Goal: Information Seeking & Learning: Learn about a topic

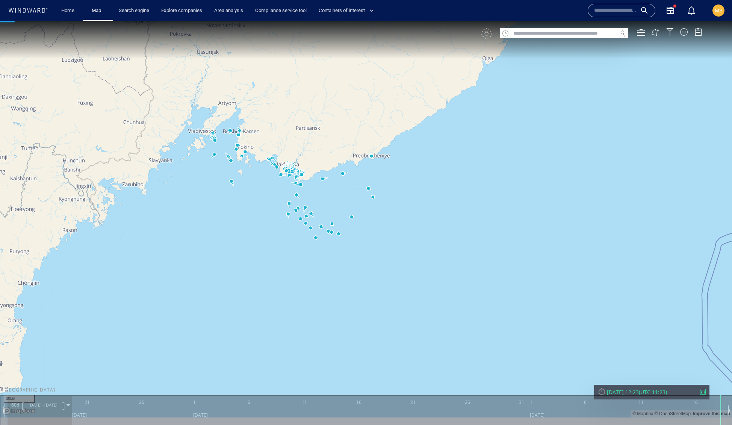
drag, startPoint x: 0, startPoint y: 21, endPoint x: 291, endPoint y: 224, distance: 354.5
click at [291, 224] on canvas "Map" at bounding box center [366, 219] width 732 height 397
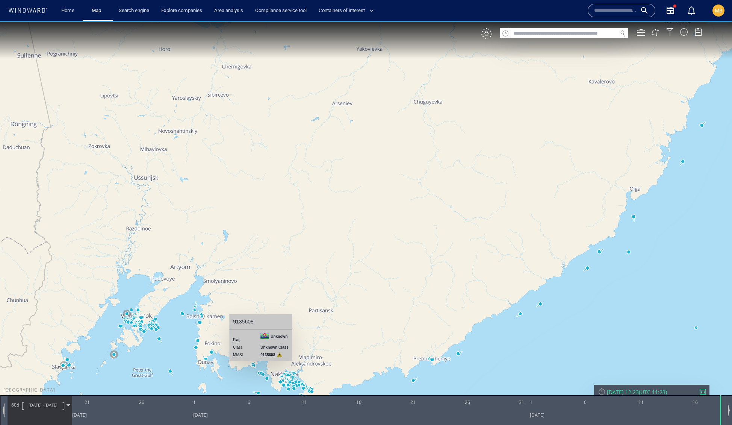
drag, startPoint x: 230, startPoint y: 188, endPoint x: 277, endPoint y: 106, distance: 94.8
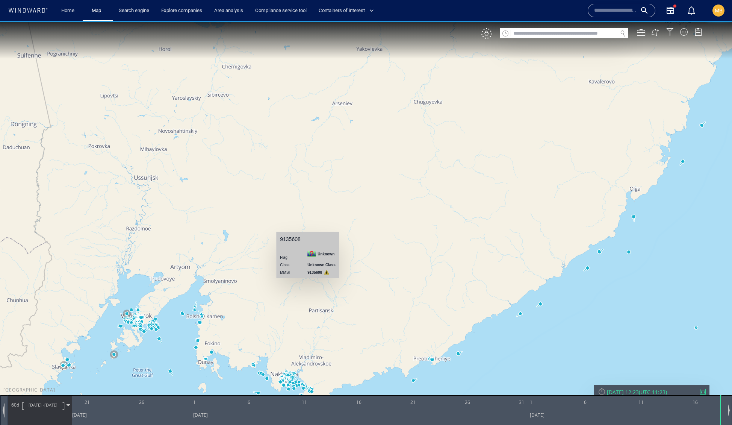
click at [277, 106] on canvas "Map" at bounding box center [366, 219] width 732 height 397
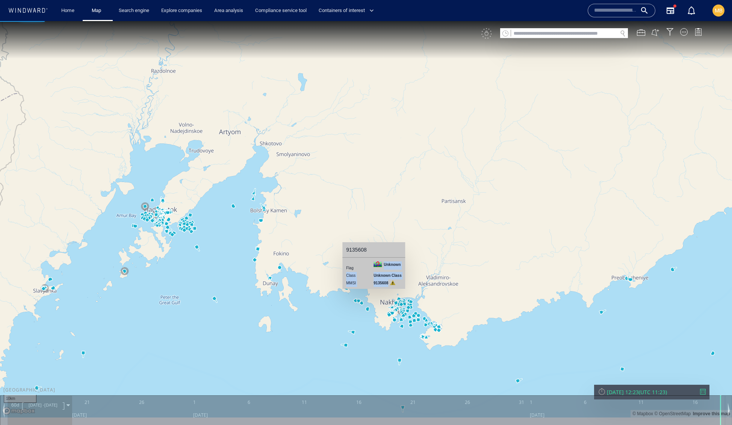
drag, startPoint x: 417, startPoint y: 284, endPoint x: 367, endPoint y: 246, distance: 63.3
click at [367, 261] on tbody "Flag Unknown Class Unknown Class MMSI 9135608" at bounding box center [373, 274] width 55 height 26
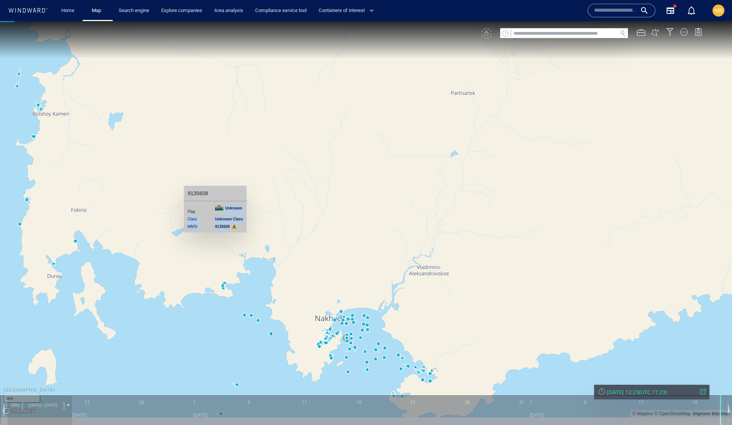
drag, startPoint x: 502, startPoint y: 301, endPoint x: 507, endPoint y: 193, distance: 108.0
click at [507, 193] on canvas "Map" at bounding box center [366, 219] width 732 height 397
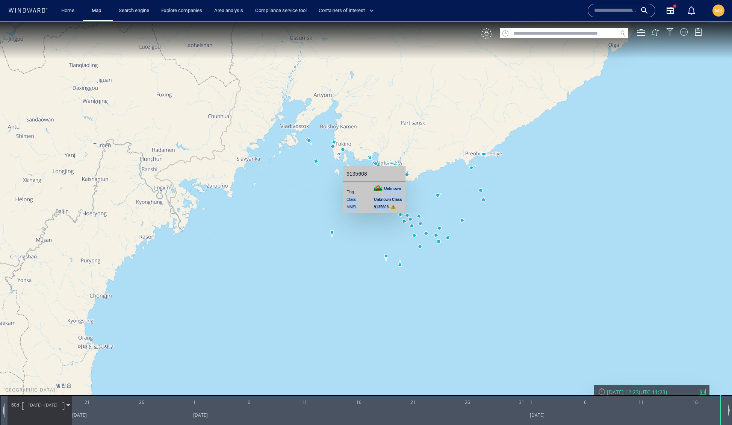
drag, startPoint x: 343, startPoint y: 203, endPoint x: 343, endPoint y: 274, distance: 71.4
click at [343, 274] on canvas "Map" at bounding box center [366, 219] width 732 height 397
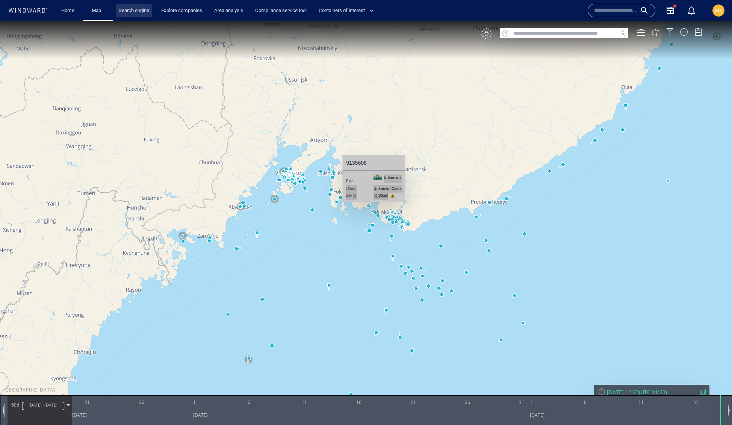
click at [140, 11] on link "Search engine" at bounding box center [134, 10] width 36 height 13
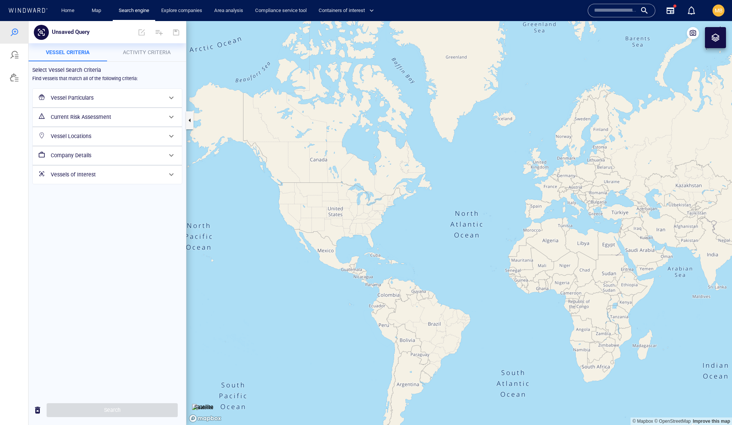
click at [140, 49] on span "Activity Criteria" at bounding box center [147, 52] width 48 height 6
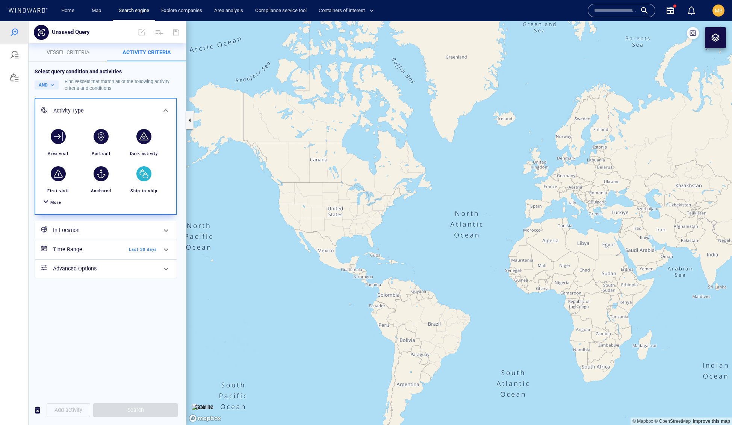
click at [145, 181] on div "button" at bounding box center [143, 173] width 15 height 15
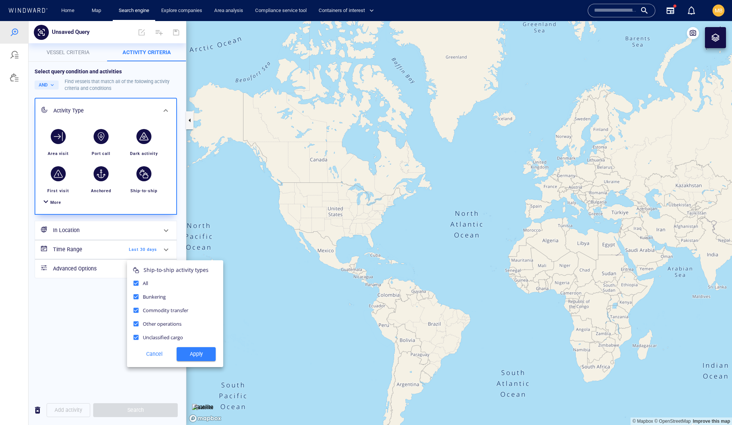
click at [196, 359] on span "Apply" at bounding box center [196, 353] width 27 height 9
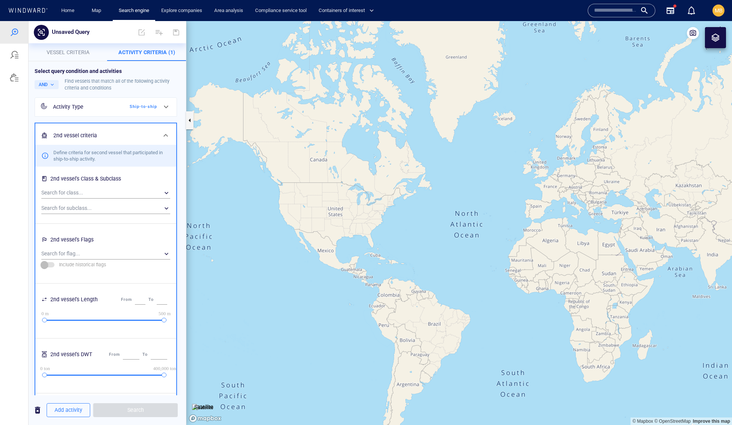
click at [80, 52] on span "Vessel criteria" at bounding box center [68, 52] width 43 height 6
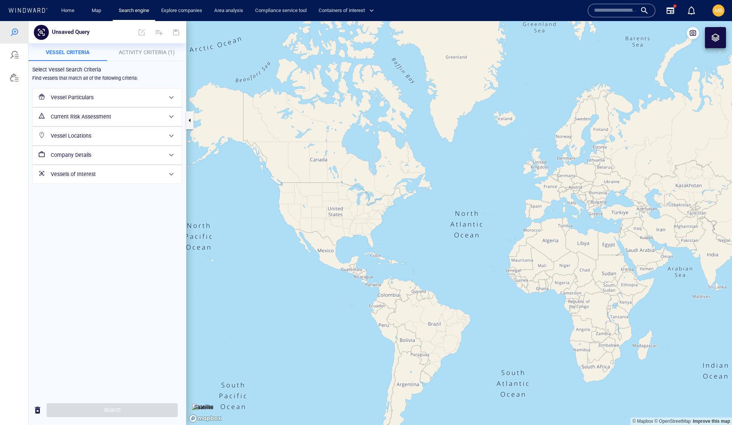
click at [107, 102] on h6 "Vessel Particulars" at bounding box center [107, 97] width 112 height 9
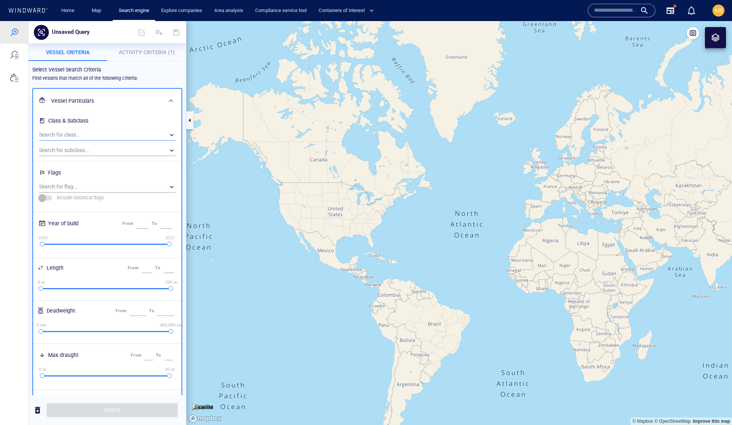
click at [115, 141] on div "​" at bounding box center [107, 134] width 136 height 11
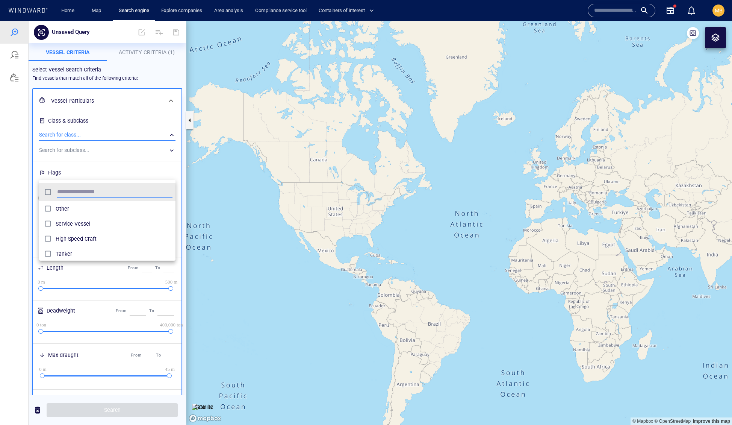
scroll to position [0, 0]
type input "******"
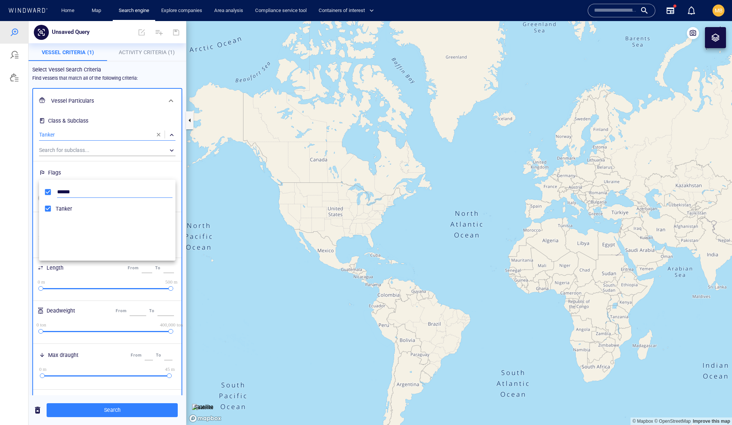
click at [128, 198] on input "******" at bounding box center [114, 191] width 115 height 11
click at [123, 213] on span "Tanker" at bounding box center [114, 208] width 117 height 9
click at [129, 161] on div at bounding box center [366, 223] width 732 height 404
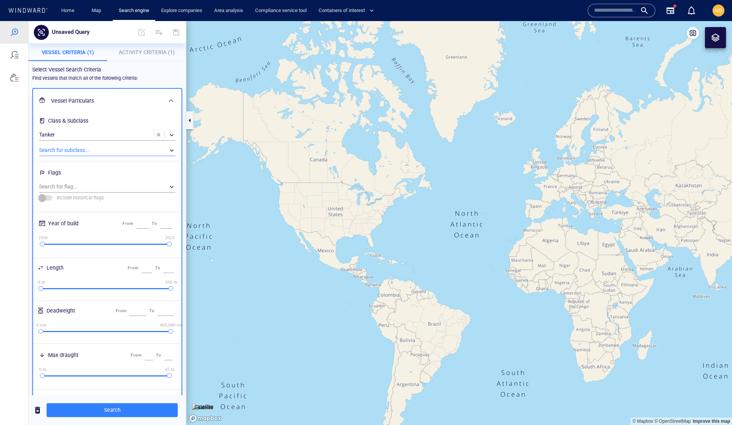
click at [121, 156] on div "​" at bounding box center [107, 150] width 136 height 11
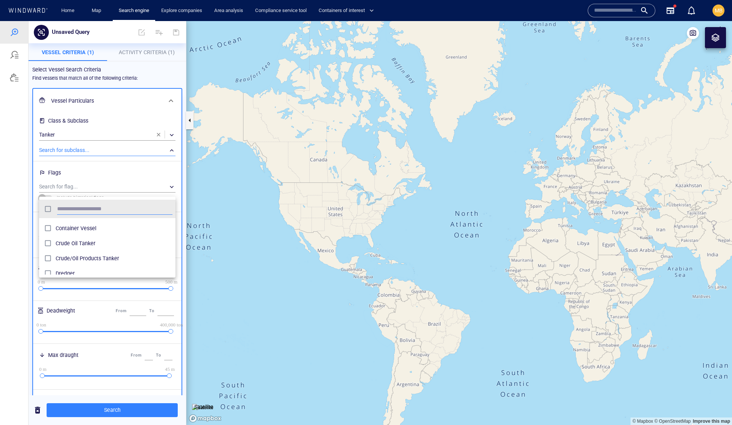
scroll to position [80, 0]
click at [59, 236] on span "LNG Tanker" at bounding box center [114, 231] width 117 height 9
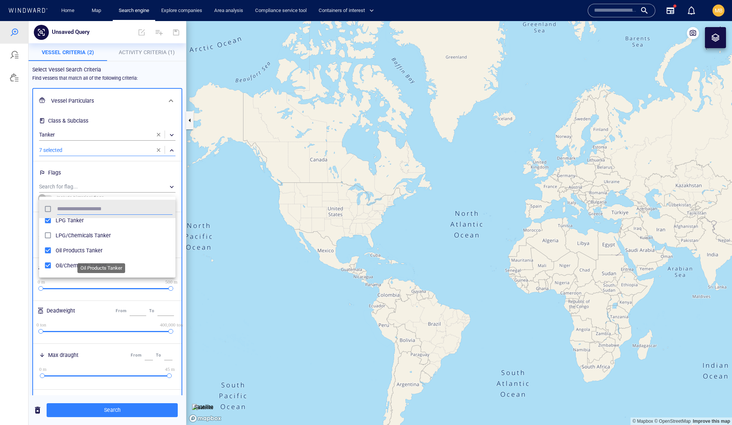
scroll to position [311, 0]
click at [134, 409] on div at bounding box center [366, 223] width 732 height 404
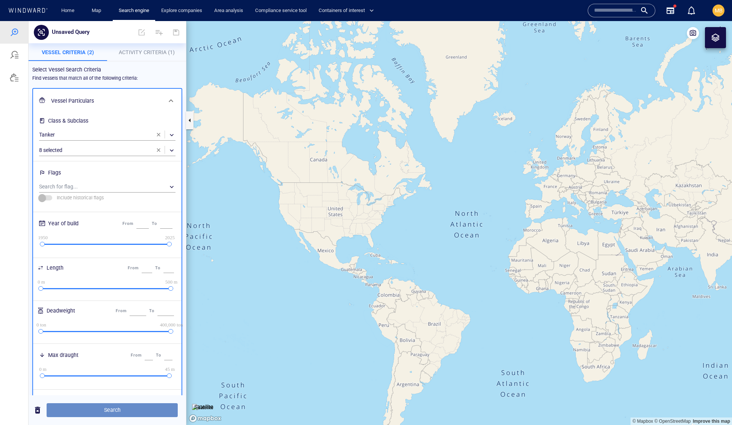
click at [123, 411] on span "Search" at bounding box center [112, 409] width 119 height 9
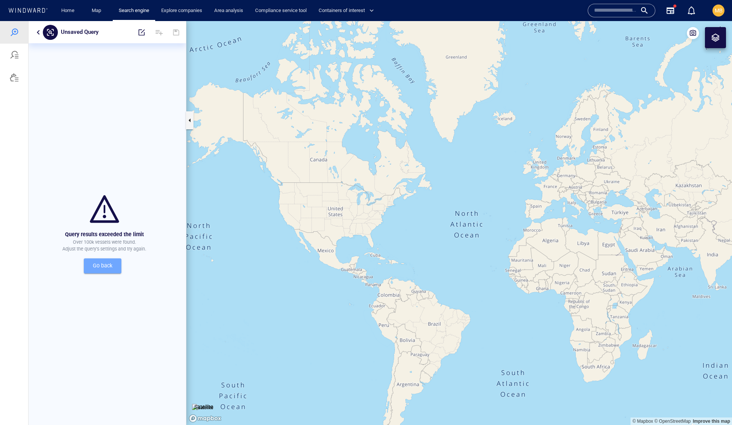
click at [97, 270] on span "Go back" at bounding box center [103, 265] width 26 height 9
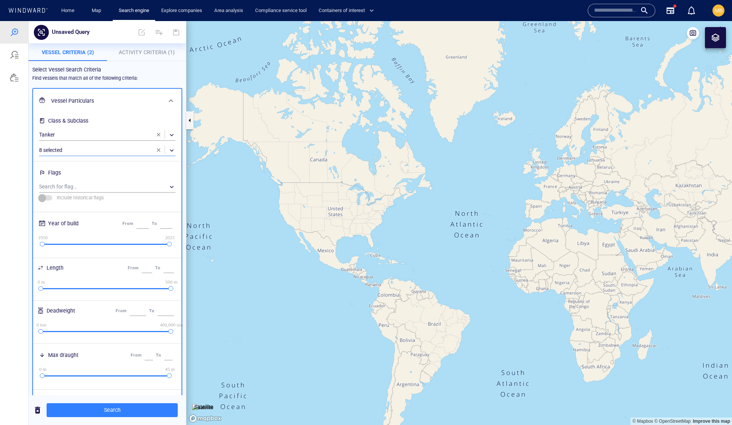
click at [124, 156] on div "​" at bounding box center [107, 150] width 136 height 11
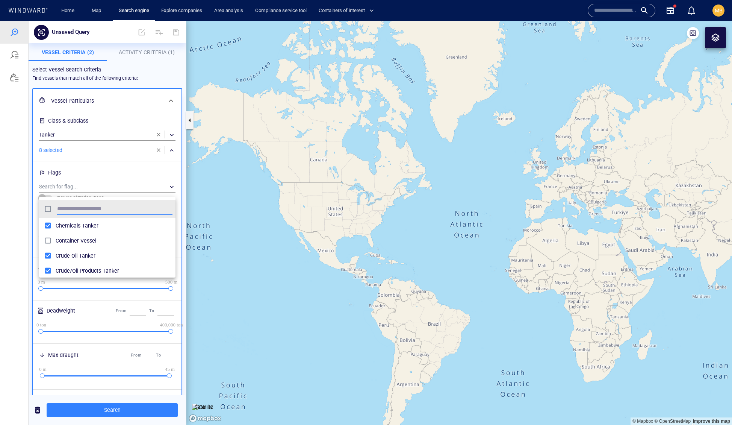
scroll to position [91, 0]
click at [117, 344] on div at bounding box center [366, 223] width 732 height 404
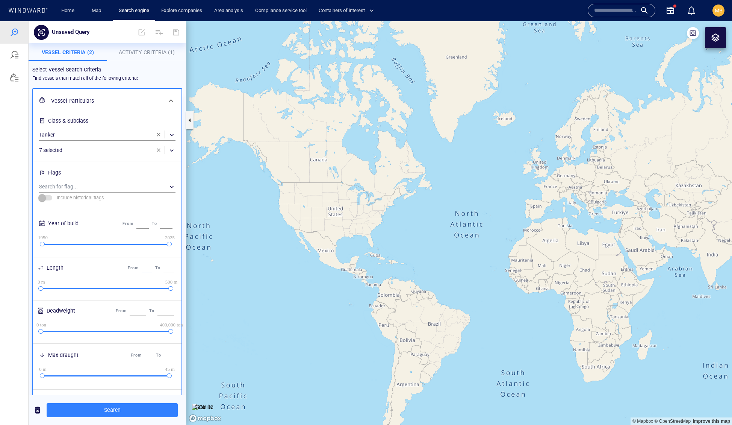
click at [142, 273] on input "*" at bounding box center [147, 268] width 11 height 10
type input "**"
click at [112, 405] on span "Search" at bounding box center [112, 409] width 119 height 9
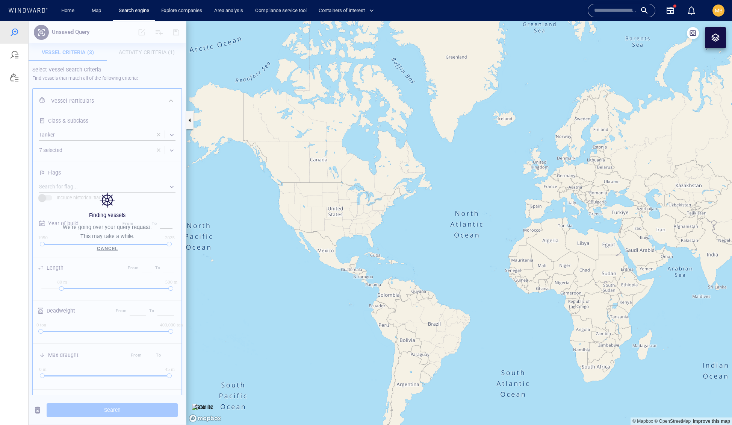
drag, startPoint x: 440, startPoint y: 227, endPoint x: 304, endPoint y: 303, distance: 155.7
click at [304, 303] on canvas "Map" at bounding box center [459, 223] width 546 height 404
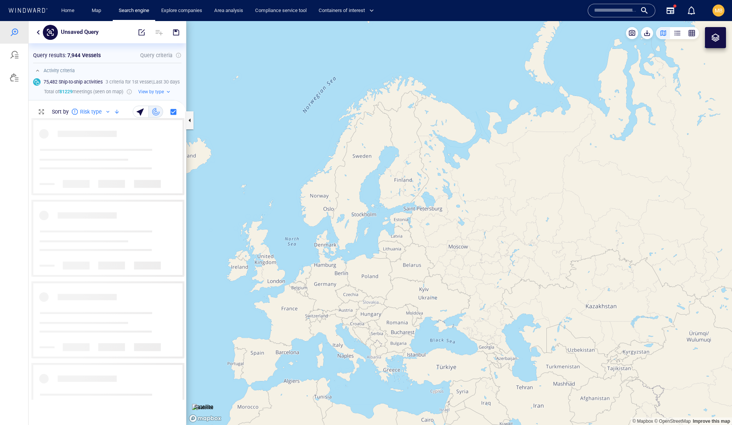
scroll to position [0, 0]
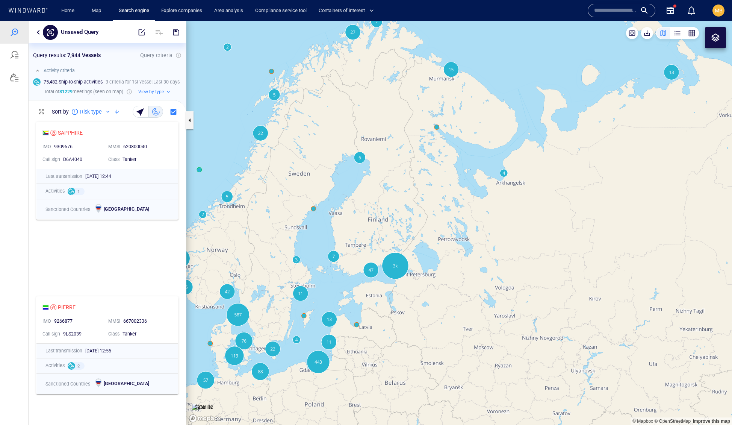
drag, startPoint x: 431, startPoint y: 137, endPoint x: 429, endPoint y: 212, distance: 75.6
click at [429, 211] on canvas "Map" at bounding box center [459, 223] width 546 height 404
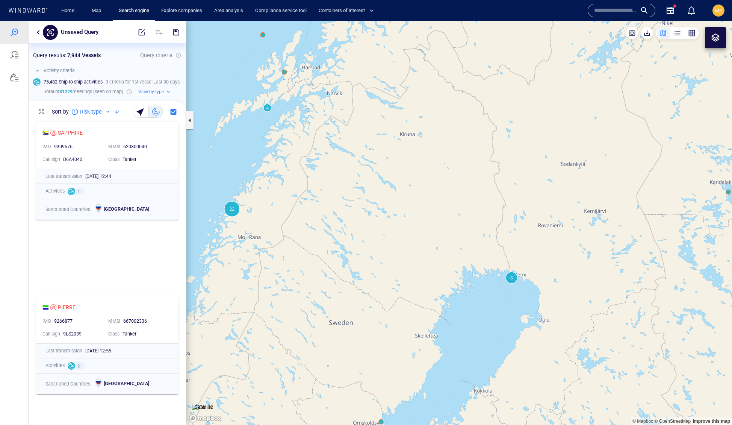
drag, startPoint x: 500, startPoint y: 118, endPoint x: 444, endPoint y: 161, distance: 71.1
click at [444, 161] on canvas "Map" at bounding box center [459, 223] width 546 height 404
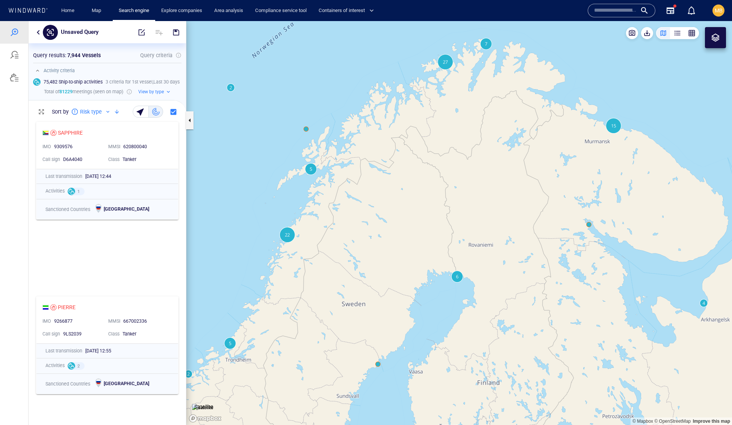
drag, startPoint x: 599, startPoint y: 138, endPoint x: 525, endPoint y: 149, distance: 75.2
click at [525, 149] on canvas "Map" at bounding box center [459, 223] width 546 height 404
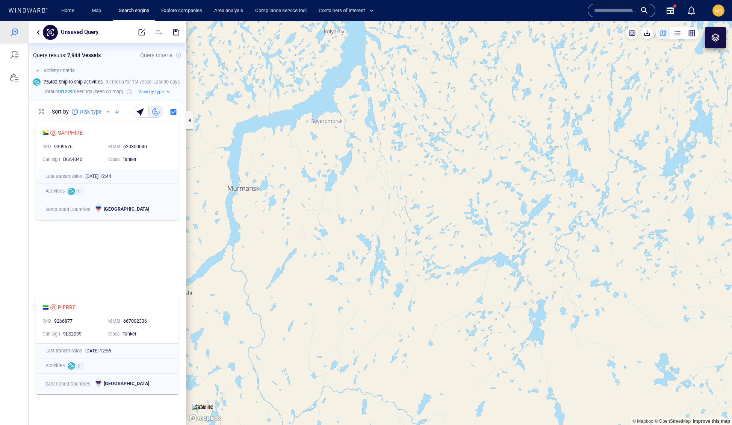
drag, startPoint x: 522, startPoint y: 116, endPoint x: 507, endPoint y: 206, distance: 91.5
click at [509, 204] on canvas "Map" at bounding box center [459, 223] width 546 height 404
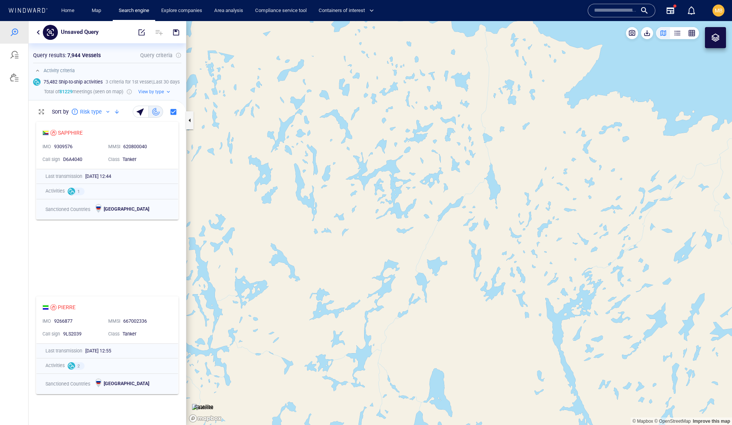
click at [519, 157] on canvas "Map" at bounding box center [459, 223] width 546 height 404
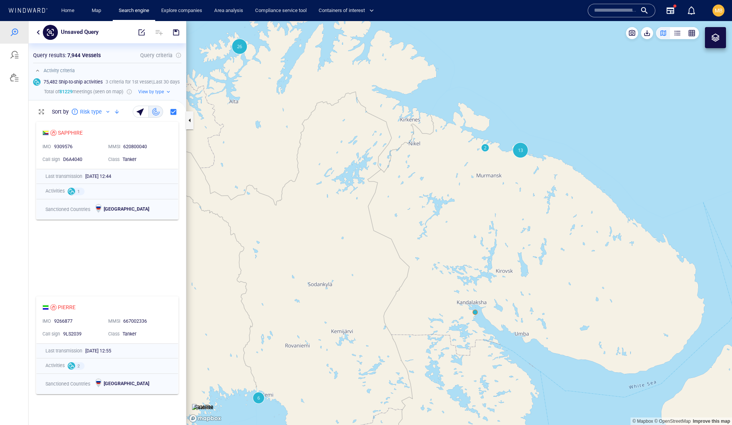
drag, startPoint x: 527, startPoint y: 190, endPoint x: 525, endPoint y: 136, distance: 53.8
click at [525, 136] on canvas "Map" at bounding box center [459, 223] width 546 height 404
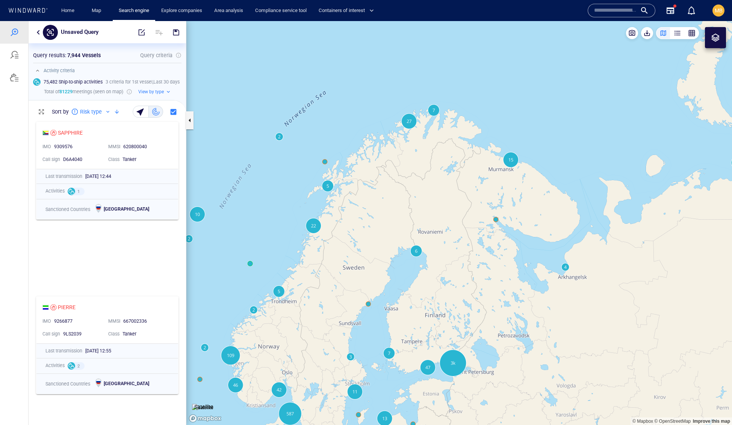
drag, startPoint x: 514, startPoint y: 237, endPoint x: 513, endPoint y: 174, distance: 62.1
click at [513, 176] on canvas "Map" at bounding box center [459, 223] width 546 height 404
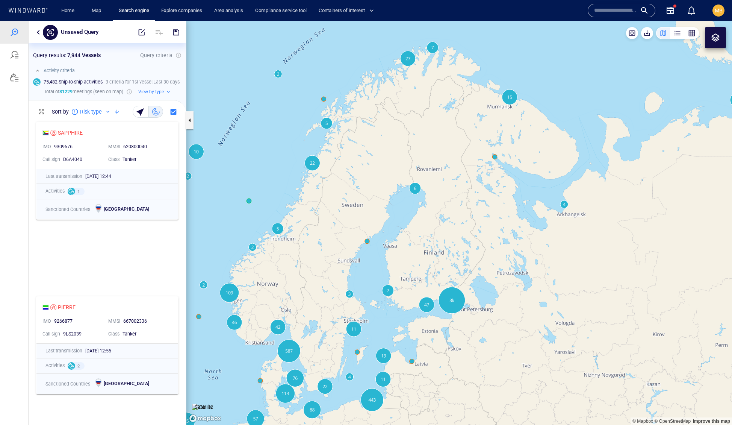
drag, startPoint x: 532, startPoint y: 177, endPoint x: 448, endPoint y: 200, distance: 87.2
click at [450, 200] on canvas "Map" at bounding box center [459, 223] width 546 height 404
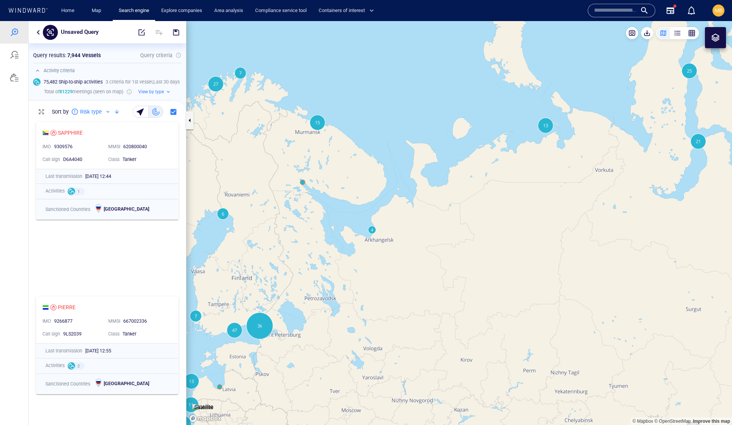
drag, startPoint x: 548, startPoint y: 178, endPoint x: 483, endPoint y: 187, distance: 66.0
click at [483, 188] on canvas "Map" at bounding box center [459, 223] width 546 height 404
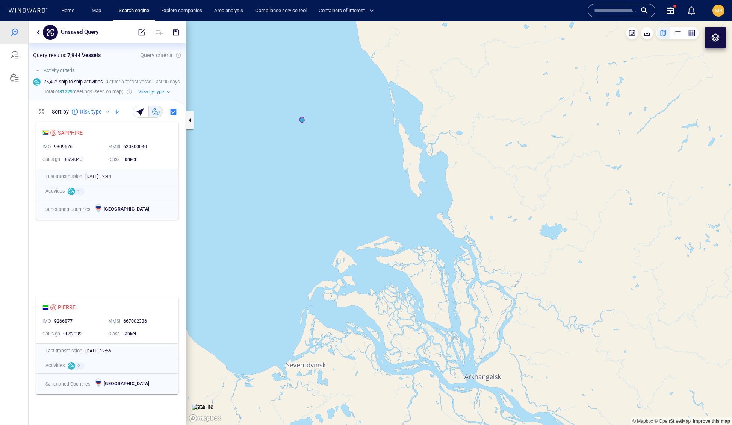
drag, startPoint x: 321, startPoint y: 195, endPoint x: 321, endPoint y: 246, distance: 50.8
click at [322, 244] on canvas "Map" at bounding box center [459, 223] width 546 height 404
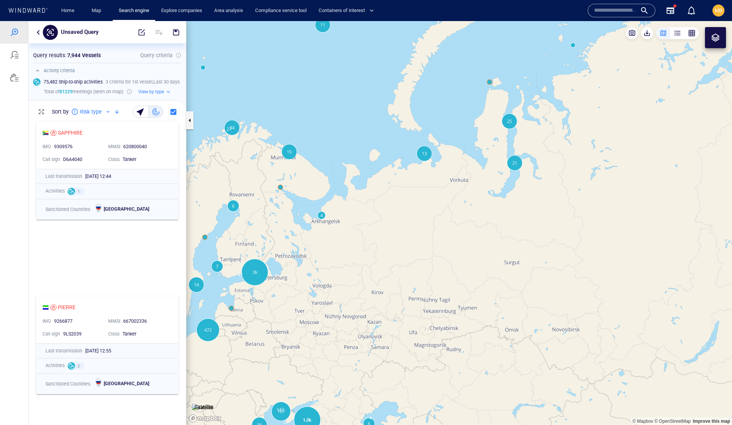
drag, startPoint x: 397, startPoint y: 194, endPoint x: 337, endPoint y: 194, distance: 60.5
click at [338, 194] on canvas "Map" at bounding box center [459, 223] width 546 height 404
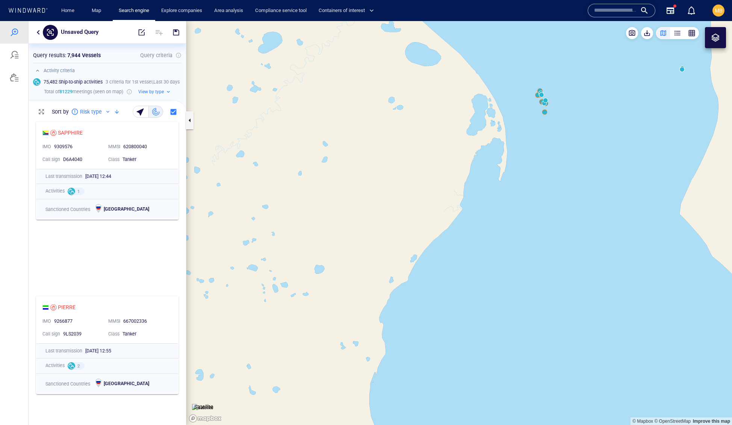
click at [546, 114] on canvas "Map" at bounding box center [459, 223] width 546 height 404
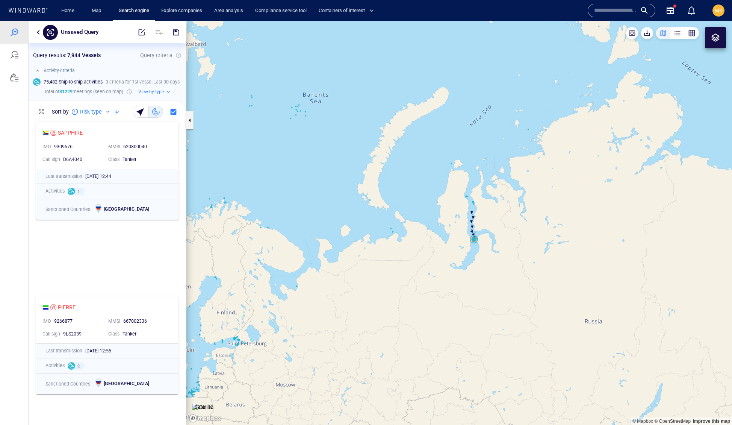
drag, startPoint x: 417, startPoint y: 247, endPoint x: 474, endPoint y: 223, distance: 62.0
click at [474, 223] on canvas "Map" at bounding box center [459, 223] width 546 height 404
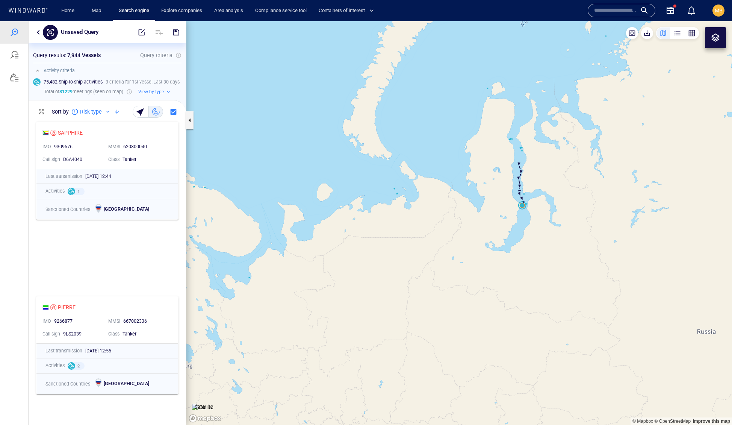
click at [718, 38] on div at bounding box center [715, 37] width 9 height 9
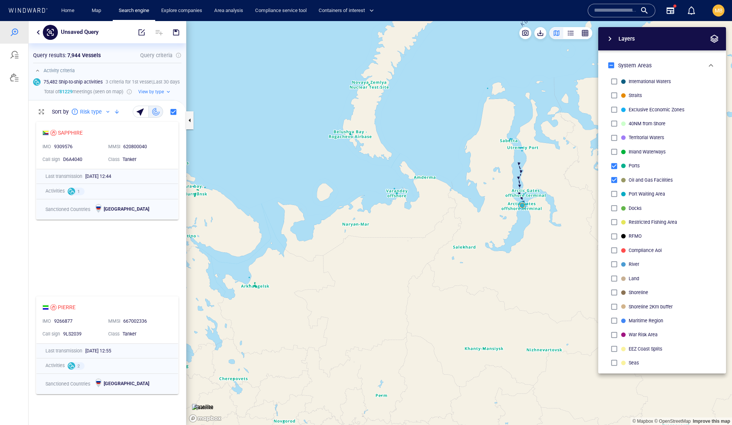
scroll to position [0, 0]
click at [191, 124] on button "button" at bounding box center [190, 120] width 8 height 18
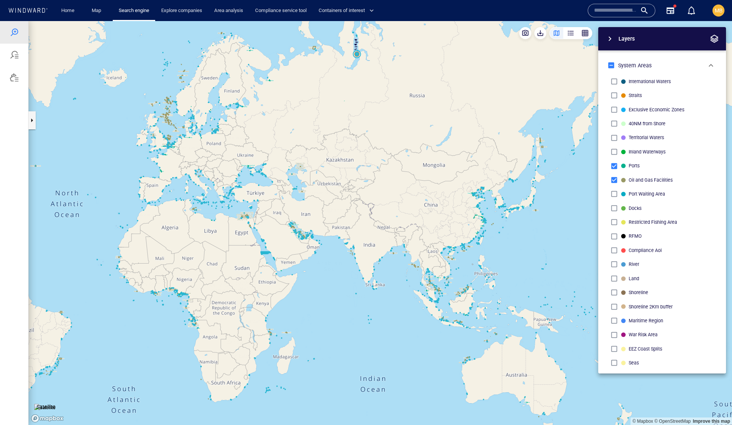
drag, startPoint x: 343, startPoint y: 128, endPoint x: 336, endPoint y: 203, distance: 75.9
click at [337, 203] on canvas "Map" at bounding box center [381, 223] width 704 height 404
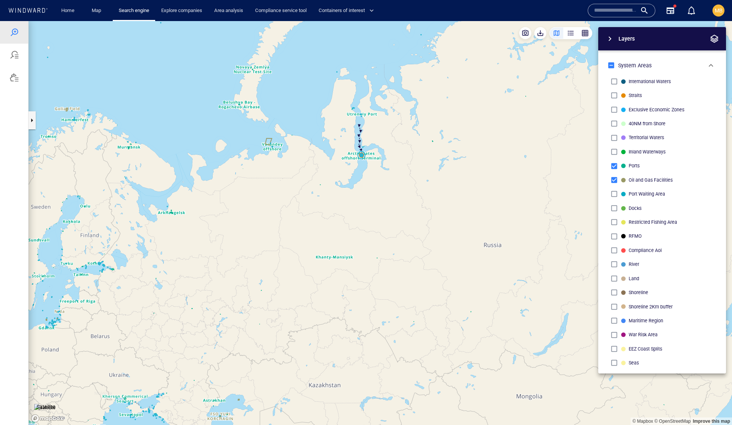
click at [338, 181] on canvas "Map" at bounding box center [381, 223] width 704 height 404
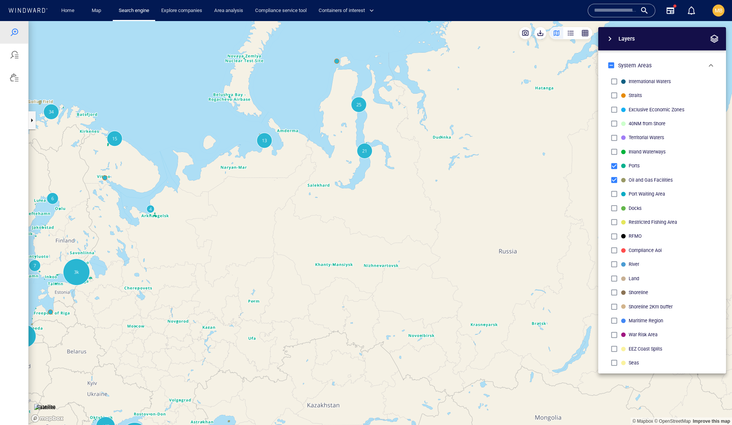
drag, startPoint x: 290, startPoint y: 185, endPoint x: 301, endPoint y: 206, distance: 24.1
click at [301, 206] on canvas "Map" at bounding box center [381, 223] width 704 height 404
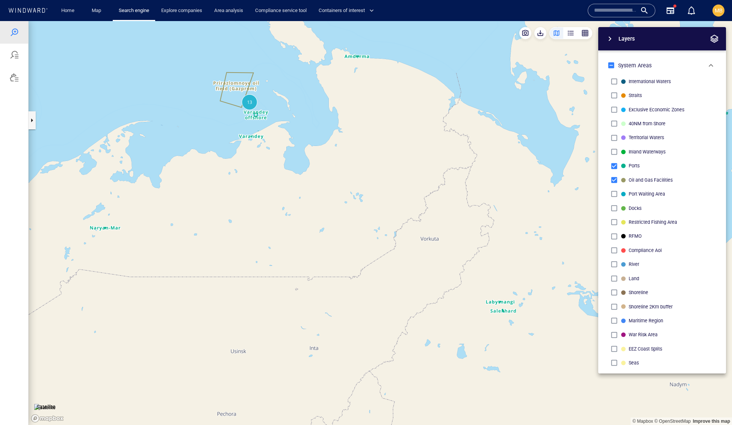
drag, startPoint x: 271, startPoint y: 154, endPoint x: 276, endPoint y: 224, distance: 70.1
click at [276, 223] on canvas "Map" at bounding box center [381, 223] width 704 height 404
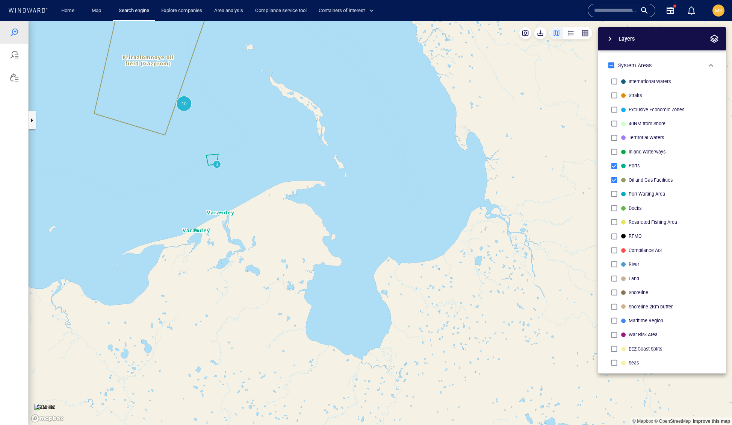
drag, startPoint x: 230, startPoint y: 183, endPoint x: 271, endPoint y: 209, distance: 49.2
click at [271, 209] on canvas "Map" at bounding box center [381, 223] width 704 height 404
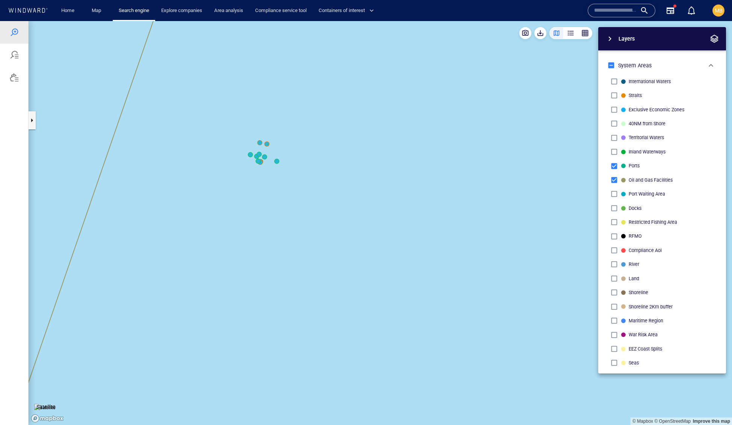
click at [276, 161] on canvas "Map" at bounding box center [381, 223] width 704 height 404
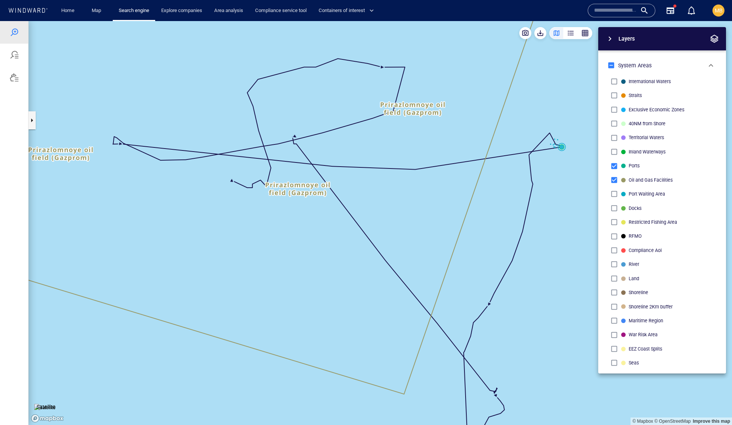
drag, startPoint x: 556, startPoint y: 165, endPoint x: 495, endPoint y: 173, distance: 62.3
click at [496, 173] on div "© Mapbox © OpenStreetMap Improve this map Satellite Layers System Areas Interna…" at bounding box center [381, 223] width 704 height 404
drag, startPoint x: 508, startPoint y: 176, endPoint x: 363, endPoint y: 209, distance: 148.0
click at [364, 209] on div "© Mapbox © OpenStreetMap Improve this map Satellite Layers System Areas Interna…" at bounding box center [381, 223] width 704 height 404
click at [552, 158] on div "Layers System Areas International Waters Straits Exclusive Economic Zones 40NM …" at bounding box center [623, 200] width 207 height 346
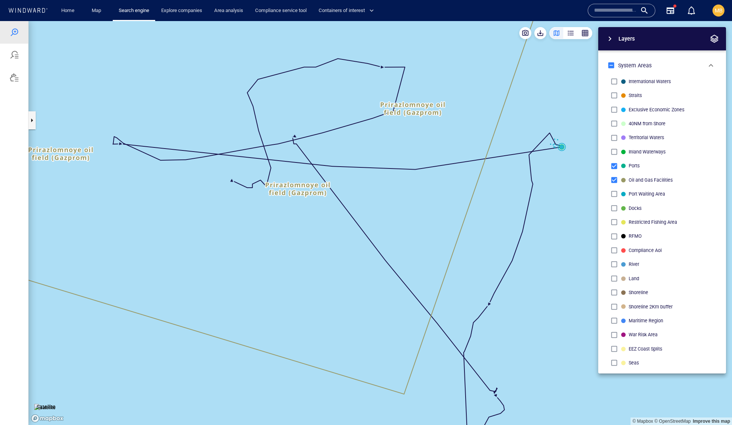
click at [554, 143] on div "Layers System Areas International Waters Straits Exclusive Economic Zones 40NM …" at bounding box center [623, 200] width 207 height 346
click at [549, 143] on div "Layers System Areas International Waters Straits Exclusive Economic Zones 40NM …" at bounding box center [623, 200] width 207 height 346
drag, startPoint x: 566, startPoint y: 172, endPoint x: 536, endPoint y: 181, distance: 31.4
click at [537, 181] on div "Layers System Areas International Waters Straits Exclusive Economic Zones 40NM …" at bounding box center [623, 200] width 207 height 346
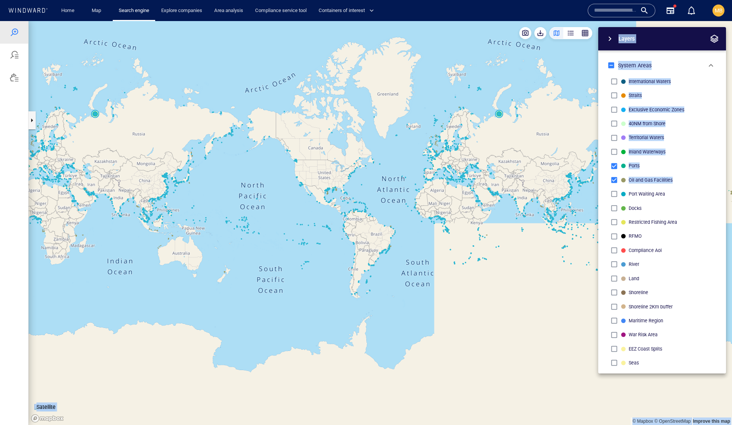
drag, startPoint x: 545, startPoint y: 224, endPoint x: 455, endPoint y: 232, distance: 90.2
click at [457, 230] on div "© Mapbox © OpenStreetMap Improve this map Satellite Layers System Areas Interna…" at bounding box center [381, 223] width 704 height 404
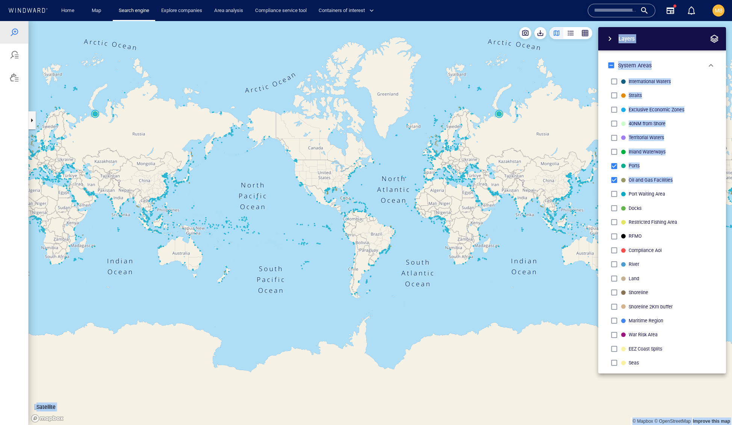
drag, startPoint x: 485, startPoint y: 225, endPoint x: 482, endPoint y: 238, distance: 13.1
click at [482, 237] on canvas "Map" at bounding box center [381, 223] width 704 height 404
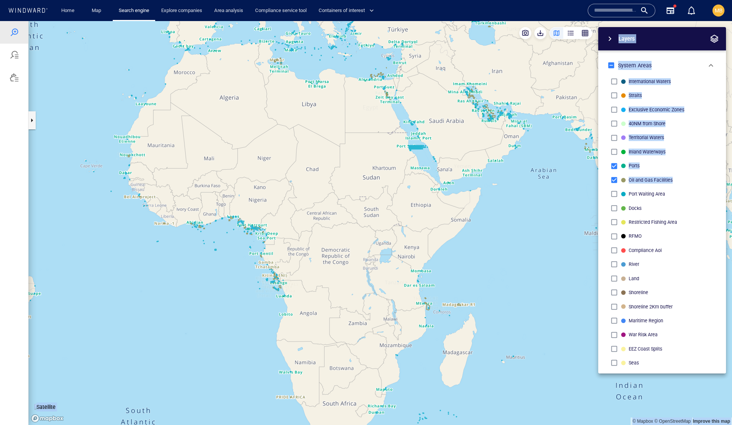
drag, startPoint x: 493, startPoint y: 171, endPoint x: 488, endPoint y: 218, distance: 47.7
click at [488, 218] on canvas "Map" at bounding box center [381, 223] width 704 height 404
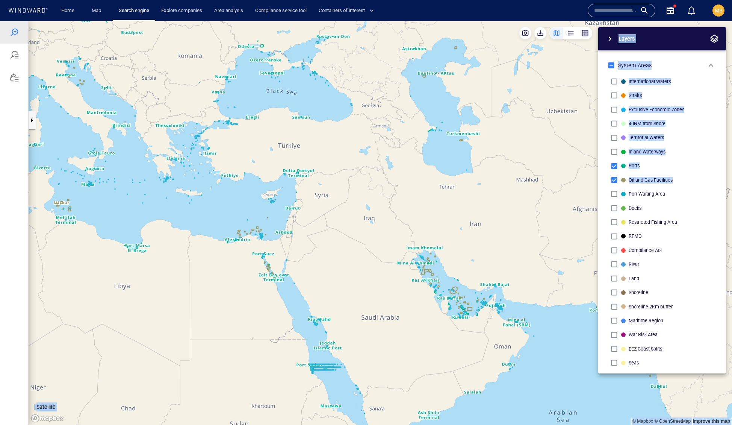
drag, startPoint x: 455, startPoint y: 298, endPoint x: 443, endPoint y: 281, distance: 20.5
click at [447, 287] on canvas "Map" at bounding box center [381, 223] width 704 height 404
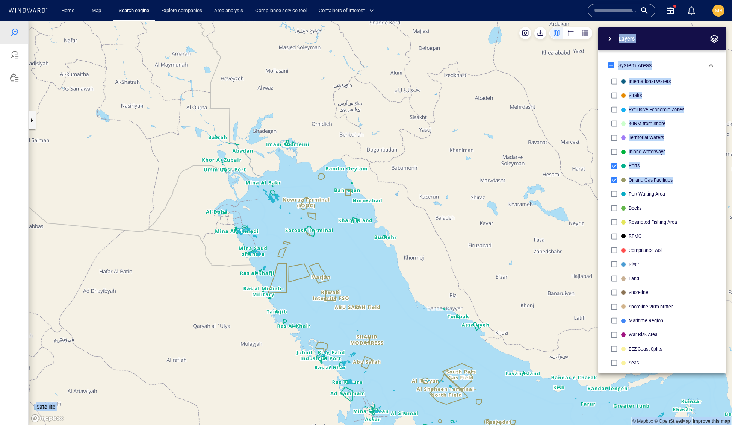
drag, startPoint x: 407, startPoint y: 292, endPoint x: 381, endPoint y: 258, distance: 43.5
click at [381, 259] on canvas "Map" at bounding box center [381, 223] width 704 height 404
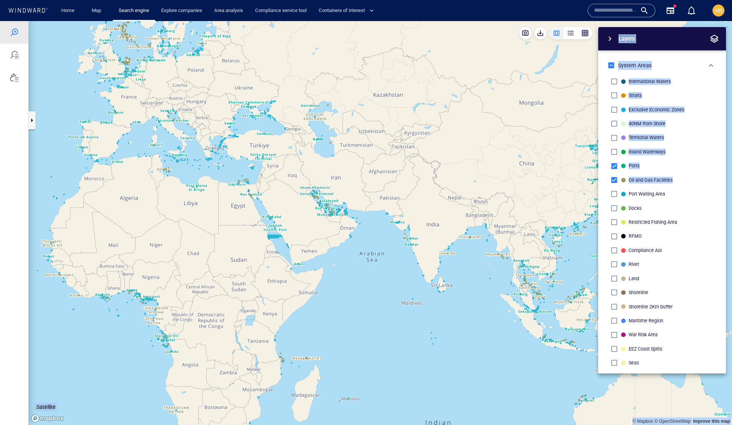
drag, startPoint x: 379, startPoint y: 222, endPoint x: 325, endPoint y: 221, distance: 54.5
click at [326, 221] on canvas "Map" at bounding box center [381, 223] width 704 height 404
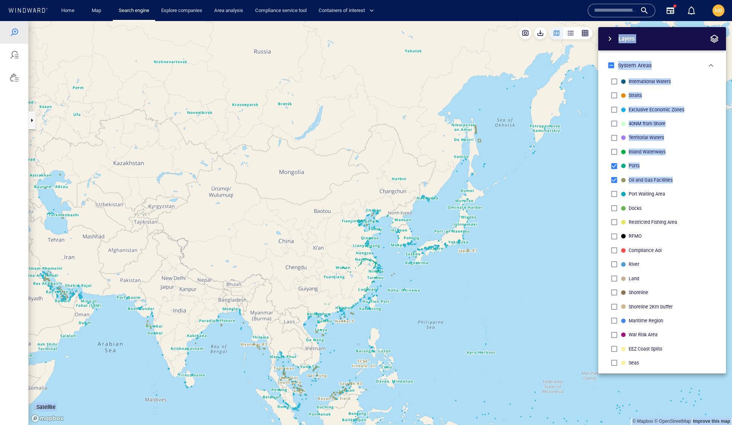
drag, startPoint x: 504, startPoint y: 189, endPoint x: 403, endPoint y: 281, distance: 136.8
click at [403, 280] on canvas "Map" at bounding box center [381, 223] width 704 height 404
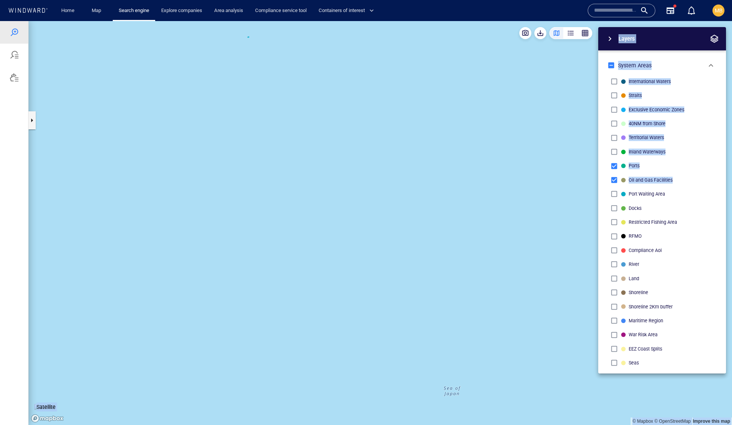
drag, startPoint x: 242, startPoint y: 125, endPoint x: 244, endPoint y: 206, distance: 81.2
click at [244, 206] on canvas "Map" at bounding box center [381, 223] width 704 height 404
drag, startPoint x: 244, startPoint y: 190, endPoint x: 256, endPoint y: 240, distance: 51.3
click at [256, 240] on canvas "Map" at bounding box center [381, 223] width 704 height 404
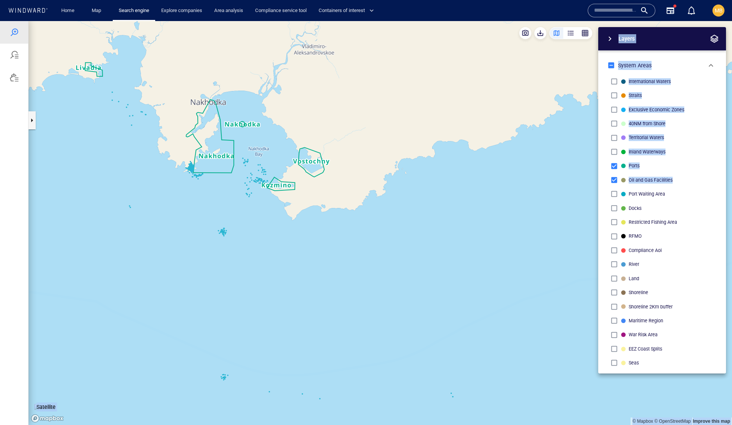
click at [226, 232] on canvas "Map" at bounding box center [381, 223] width 704 height 404
click at [224, 232] on canvas "Map" at bounding box center [381, 223] width 704 height 404
click at [223, 230] on canvas "Map" at bounding box center [381, 223] width 704 height 404
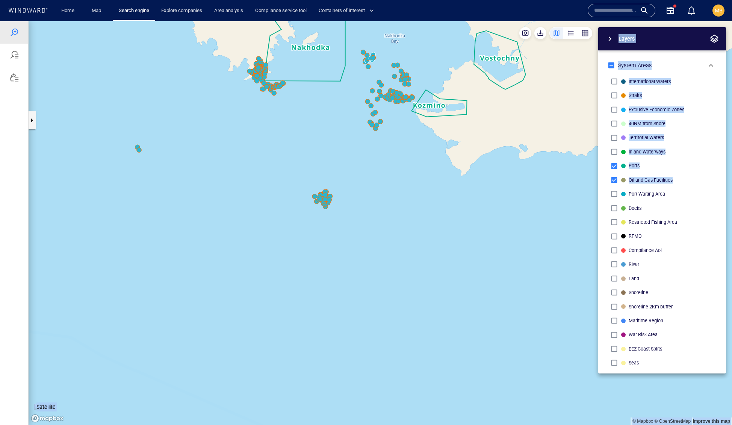
click at [324, 199] on canvas "Map" at bounding box center [381, 223] width 704 height 404
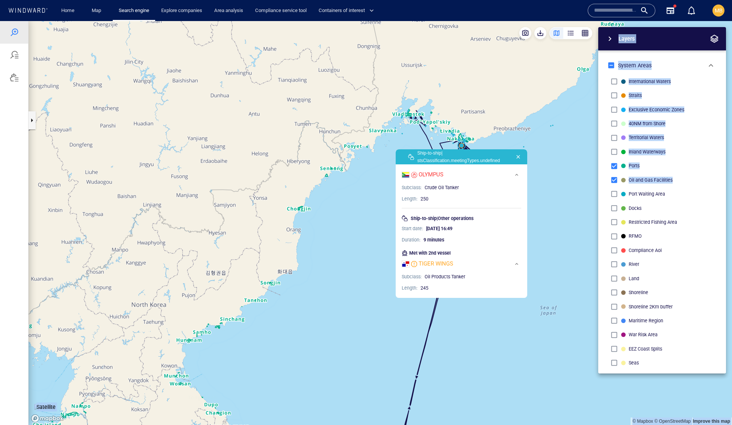
click at [551, 135] on div "Layers System Areas International Waters Straits Exclusive Economic Zones 40NM …" at bounding box center [623, 200] width 207 height 346
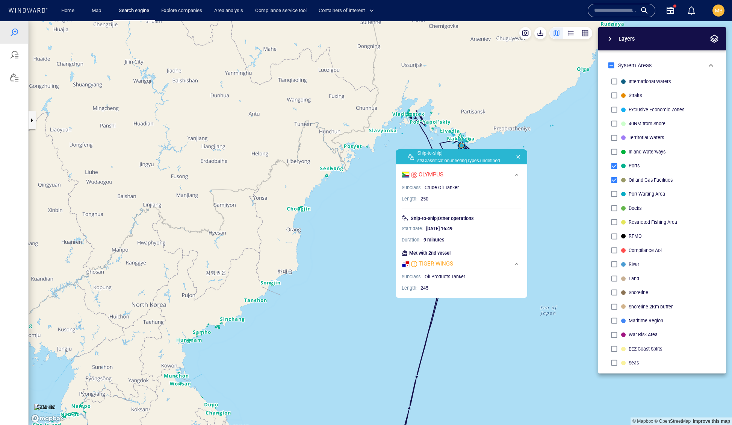
click at [381, 237] on canvas "Map" at bounding box center [381, 223] width 704 height 404
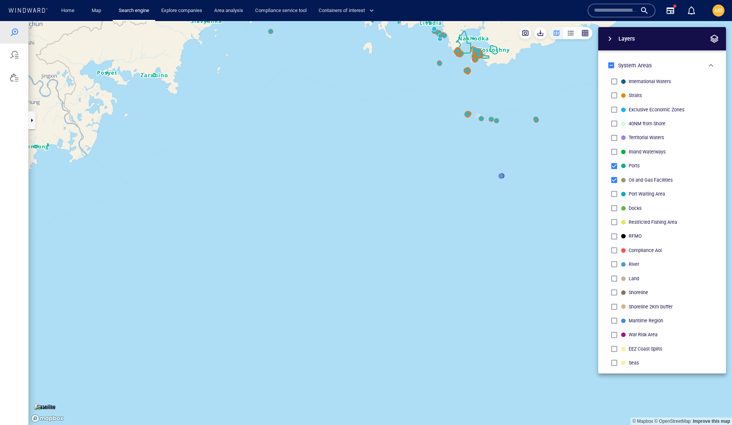
drag, startPoint x: 462, startPoint y: 159, endPoint x: 393, endPoint y: 244, distance: 108.8
click at [393, 244] on canvas "Map" at bounding box center [381, 223] width 704 height 404
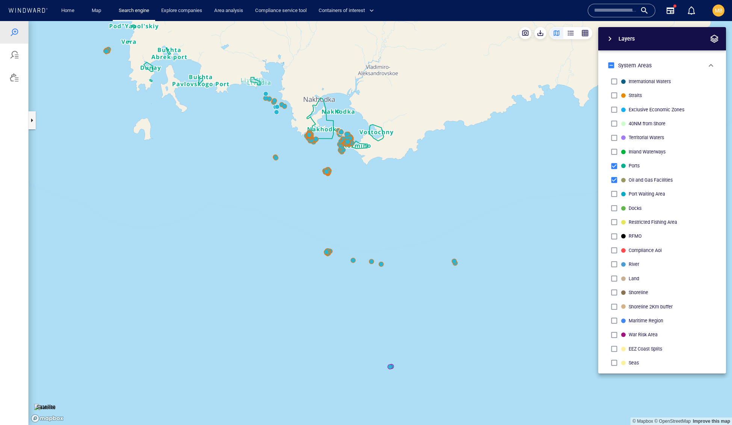
click at [329, 252] on canvas "Map" at bounding box center [381, 223] width 704 height 404
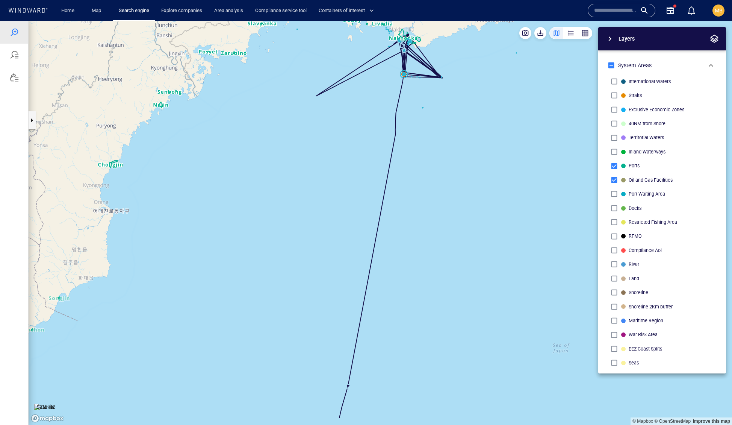
drag, startPoint x: 344, startPoint y: 241, endPoint x: 262, endPoint y: 360, distance: 144.1
click at [263, 357] on canvas "Map" at bounding box center [381, 223] width 704 height 404
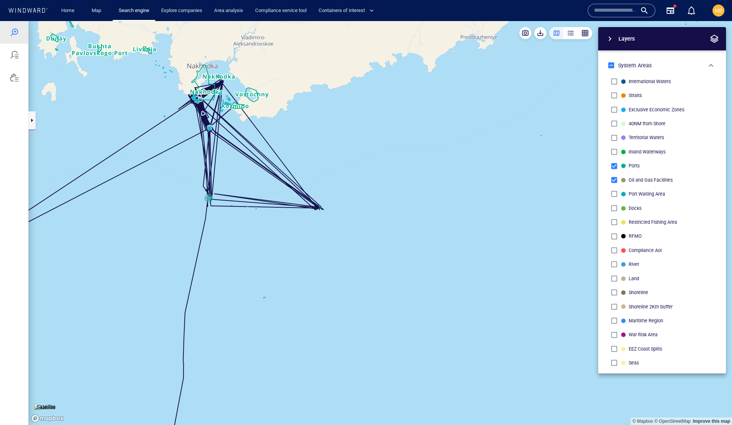
drag, startPoint x: 246, startPoint y: 271, endPoint x: 276, endPoint y: 304, distance: 45.0
click at [276, 304] on canvas "Map" at bounding box center [381, 223] width 704 height 404
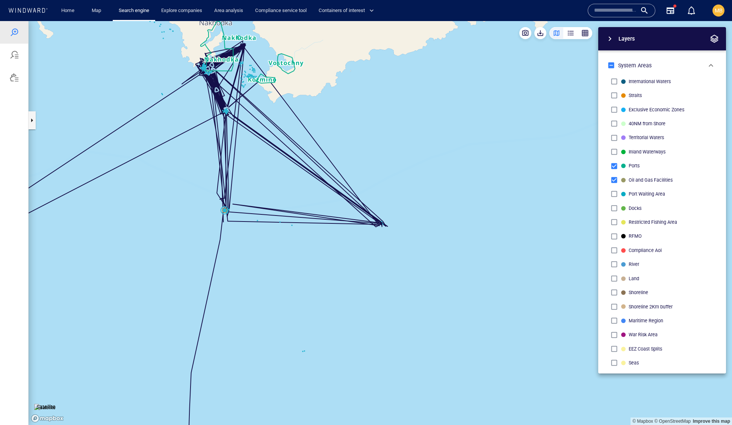
drag, startPoint x: 267, startPoint y: 272, endPoint x: 302, endPoint y: 298, distance: 43.6
click at [303, 298] on canvas "Map" at bounding box center [381, 223] width 704 height 404
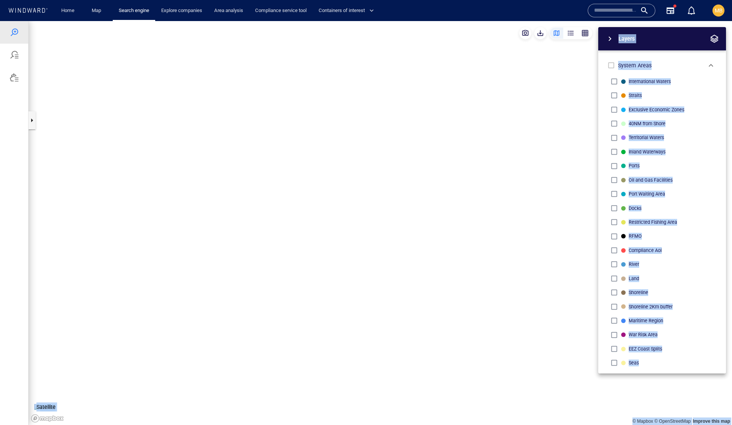
scroll to position [283, 0]
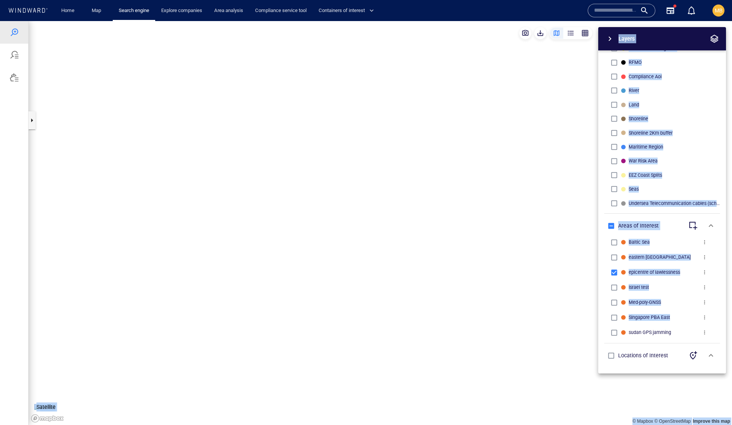
click at [465, 189] on canvas "Map" at bounding box center [381, 223] width 704 height 404
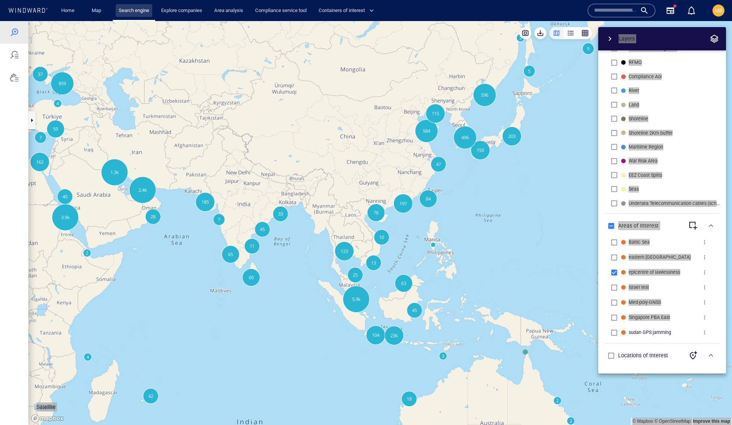
click at [152, 12] on link "Search engine" at bounding box center [134, 10] width 36 height 13
click at [147, 10] on link "Search engine" at bounding box center [134, 10] width 36 height 13
click at [131, 9] on link "Search engine" at bounding box center [134, 10] width 36 height 13
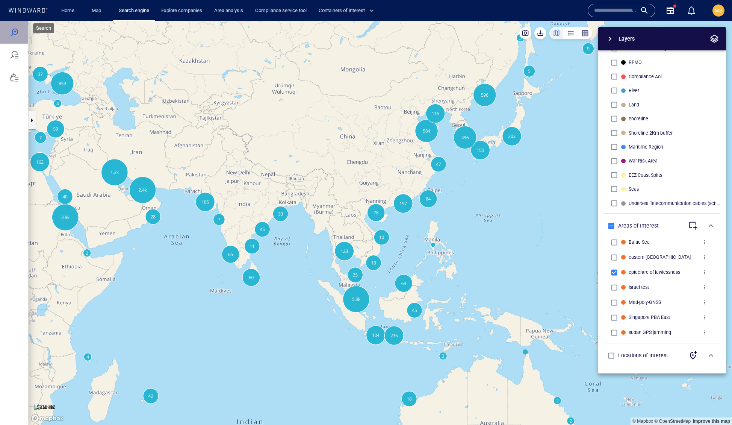
click at [17, 30] on div at bounding box center [14, 32] width 9 height 9
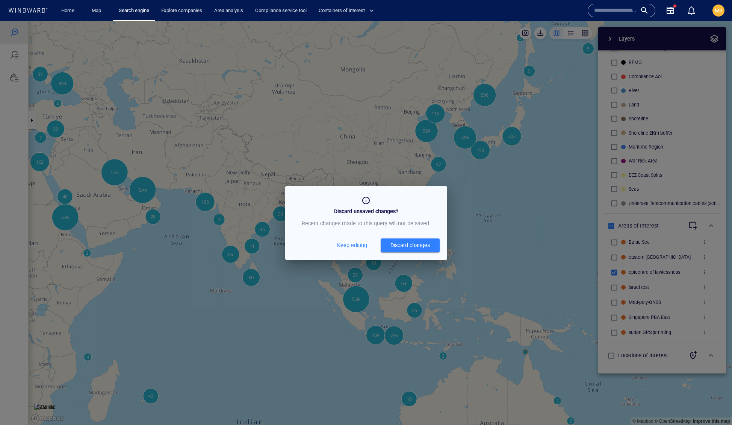
click at [394, 250] on div "Discard changes" at bounding box center [410, 245] width 39 height 9
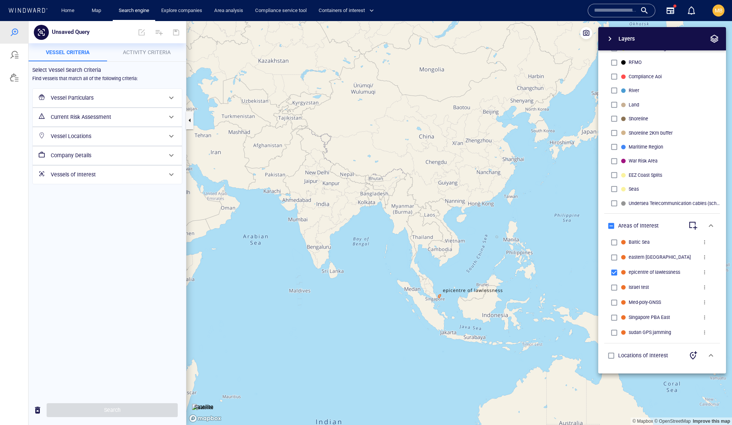
click at [113, 103] on h6 "Vessel Particulars" at bounding box center [107, 97] width 112 height 9
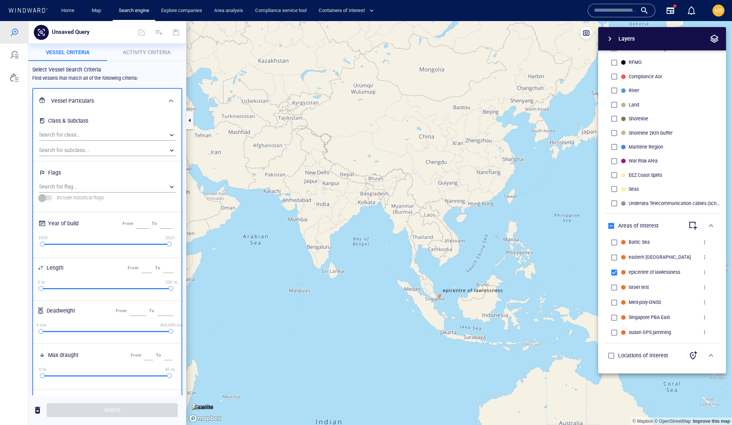
click at [146, 52] on span "Activity Criteria" at bounding box center [147, 52] width 48 height 6
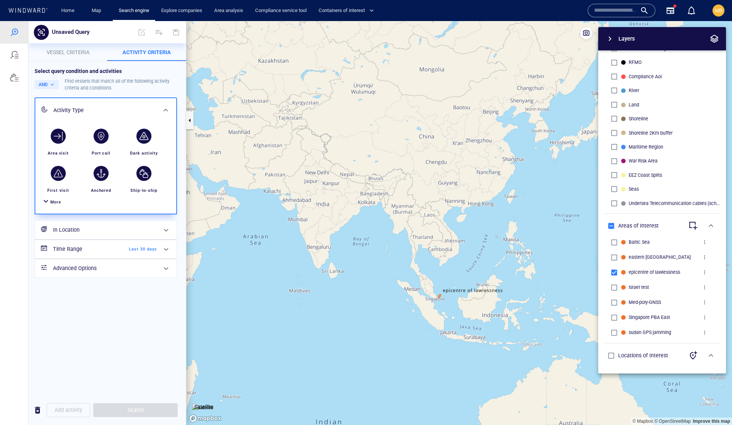
click at [61, 205] on span "More" at bounding box center [55, 202] width 11 height 5
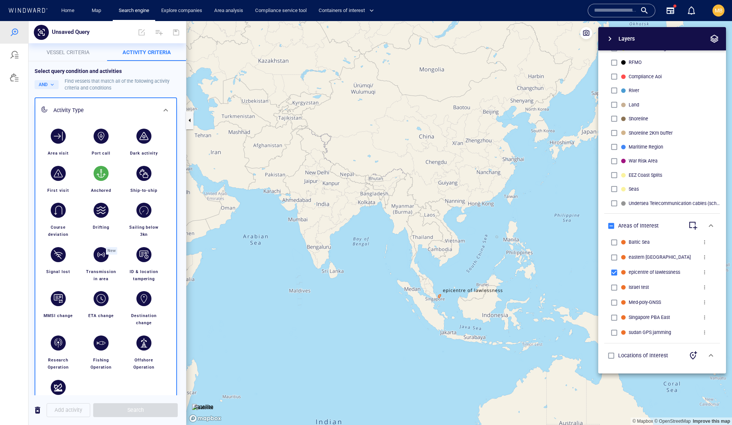
scroll to position [35, 0]
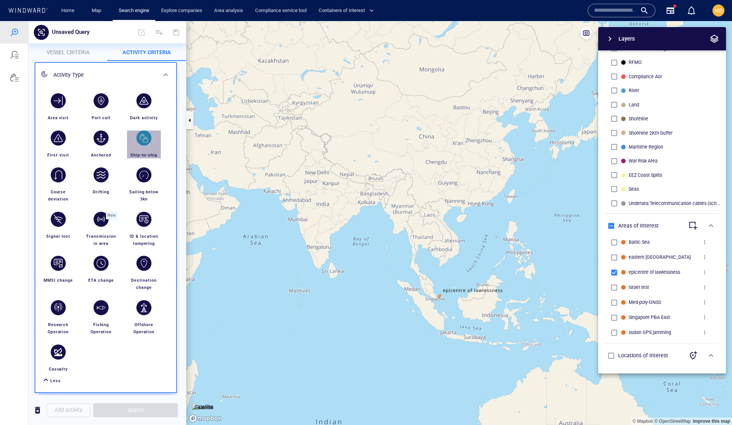
click at [142, 146] on div "button" at bounding box center [143, 137] width 15 height 15
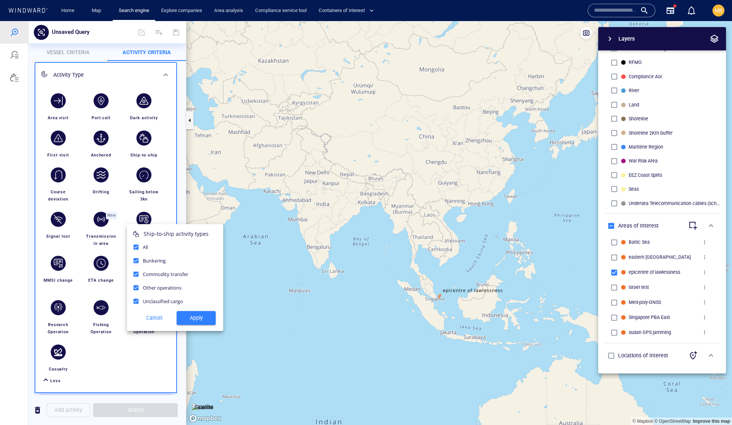
click at [196, 323] on span "Apply" at bounding box center [196, 317] width 27 height 9
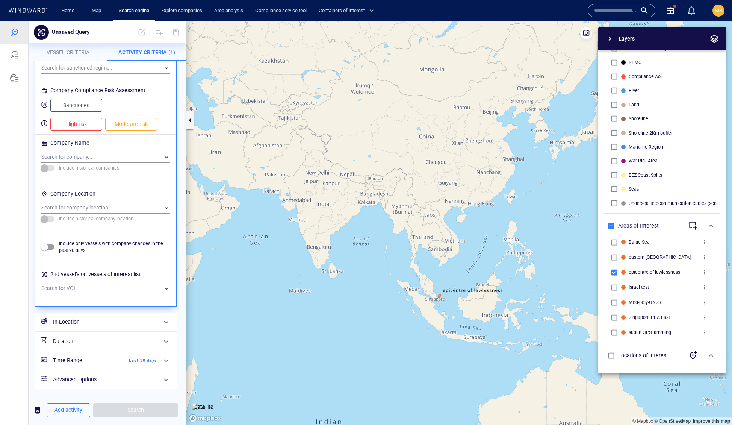
scroll to position [766, 0]
click at [127, 317] on h6 "In Location" at bounding box center [105, 321] width 104 height 9
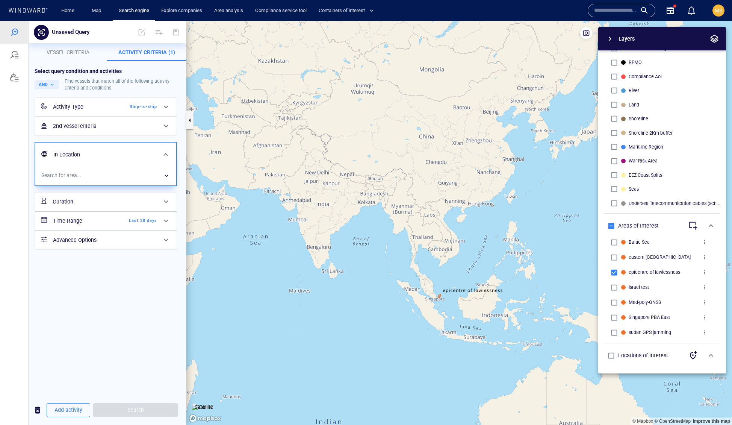
scroll to position [0, 0]
click at [83, 181] on div "​" at bounding box center [105, 175] width 129 height 11
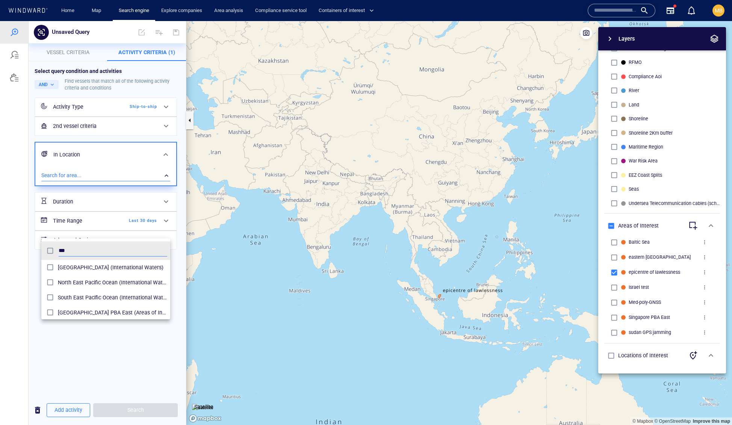
scroll to position [82, 129]
type input "****"
click at [614, 250] on div at bounding box center [366, 223] width 732 height 404
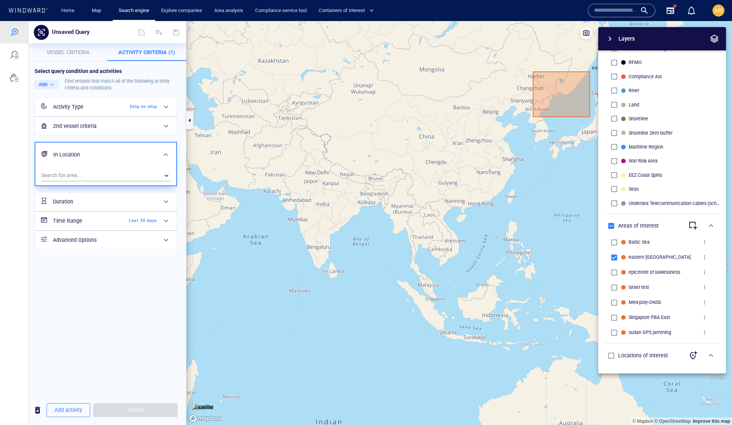
drag, startPoint x: 525, startPoint y: 197, endPoint x: 426, endPoint y: 240, distance: 107.6
click at [427, 239] on canvas "Map" at bounding box center [459, 223] width 546 height 404
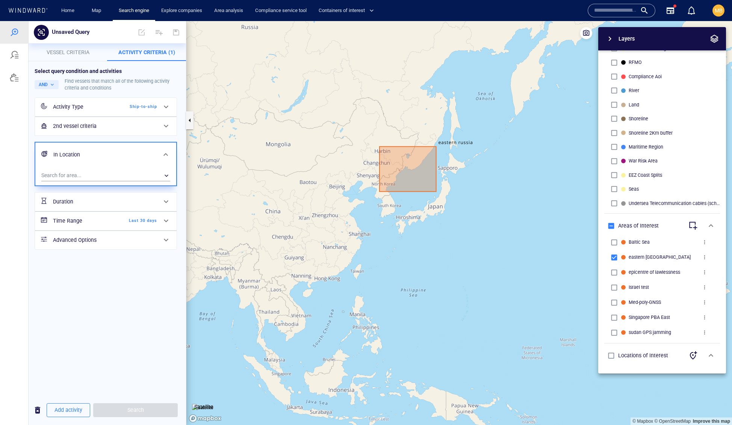
drag, startPoint x: 445, startPoint y: 203, endPoint x: 376, endPoint y: 240, distance: 78.2
click at [376, 241] on canvas "Map" at bounding box center [459, 223] width 546 height 404
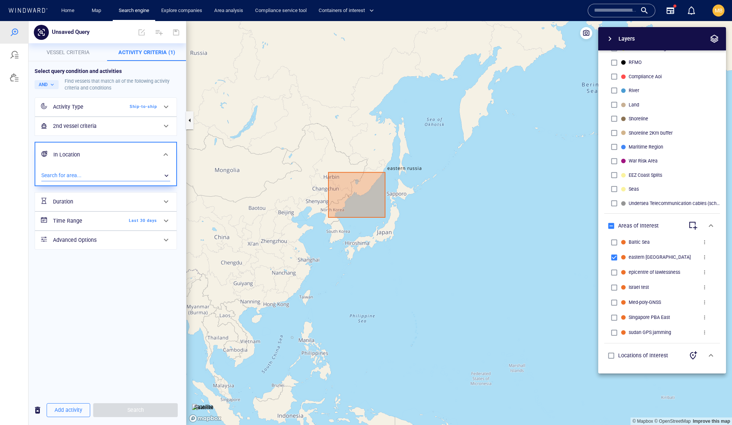
click at [111, 181] on div "​" at bounding box center [105, 175] width 129 height 11
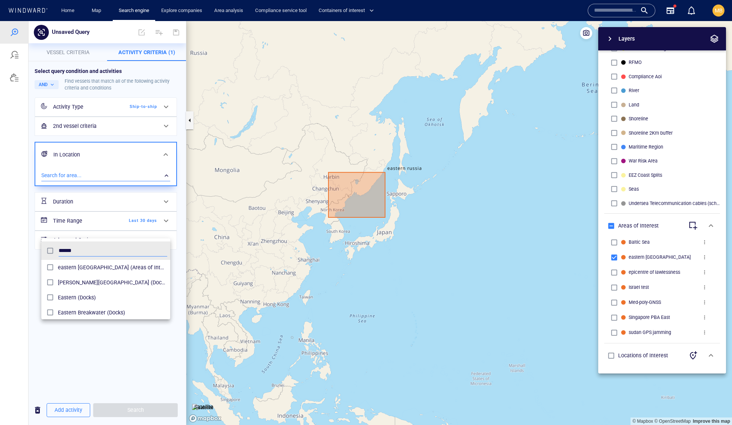
type input "******"
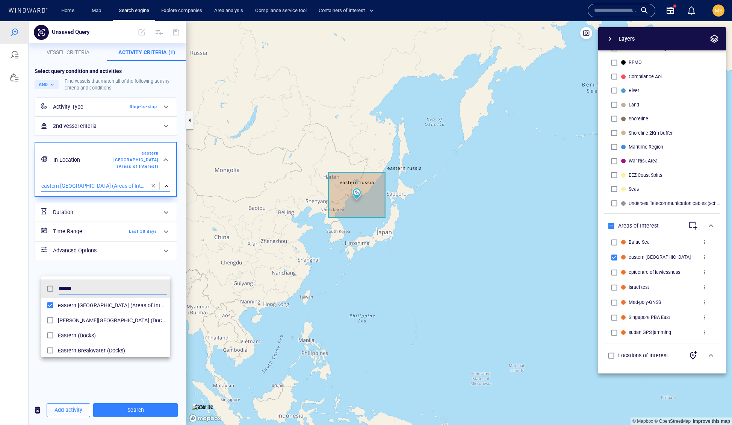
click at [147, 410] on div at bounding box center [366, 223] width 732 height 404
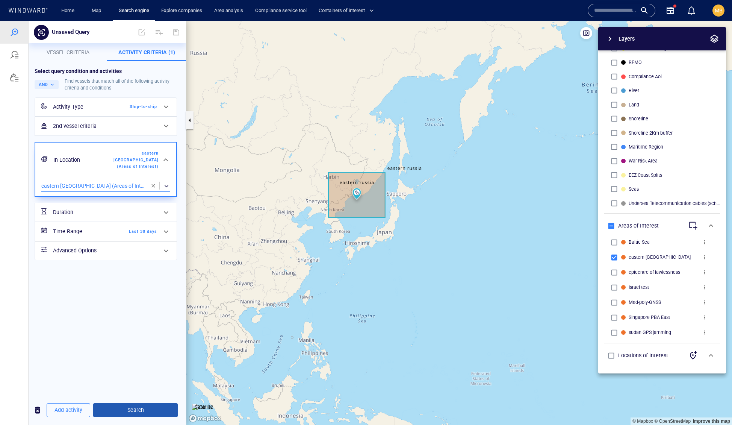
click at [146, 410] on span "Search" at bounding box center [135, 409] width 73 height 9
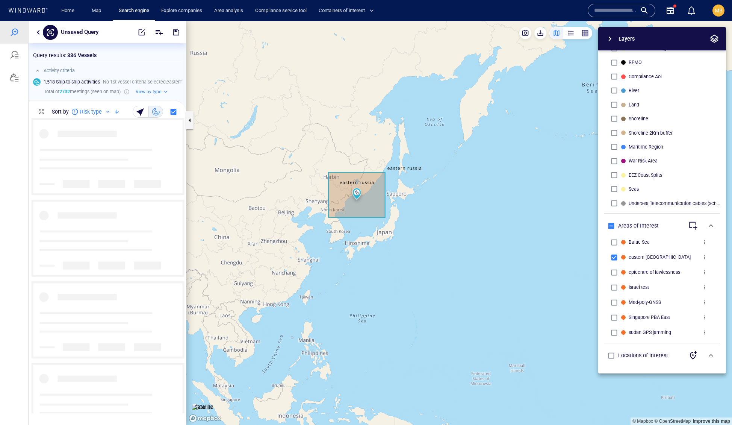
scroll to position [295, 157]
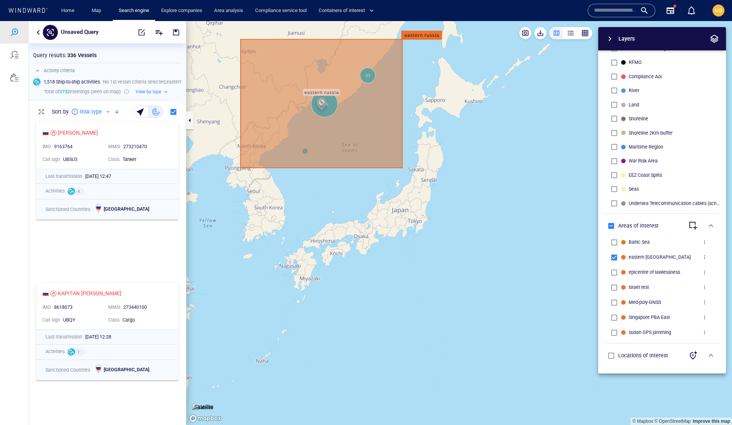
drag, startPoint x: 357, startPoint y: 197, endPoint x: 367, endPoint y: 234, distance: 38.0
click at [368, 237] on canvas "Map" at bounding box center [459, 223] width 546 height 404
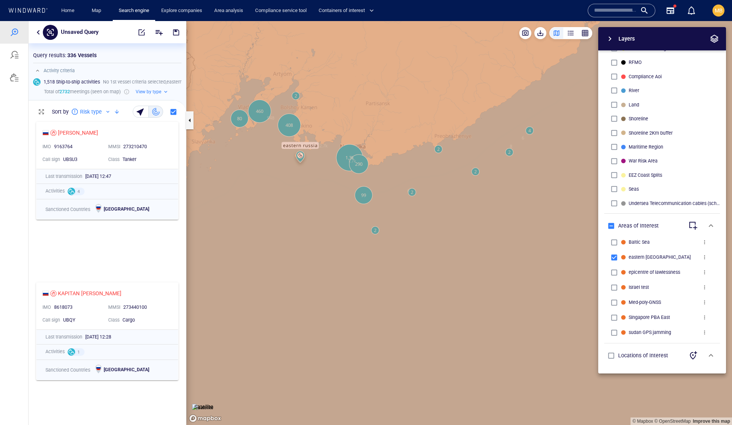
drag, startPoint x: 329, startPoint y: 196, endPoint x: 346, endPoint y: 238, distance: 45.4
click at [348, 238] on canvas "Map" at bounding box center [459, 223] width 546 height 404
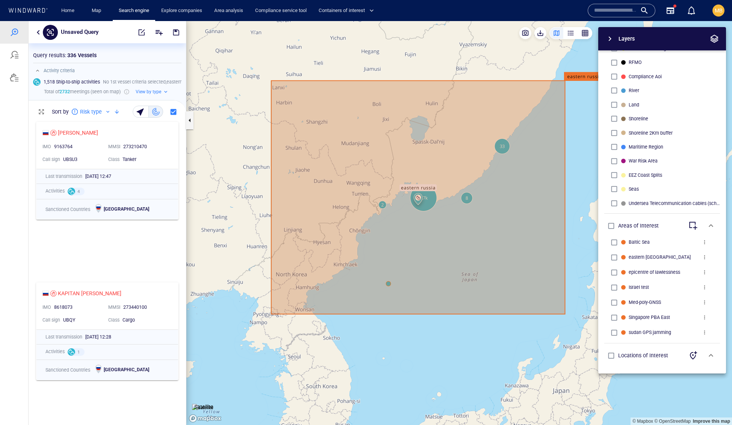
drag, startPoint x: 420, startPoint y: 212, endPoint x: 425, endPoint y: 246, distance: 33.8
click at [425, 246] on canvas "Map" at bounding box center [459, 223] width 546 height 404
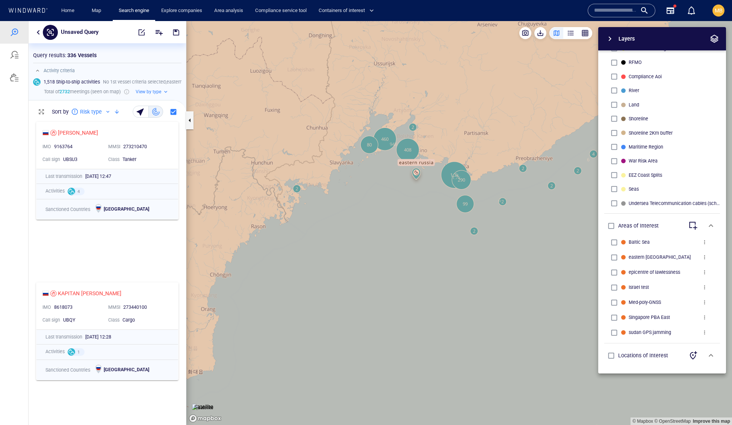
drag, startPoint x: 455, startPoint y: 206, endPoint x: 429, endPoint y: 236, distance: 39.2
click at [429, 236] on canvas "Map" at bounding box center [459, 223] width 546 height 404
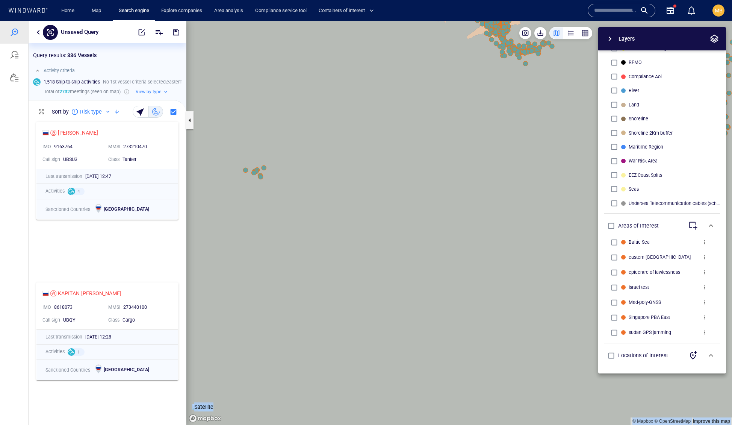
drag, startPoint x: 518, startPoint y: 102, endPoint x: 462, endPoint y: 217, distance: 127.3
click at [462, 216] on div "© Mapbox © OpenStreetMap Improve this map Satellite Layers System Areas Interna…" at bounding box center [459, 223] width 546 height 404
drag, startPoint x: 497, startPoint y: 145, endPoint x: 396, endPoint y: 309, distance: 192.4
click at [396, 309] on canvas "Map" at bounding box center [459, 223] width 546 height 404
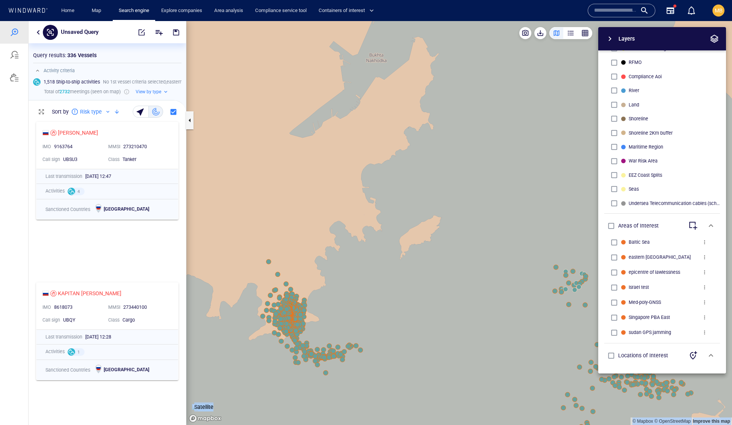
drag, startPoint x: 364, startPoint y: 290, endPoint x: 468, endPoint y: 208, distance: 132.5
click at [468, 208] on canvas "Map" at bounding box center [459, 223] width 546 height 404
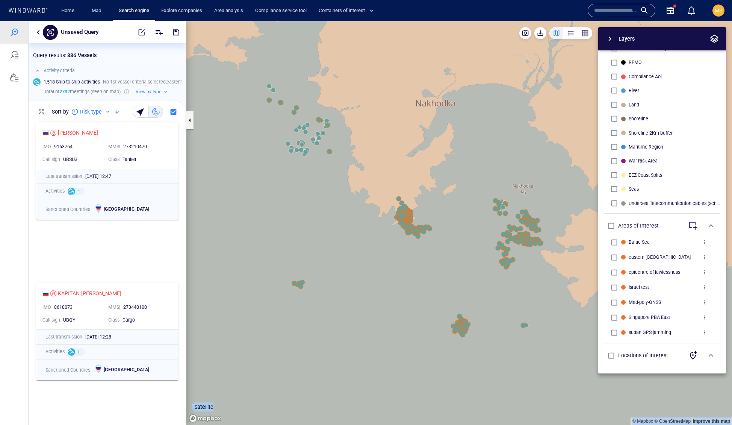
drag, startPoint x: 476, startPoint y: 205, endPoint x: 434, endPoint y: 207, distance: 42.2
click at [434, 207] on canvas "Map" at bounding box center [459, 223] width 546 height 404
click at [210, 404] on img at bounding box center [202, 408] width 21 height 8
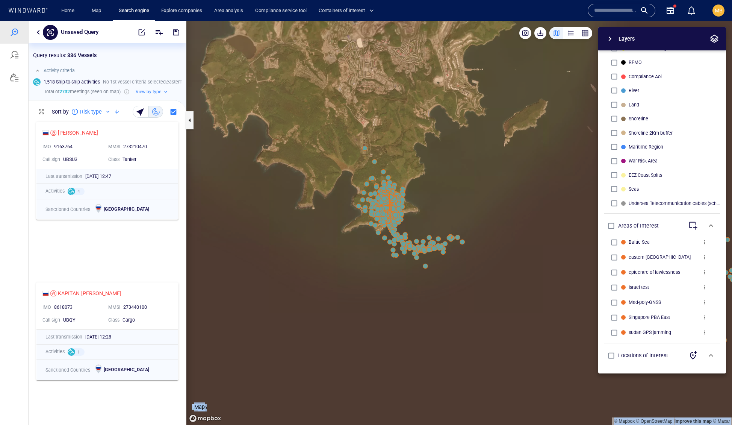
drag, startPoint x: 402, startPoint y: 214, endPoint x: 375, endPoint y: 315, distance: 104.8
click at [375, 315] on canvas "Map" at bounding box center [459, 223] width 546 height 404
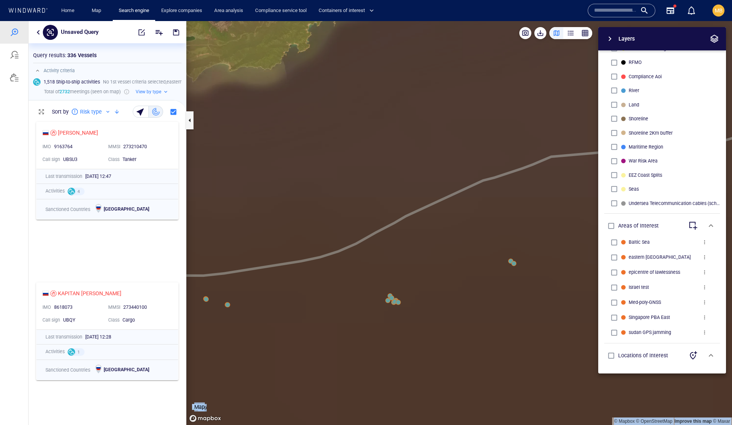
scroll to position [0, 0]
click at [520, 264] on div "Layers System Areas International Waters Straits Exclusive Economic Zones 40NM …" at bounding box center [623, 200] width 207 height 346
click at [520, 259] on div "Layers System Areas International Waters Straits Exclusive Economic Zones 40NM …" at bounding box center [623, 200] width 207 height 346
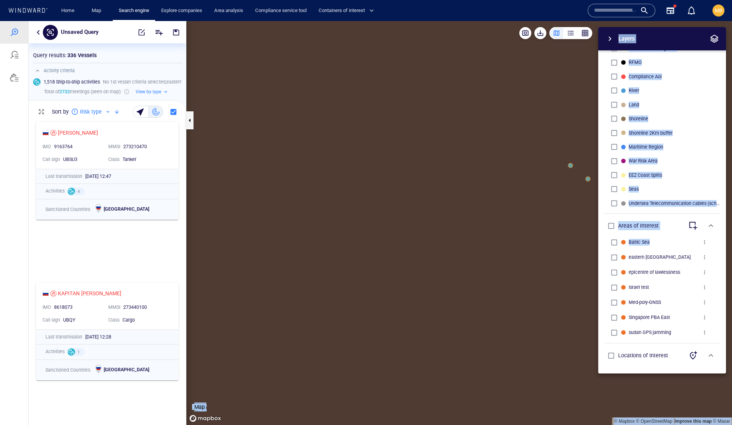
drag, startPoint x: 544, startPoint y: 237, endPoint x: 459, endPoint y: 286, distance: 98.2
click at [460, 286] on div "© Mapbox © OpenStreetMap Improve this map © Maxar Map Layers System Areas Inter…" at bounding box center [459, 223] width 546 height 404
click at [570, 167] on div "Layers System Areas International Waters Straits Exclusive Economic Zones 40NM …" at bounding box center [623, 200] width 207 height 346
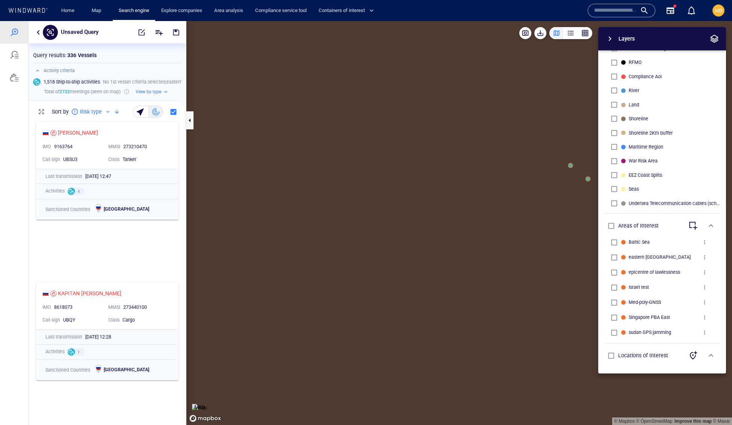
click at [571, 166] on div "Layers System Areas International Waters Straits Exclusive Economic Zones 40NM …" at bounding box center [623, 200] width 207 height 346
click at [573, 165] on div "Layers System Areas International Waters Straits Exclusive Economic Zones 40NM …" at bounding box center [623, 200] width 207 height 346
click at [206, 404] on img at bounding box center [199, 408] width 15 height 8
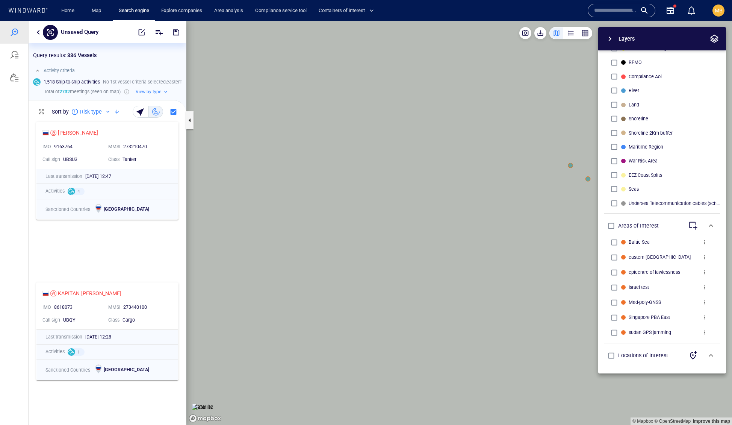
click at [611, 39] on span "button" at bounding box center [610, 38] width 9 height 9
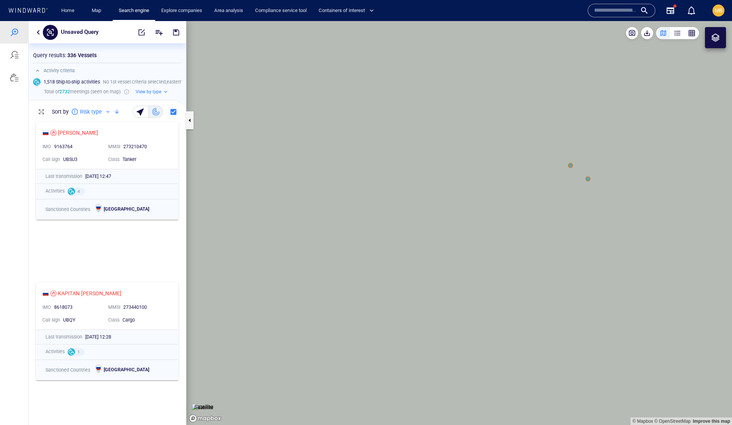
click at [572, 169] on canvas "Map" at bounding box center [459, 223] width 546 height 404
click at [569, 166] on canvas "Map" at bounding box center [459, 223] width 546 height 404
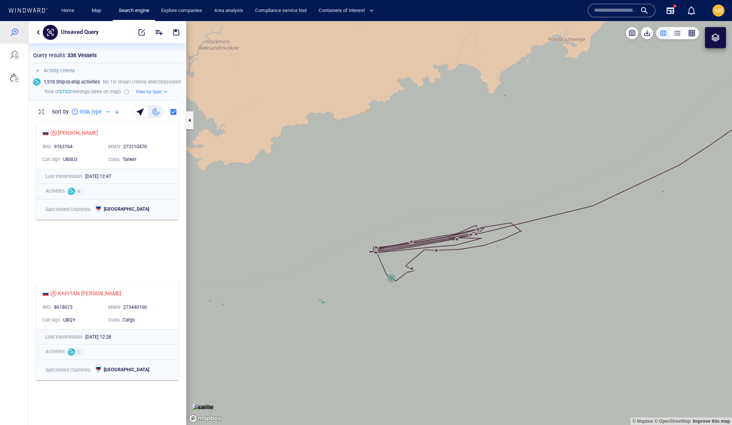
drag, startPoint x: 327, startPoint y: 320, endPoint x: 437, endPoint y: 283, distance: 116.0
click at [437, 284] on canvas "Map" at bounding box center [459, 223] width 546 height 404
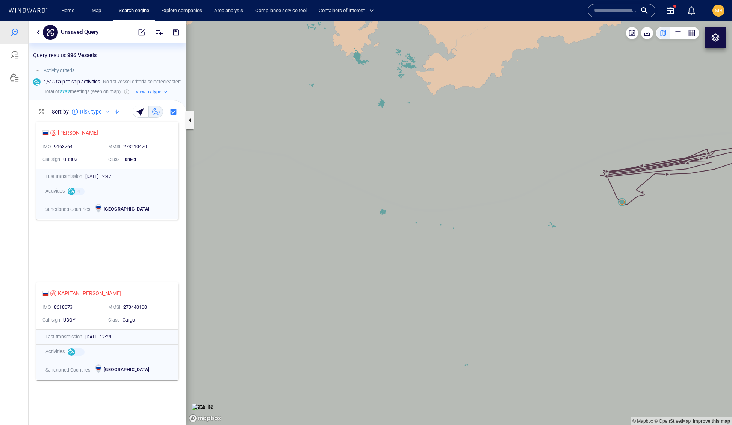
drag, startPoint x: 344, startPoint y: 285, endPoint x: 327, endPoint y: 337, distance: 55.2
click at [328, 337] on canvas "Map" at bounding box center [459, 223] width 546 height 404
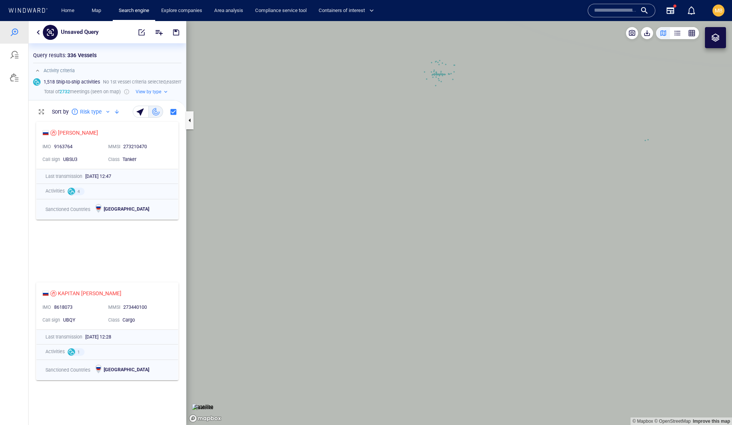
drag, startPoint x: 452, startPoint y: 150, endPoint x: 444, endPoint y: 252, distance: 101.5
click at [445, 250] on canvas "Map" at bounding box center [459, 223] width 546 height 404
click at [444, 241] on canvas "Map" at bounding box center [459, 223] width 546 height 404
click at [423, 246] on canvas "Map" at bounding box center [459, 223] width 546 height 404
click at [432, 241] on canvas "Map" at bounding box center [459, 223] width 546 height 404
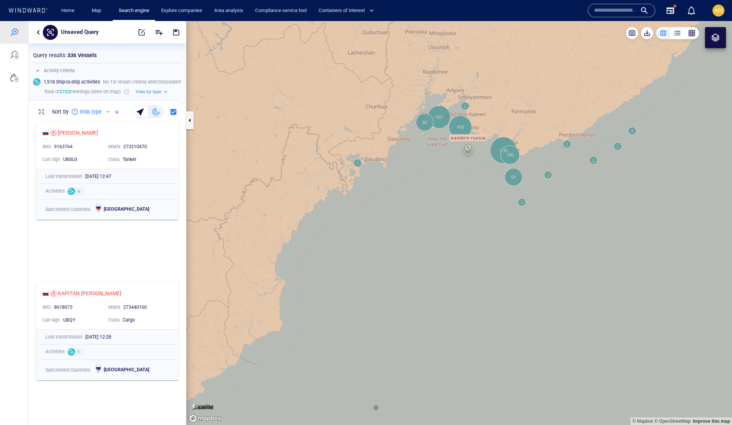
drag, startPoint x: 475, startPoint y: 205, endPoint x: 390, endPoint y: 282, distance: 115.0
click at [390, 282] on canvas "Map" at bounding box center [459, 223] width 546 height 404
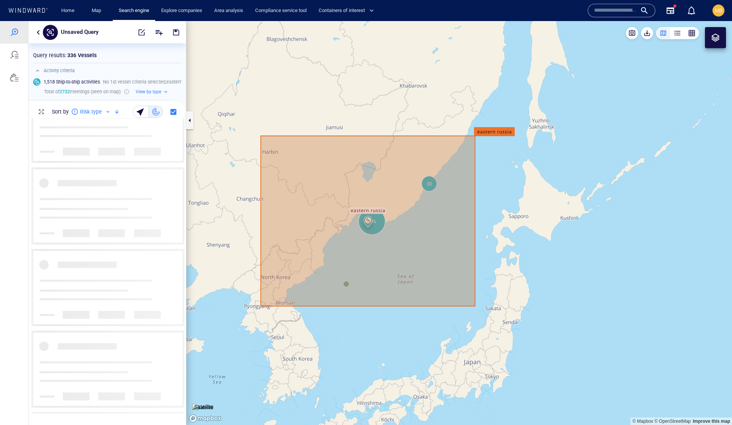
scroll to position [4526, 0]
click at [138, 30] on span "button" at bounding box center [142, 33] width 8 height 8
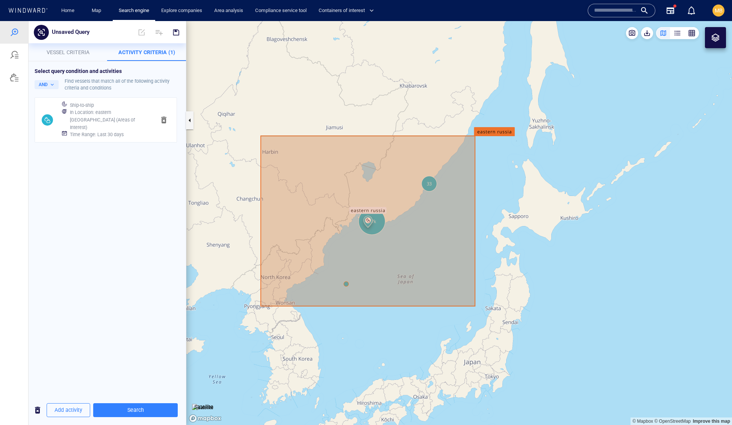
click at [124, 138] on h6 "Time Range : Last 30 days" at bounding box center [97, 135] width 54 height 8
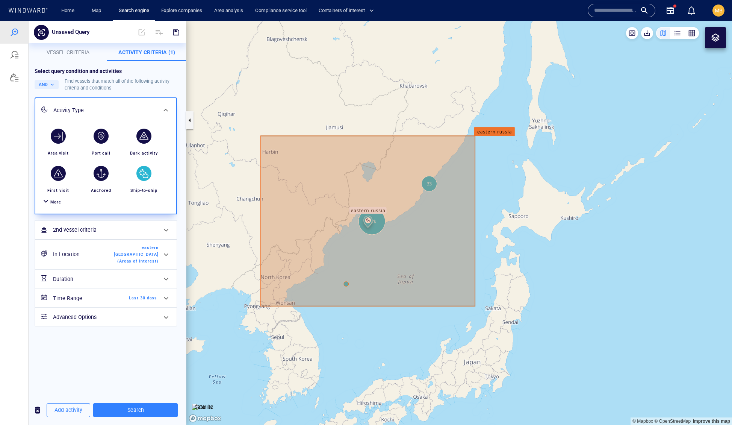
scroll to position [0, 0]
click at [132, 302] on span "Last 30 days" at bounding box center [135, 298] width 43 height 7
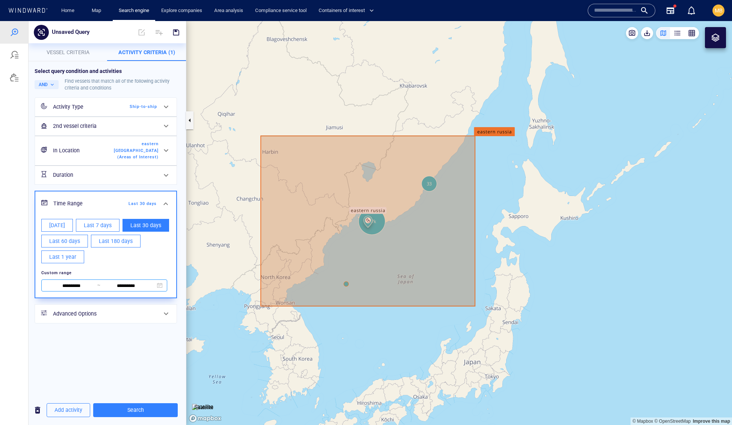
scroll to position [46, 0]
click at [77, 291] on span "**********" at bounding box center [104, 285] width 126 height 12
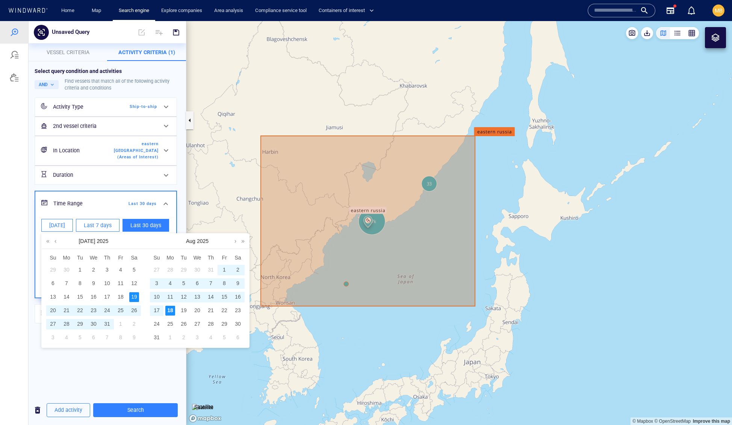
click at [226, 274] on div "1" at bounding box center [225, 270] width 10 height 10
click at [170, 315] on div "18" at bounding box center [170, 311] width 10 height 10
type input "**********"
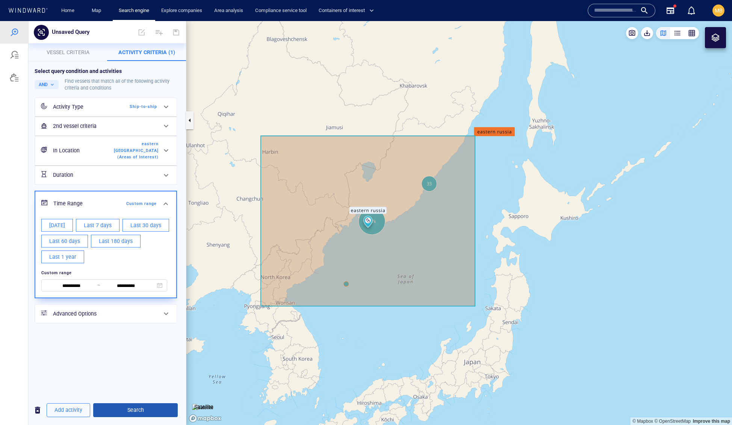
click at [139, 410] on span "Search" at bounding box center [135, 409] width 73 height 9
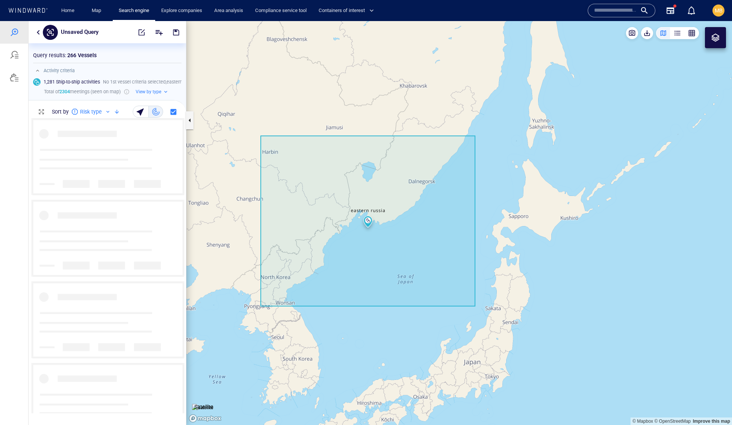
scroll to position [295, 157]
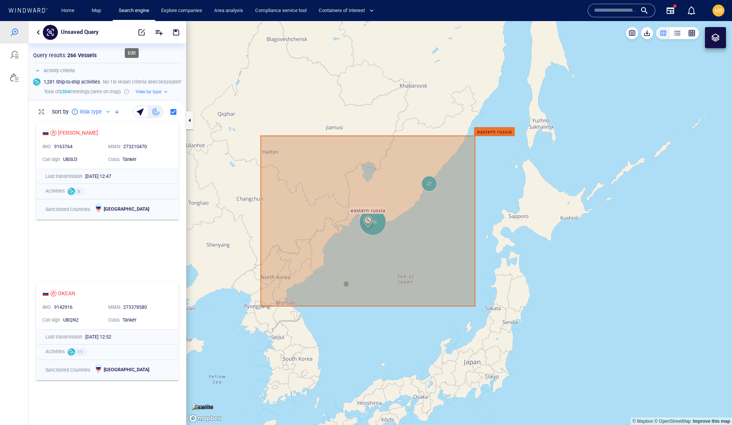
click at [138, 32] on span "button" at bounding box center [142, 33] width 8 height 8
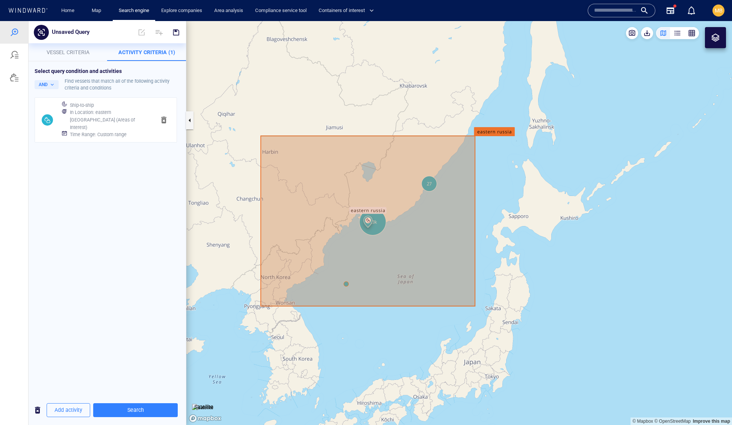
click at [127, 138] on h6 "Time Range : Custom range" at bounding box center [98, 135] width 57 height 8
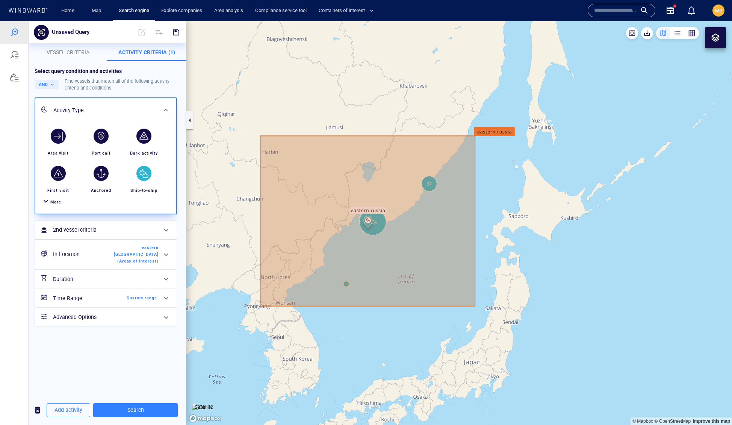
scroll to position [0, 0]
click at [134, 302] on span "Custom range" at bounding box center [135, 298] width 43 height 7
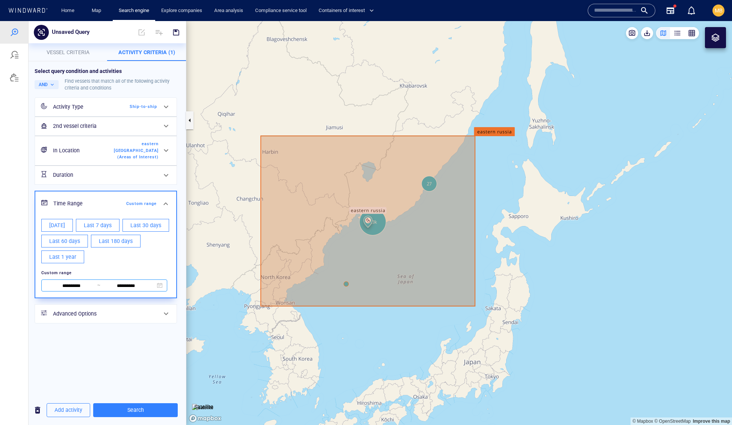
scroll to position [46, 0]
click at [61, 290] on input "**********" at bounding box center [72, 286] width 52 height 8
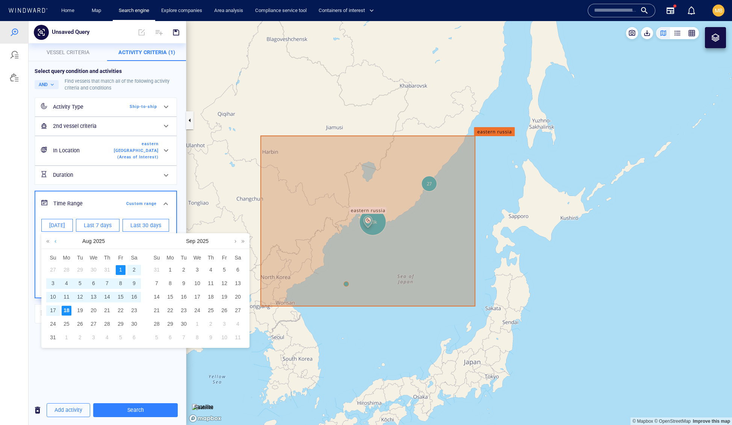
click at [58, 244] on link at bounding box center [56, 240] width 6 height 15
click at [81, 273] on div "1" at bounding box center [80, 270] width 10 height 10
click at [84, 302] on div "15" at bounding box center [80, 297] width 10 height 10
type input "**********"
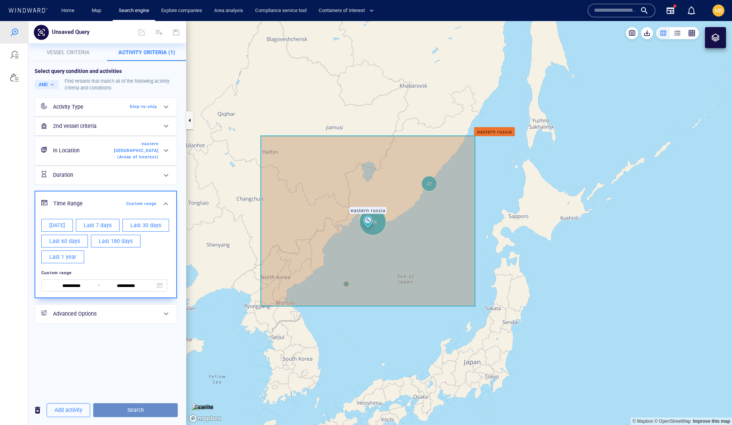
click at [154, 409] on span "Search" at bounding box center [135, 409] width 73 height 9
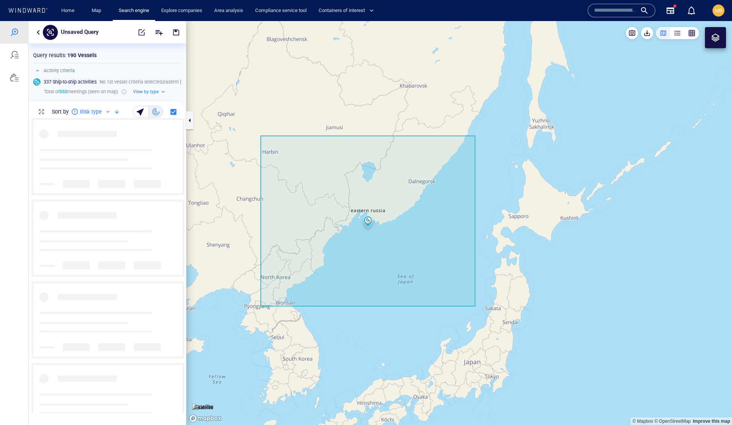
scroll to position [0, 0]
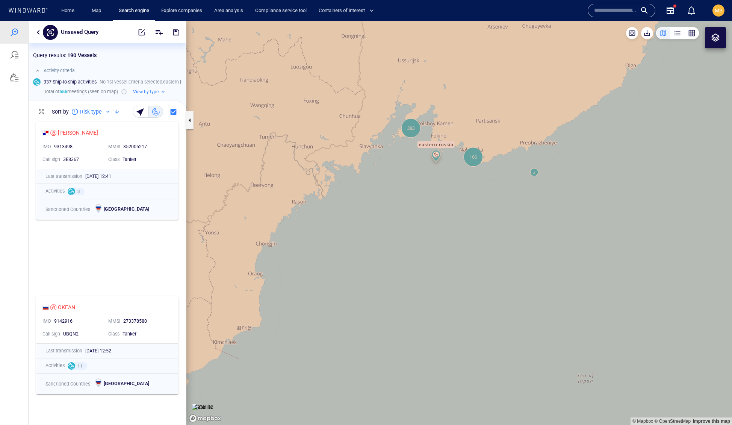
drag, startPoint x: 411, startPoint y: 224, endPoint x: 360, endPoint y: 263, distance: 64.1
click at [361, 263] on canvas "Map" at bounding box center [459, 223] width 546 height 404
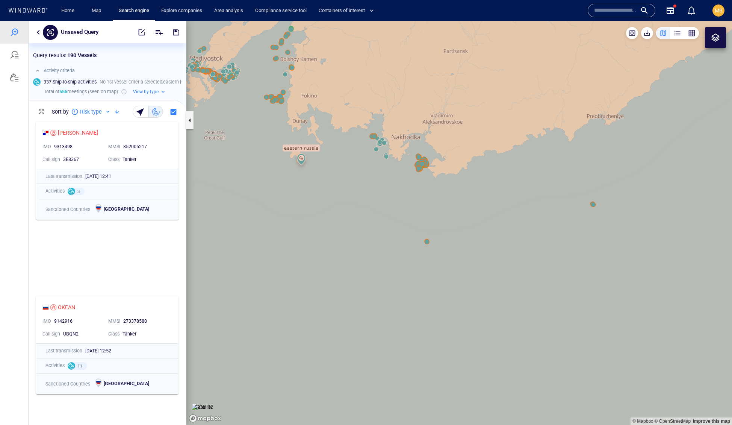
drag, startPoint x: 380, startPoint y: 208, endPoint x: 408, endPoint y: 247, distance: 48.4
click at [408, 247] on canvas "Map" at bounding box center [459, 223] width 546 height 404
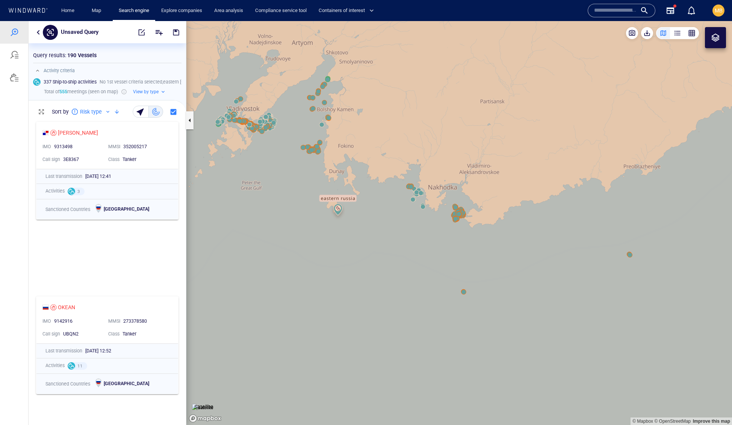
drag, startPoint x: 405, startPoint y: 247, endPoint x: 429, endPoint y: 264, distance: 29.0
click at [429, 264] on canvas "Map" at bounding box center [459, 223] width 546 height 404
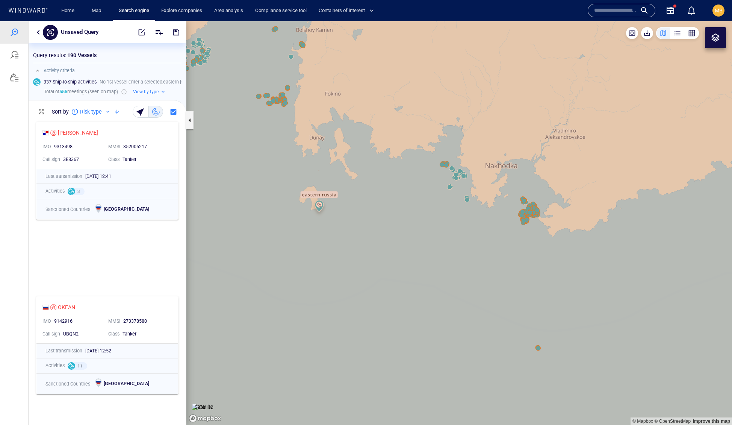
click at [429, 260] on canvas "Map" at bounding box center [459, 223] width 546 height 404
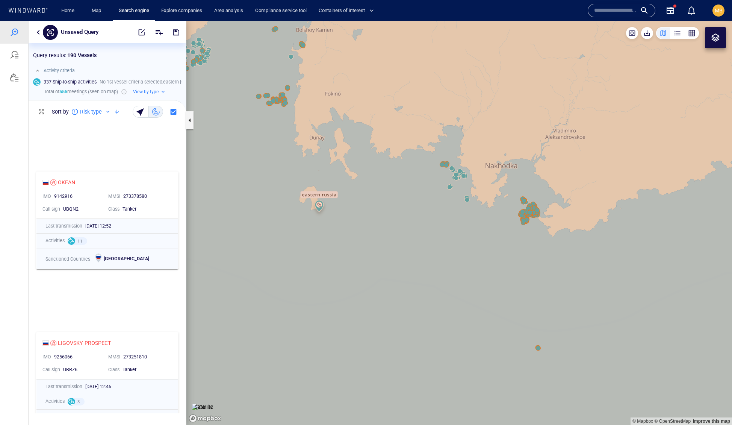
scroll to position [134, 0]
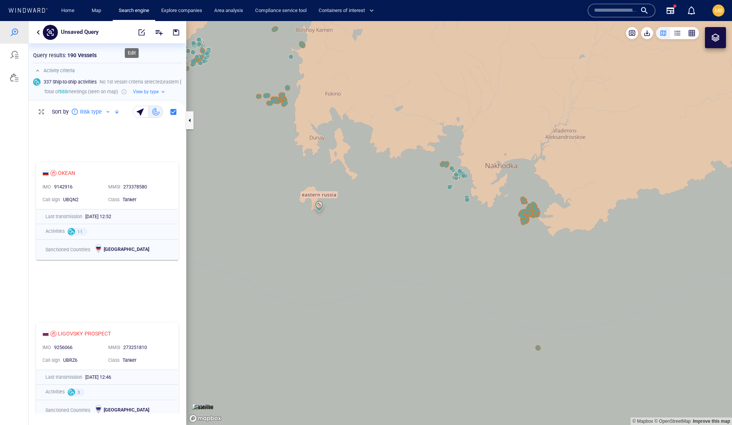
click at [138, 33] on span "button" at bounding box center [142, 33] width 8 height 8
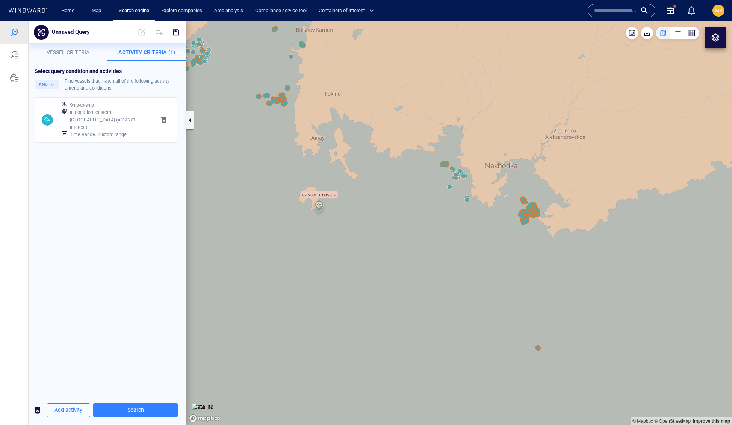
scroll to position [0, 0]
click at [136, 140] on div "Time Range : Custom range" at bounding box center [109, 134] width 83 height 11
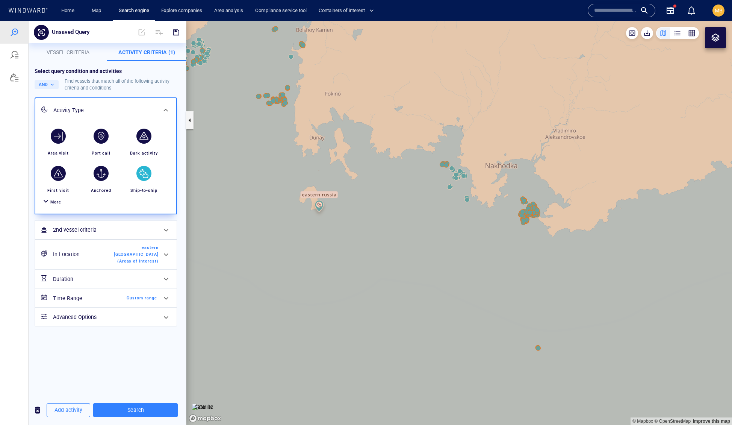
scroll to position [71, 0]
click at [129, 302] on span "Custom range" at bounding box center [135, 298] width 43 height 7
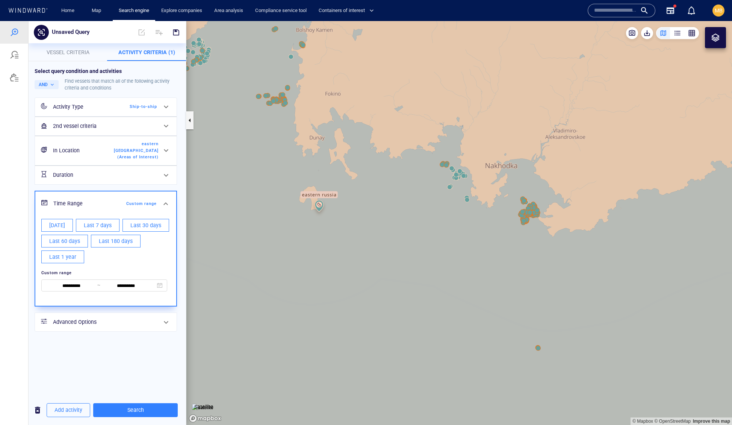
scroll to position [0, 0]
click at [78, 291] on span "**********" at bounding box center [104, 285] width 126 height 12
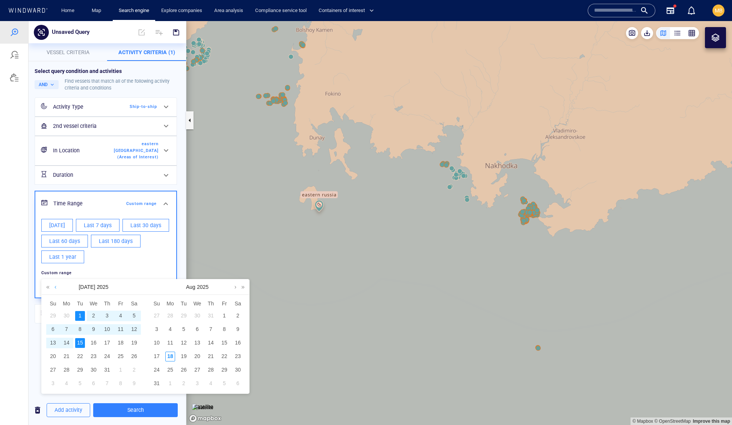
click at [58, 289] on link at bounding box center [56, 286] width 6 height 15
click at [107, 317] on div "1" at bounding box center [107, 316] width 10 height 10
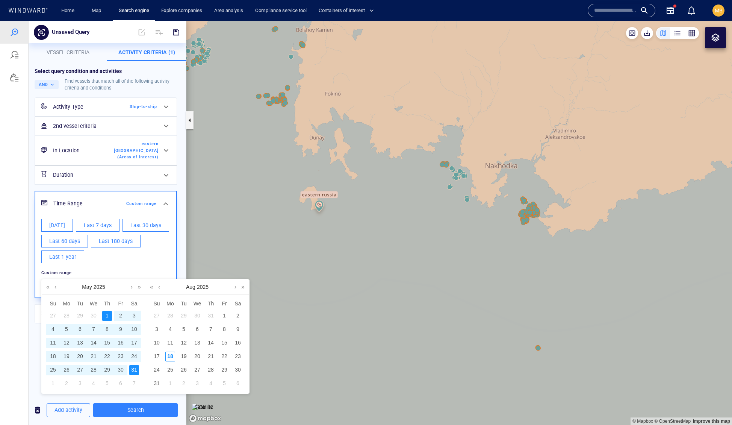
click at [136, 374] on div "31" at bounding box center [134, 370] width 10 height 10
type input "**********"
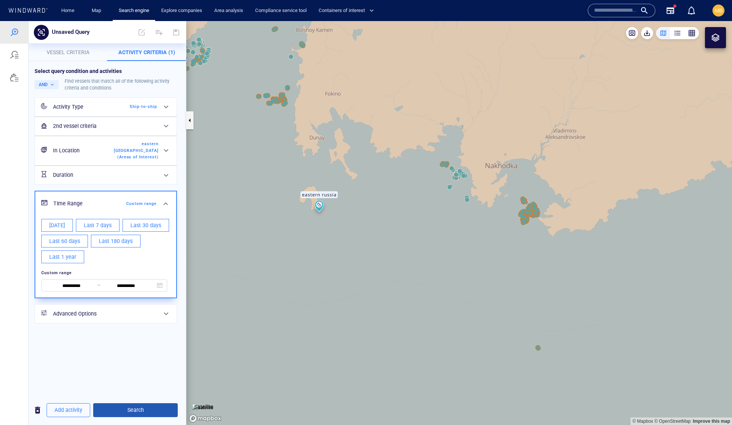
click at [139, 410] on span "Search" at bounding box center [135, 409] width 73 height 9
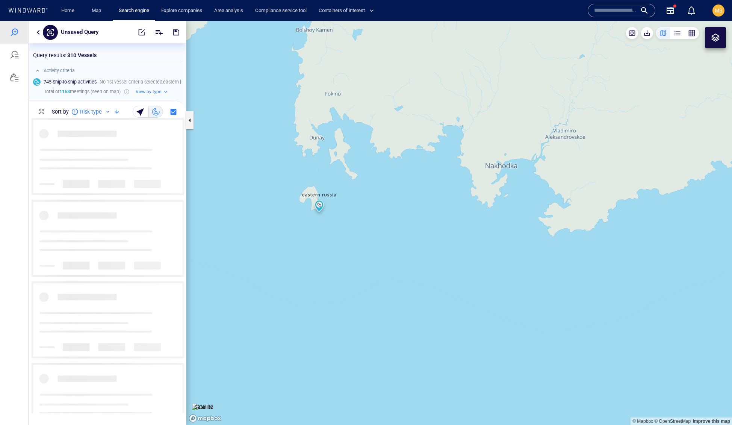
scroll to position [295, 157]
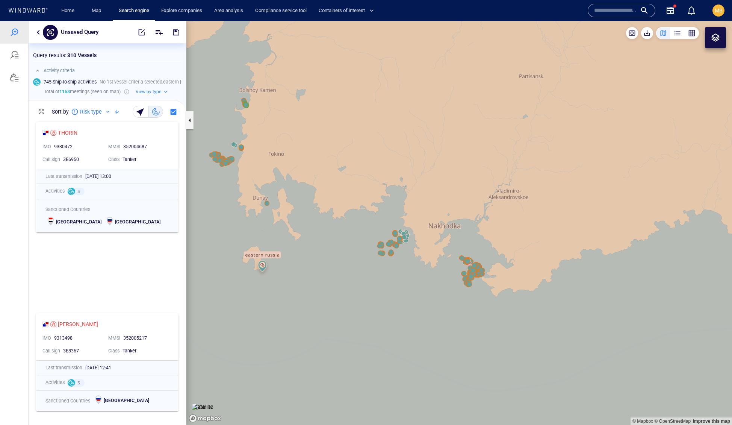
drag, startPoint x: 375, startPoint y: 265, endPoint x: 318, endPoint y: 326, distance: 83.3
click at [318, 326] on canvas "Map" at bounding box center [459, 223] width 546 height 404
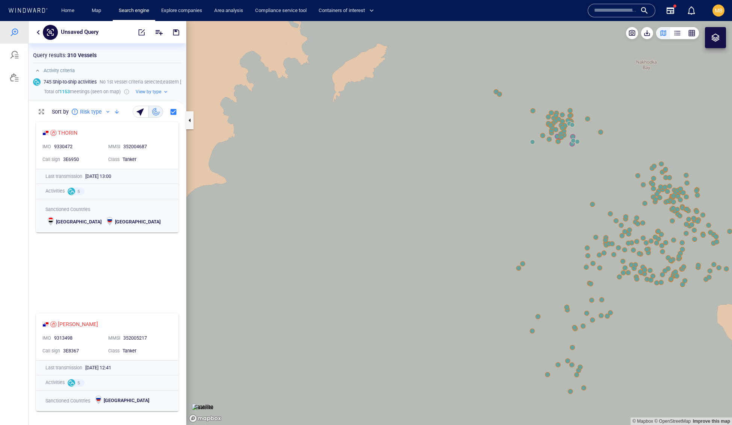
drag, startPoint x: 601, startPoint y: 315, endPoint x: 520, endPoint y: 312, distance: 81.3
click at [520, 313] on canvas "Map" at bounding box center [459, 223] width 546 height 404
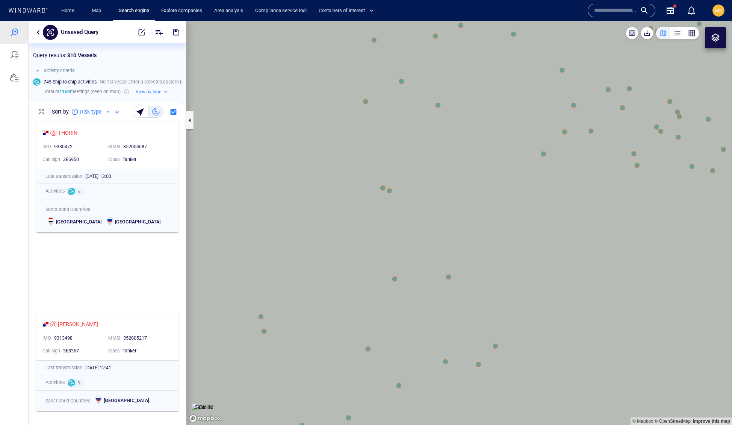
click at [449, 280] on canvas "Map" at bounding box center [459, 223] width 546 height 404
click at [450, 277] on canvas "Map" at bounding box center [459, 223] width 546 height 404
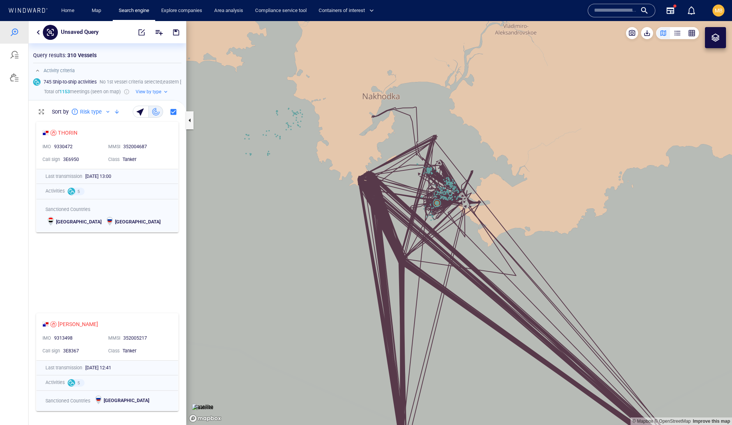
drag, startPoint x: 450, startPoint y: 278, endPoint x: 440, endPoint y: 167, distance: 111.8
click at [440, 166] on canvas "Map" at bounding box center [459, 223] width 546 height 404
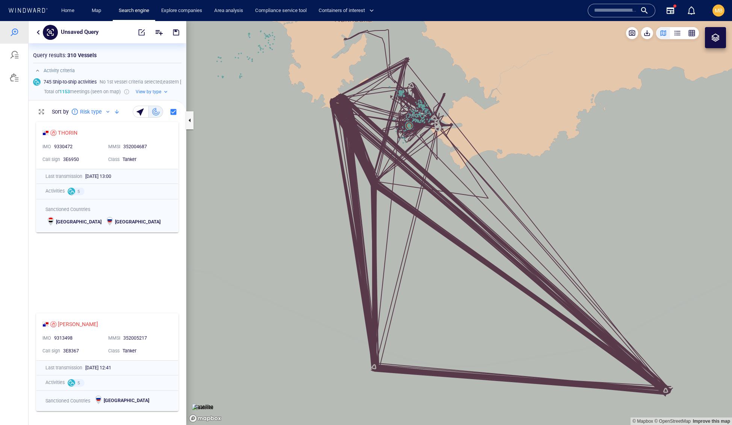
drag, startPoint x: 444, startPoint y: 202, endPoint x: 418, endPoint y: 191, distance: 27.5
click at [418, 191] on canvas "Map" at bounding box center [459, 223] width 546 height 404
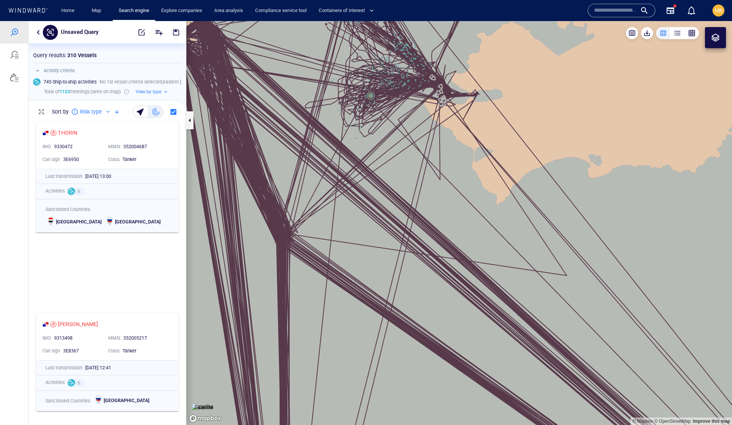
drag, startPoint x: 420, startPoint y: 189, endPoint x: 458, endPoint y: 303, distance: 120.6
click at [459, 303] on canvas "Map" at bounding box center [459, 223] width 546 height 404
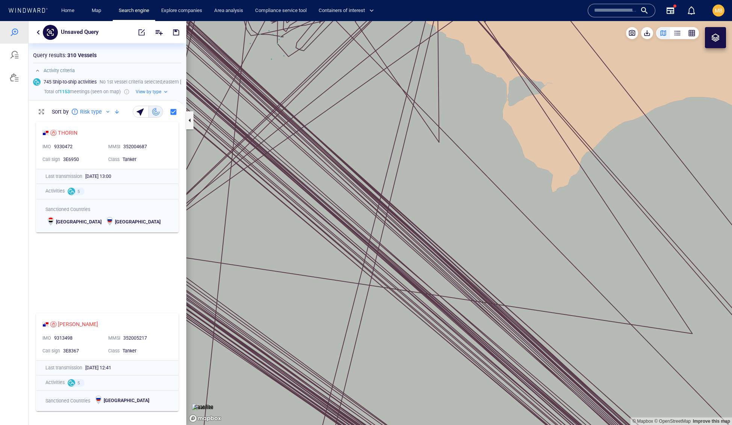
drag, startPoint x: 432, startPoint y: 196, endPoint x: 486, endPoint y: 298, distance: 116.1
click at [486, 298] on canvas "Map" at bounding box center [459, 223] width 546 height 404
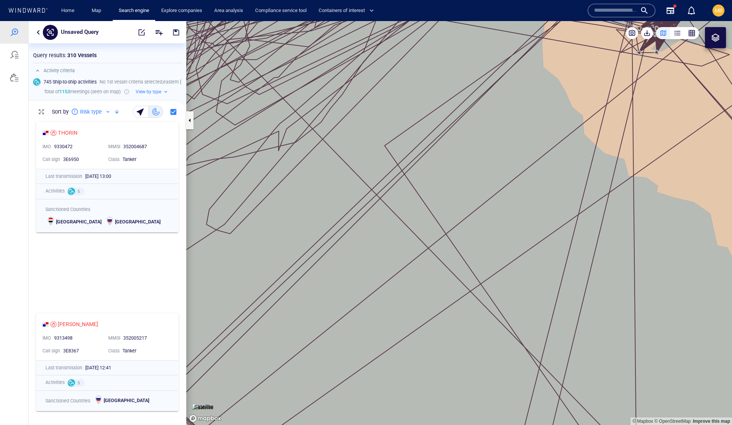
drag, startPoint x: 523, startPoint y: 141, endPoint x: 537, endPoint y: 252, distance: 111.5
click at [537, 252] on canvas "Map" at bounding box center [459, 223] width 546 height 404
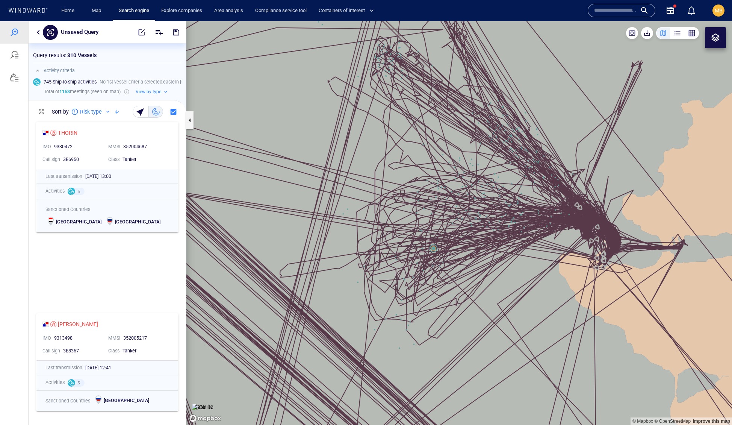
drag, startPoint x: 531, startPoint y: 280, endPoint x: 508, endPoint y: 322, distance: 47.3
click at [508, 322] on canvas "Map" at bounding box center [459, 223] width 546 height 404
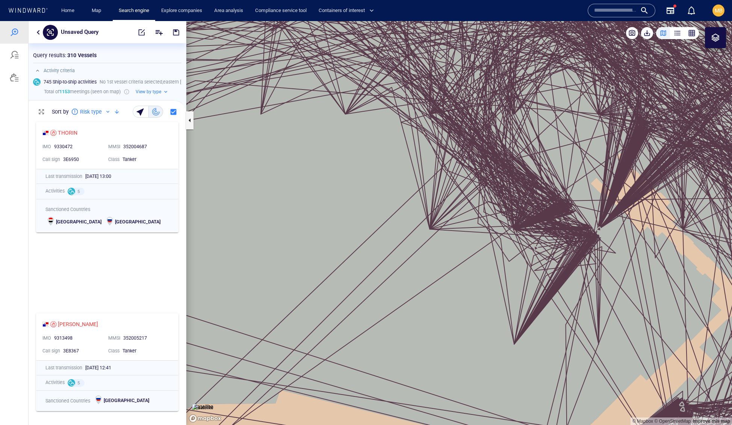
drag, startPoint x: 570, startPoint y: 285, endPoint x: 516, endPoint y: 199, distance: 101.9
click at [517, 200] on canvas "Map" at bounding box center [459, 223] width 546 height 404
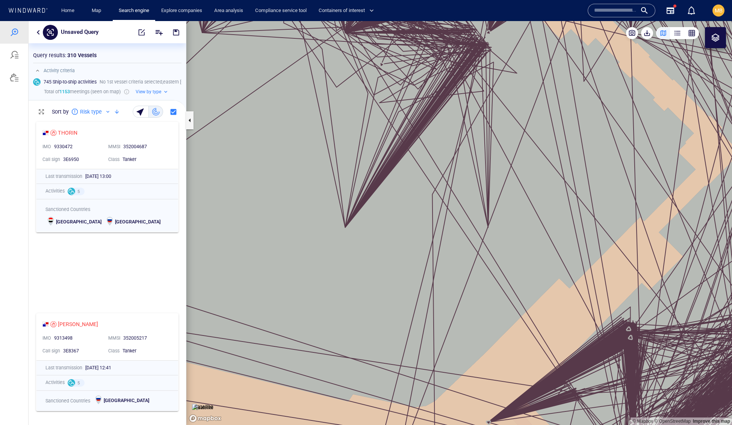
drag, startPoint x: 516, startPoint y: 174, endPoint x: 509, endPoint y: 294, distance: 120.2
click at [509, 294] on canvas "Map" at bounding box center [459, 223] width 546 height 404
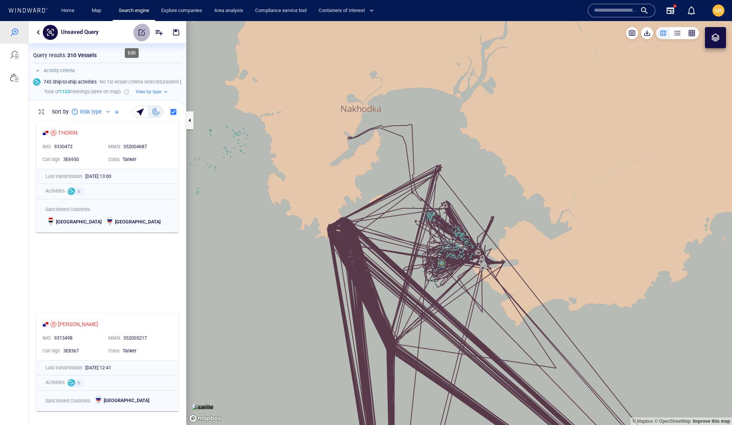
click at [138, 32] on span "button" at bounding box center [142, 33] width 8 height 8
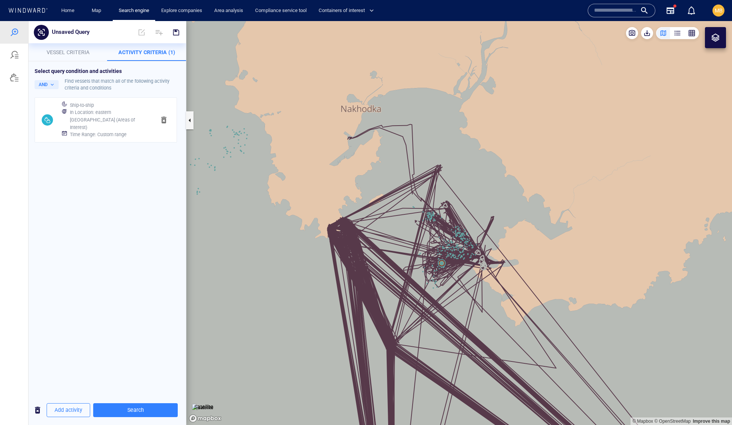
click at [116, 131] on h6 "In Location : eastern russia (Areas of Interest)" at bounding box center [110, 120] width 80 height 22
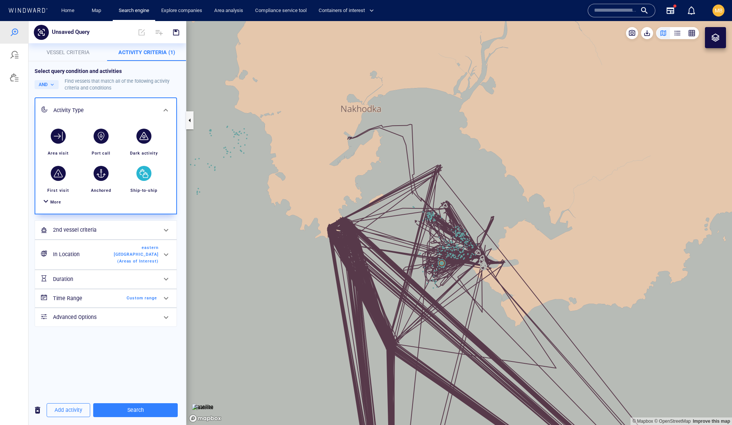
scroll to position [63, 0]
click at [123, 302] on span "Custom range" at bounding box center [135, 298] width 43 height 7
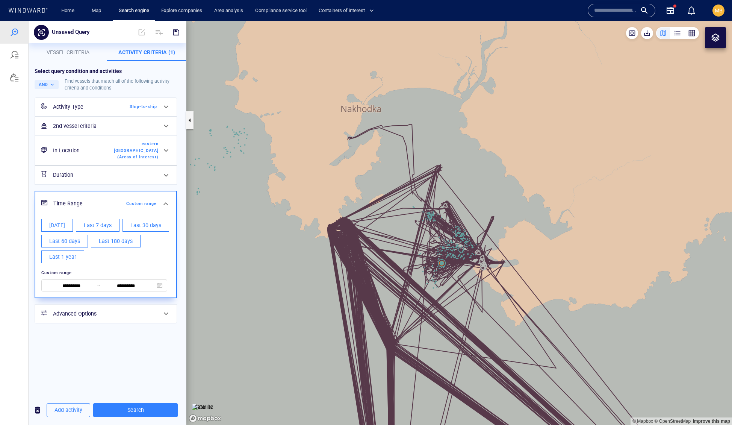
scroll to position [35, 0]
click at [107, 290] on input "**********" at bounding box center [126, 286] width 52 height 8
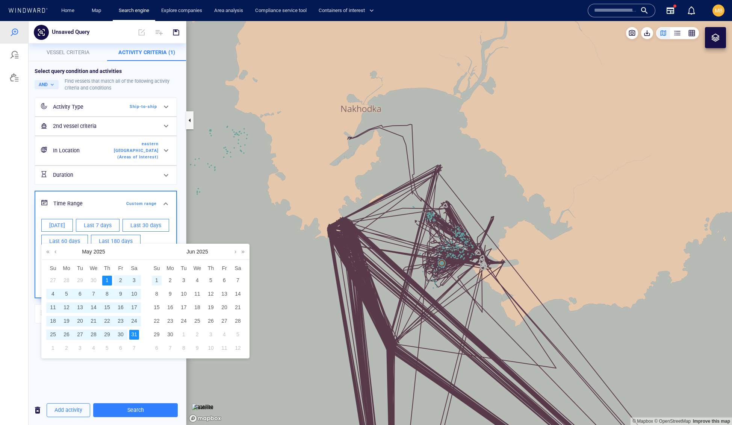
click at [157, 284] on div "1" at bounding box center [157, 281] width 10 height 10
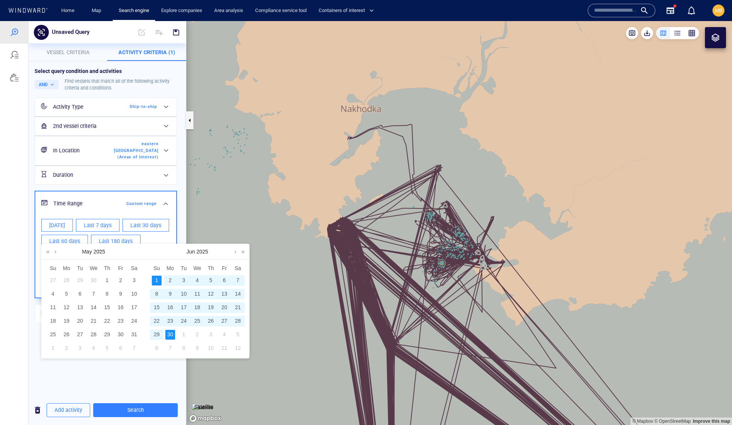
click at [172, 339] on div "30" at bounding box center [170, 335] width 10 height 10
type input "**********"
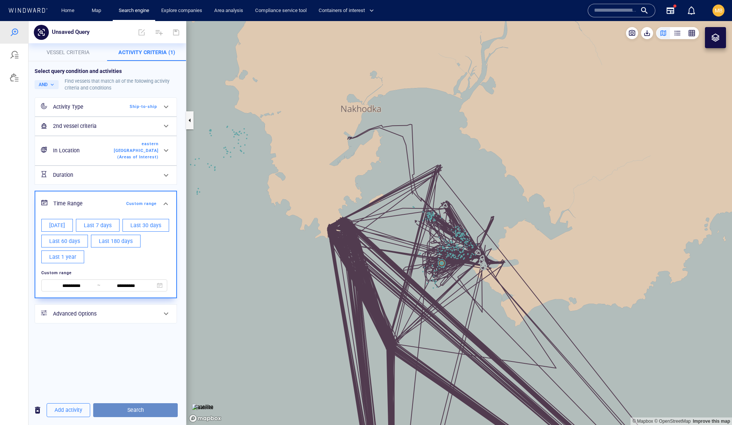
click at [152, 412] on span "Search" at bounding box center [135, 409] width 73 height 9
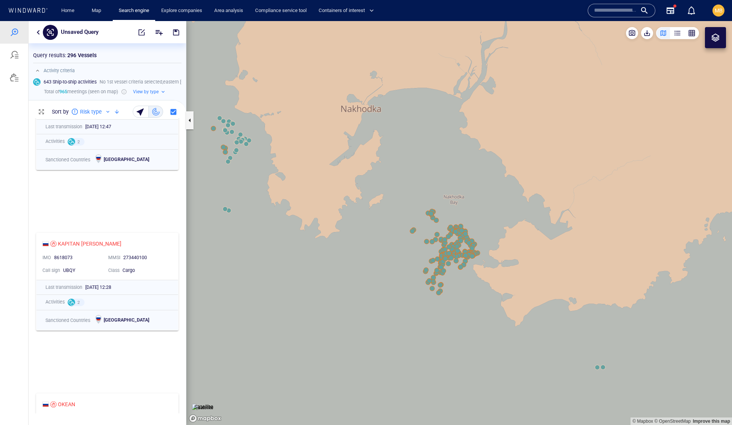
scroll to position [223, 0]
click at [138, 33] on span "button" at bounding box center [142, 33] width 8 height 8
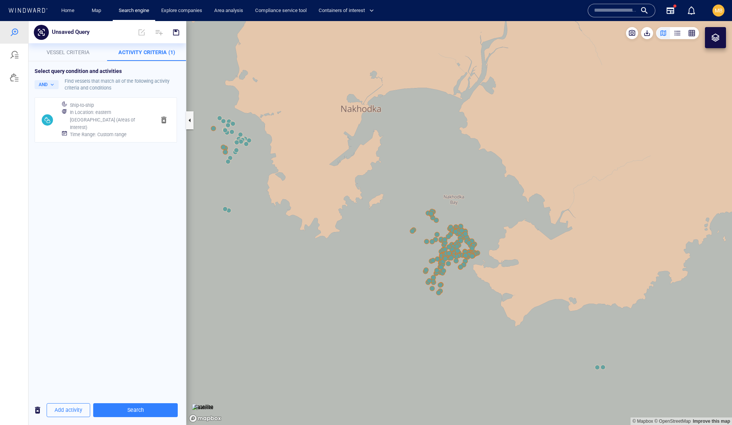
click at [127, 138] on h6 "Time Range : Custom range" at bounding box center [98, 135] width 57 height 8
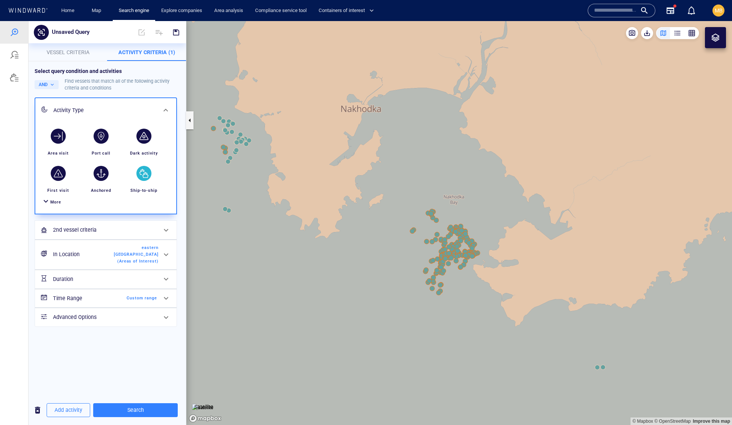
scroll to position [0, 0]
click at [139, 302] on span "Custom range" at bounding box center [135, 298] width 43 height 7
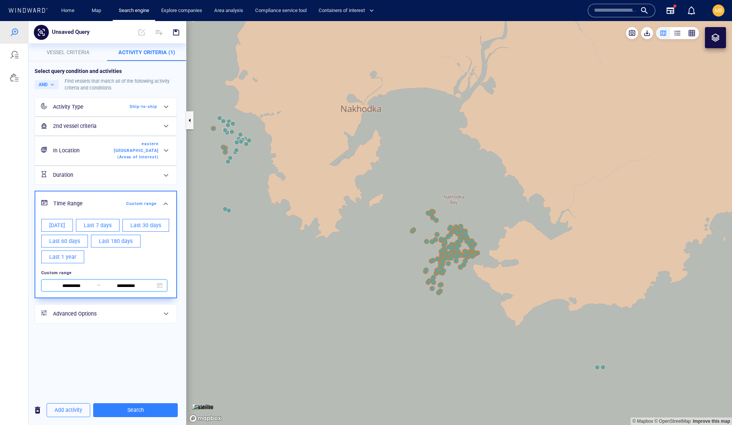
click at [100, 288] on span "~" at bounding box center [98, 285] width 3 height 6
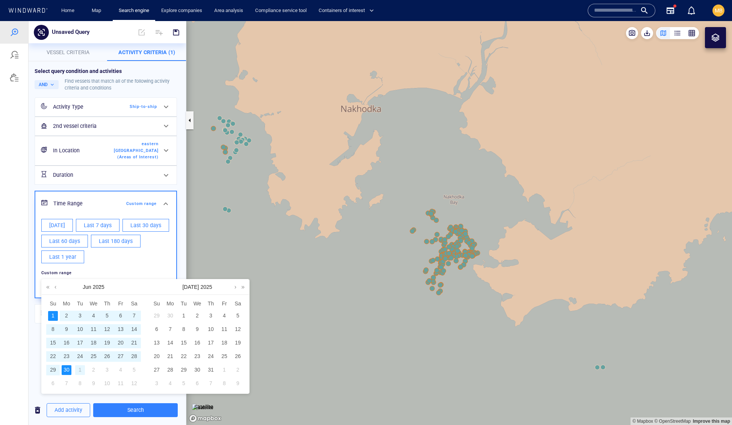
click at [81, 375] on div "1" at bounding box center [80, 370] width 10 height 10
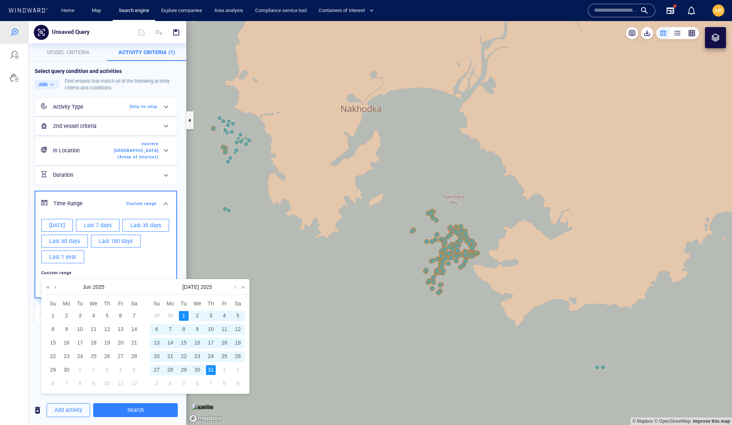
click at [212, 372] on div "31" at bounding box center [211, 370] width 10 height 10
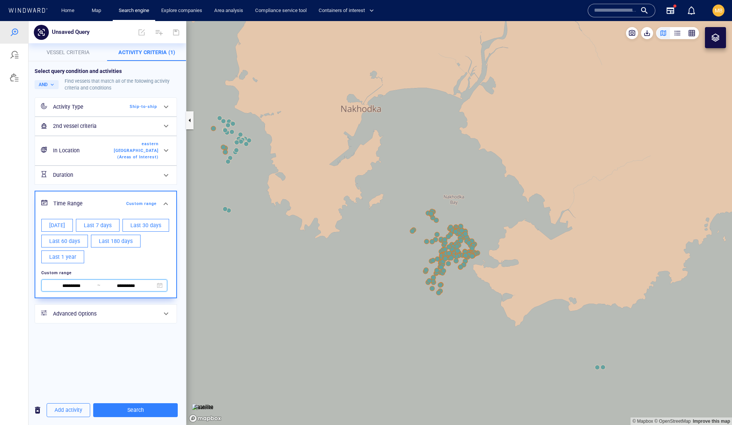
type input "**********"
click at [163, 411] on span "Search" at bounding box center [135, 409] width 73 height 9
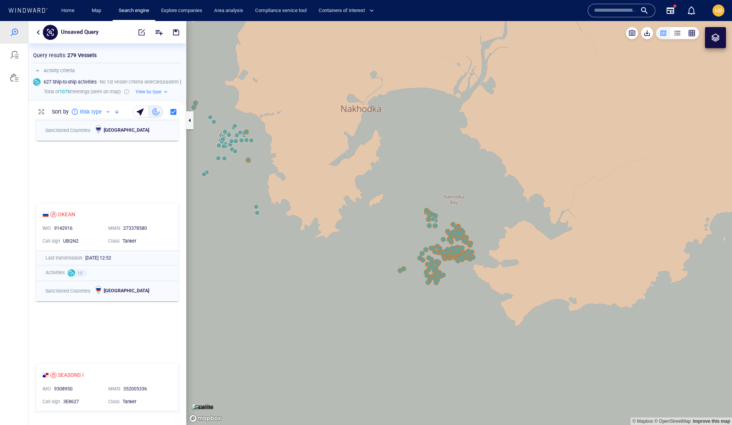
scroll to position [414, 0]
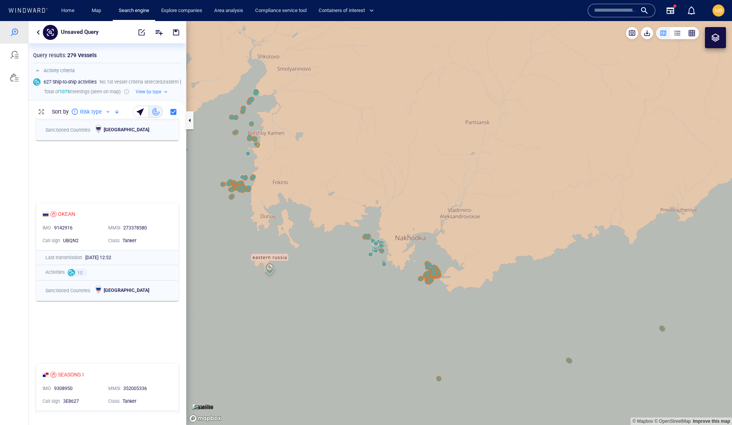
drag, startPoint x: 353, startPoint y: 277, endPoint x: 412, endPoint y: 280, distance: 58.8
click at [412, 280] on canvas "Map" at bounding box center [459, 223] width 546 height 404
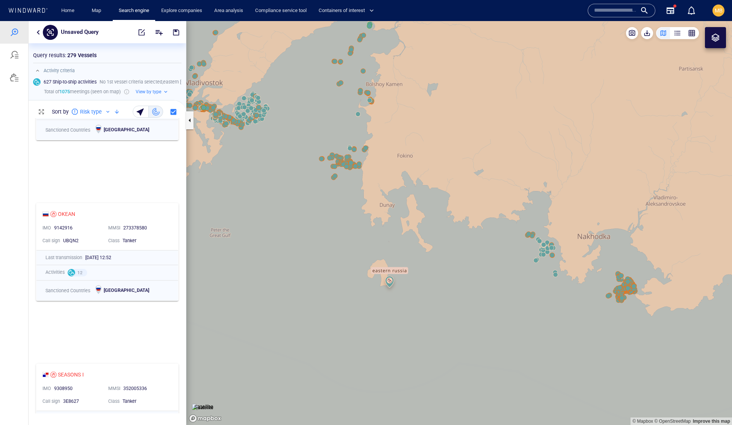
drag, startPoint x: 296, startPoint y: 215, endPoint x: 361, endPoint y: 264, distance: 80.6
click at [361, 264] on canvas "Map" at bounding box center [459, 223] width 546 height 404
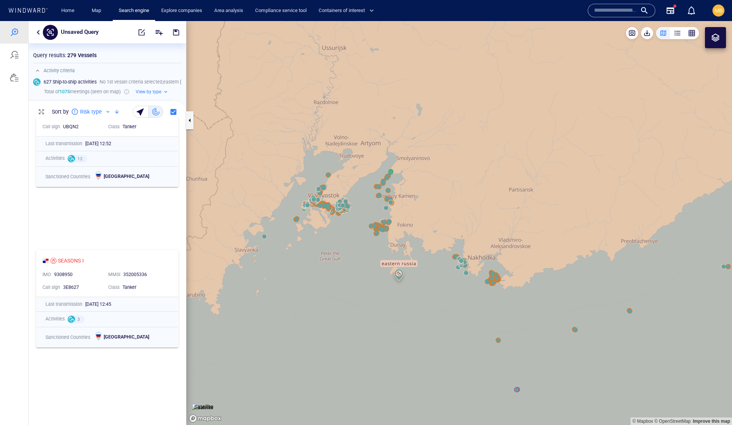
scroll to position [533, 0]
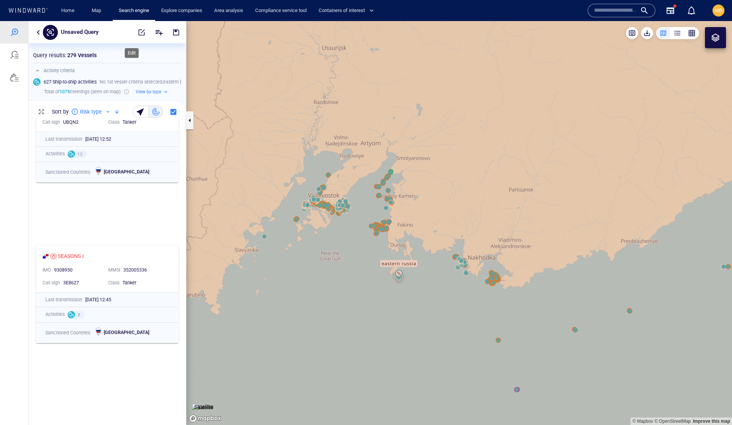
click at [138, 29] on span "button" at bounding box center [142, 33] width 8 height 8
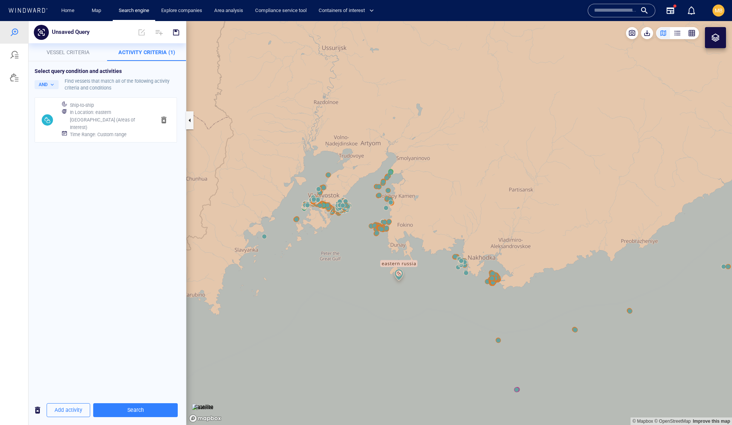
click at [127, 138] on h6 "Time Range : Custom range" at bounding box center [98, 135] width 57 height 8
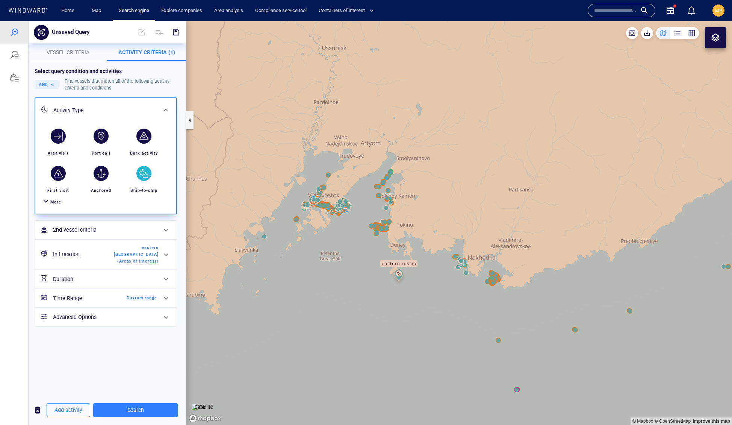
scroll to position [0, 0]
click at [141, 302] on span "Custom range" at bounding box center [135, 298] width 43 height 7
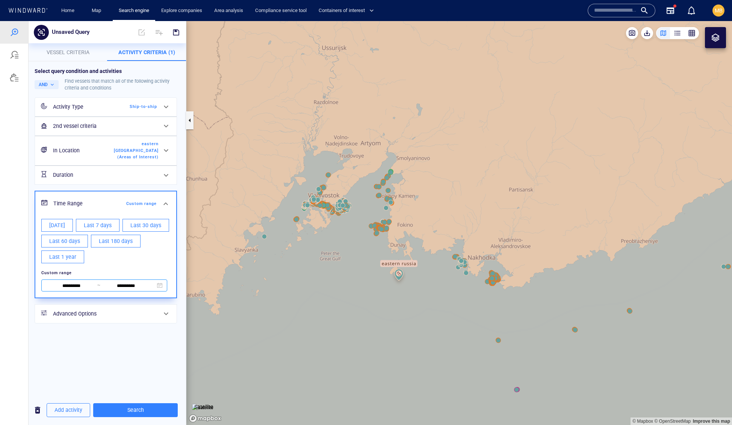
scroll to position [46, 0]
click at [142, 290] on input "**********" at bounding box center [126, 286] width 52 height 8
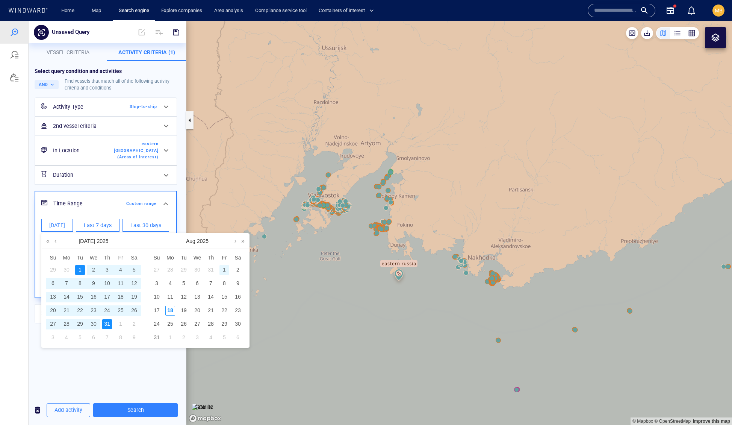
click at [226, 271] on div "1" at bounding box center [225, 270] width 10 height 10
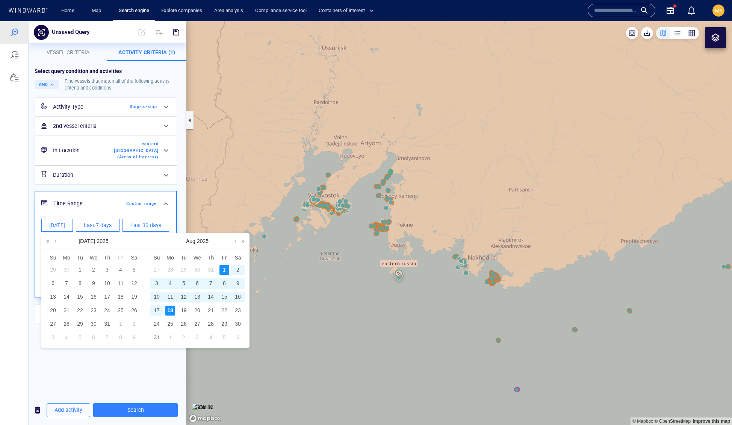
click at [169, 314] on div "18" at bounding box center [170, 311] width 10 height 10
type input "**********"
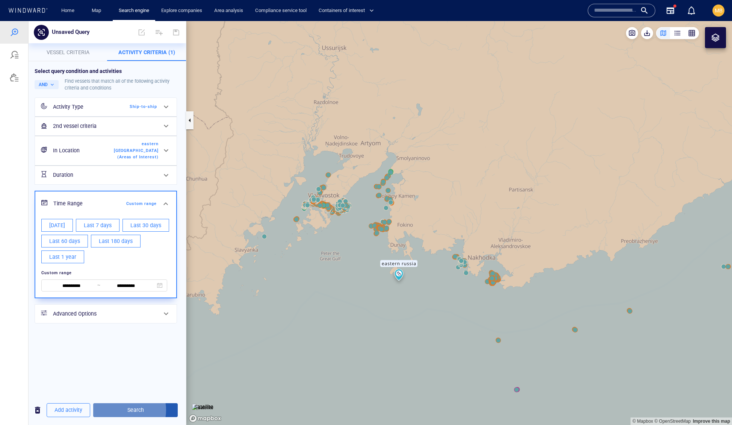
click at [140, 408] on span "Search" at bounding box center [135, 409] width 73 height 9
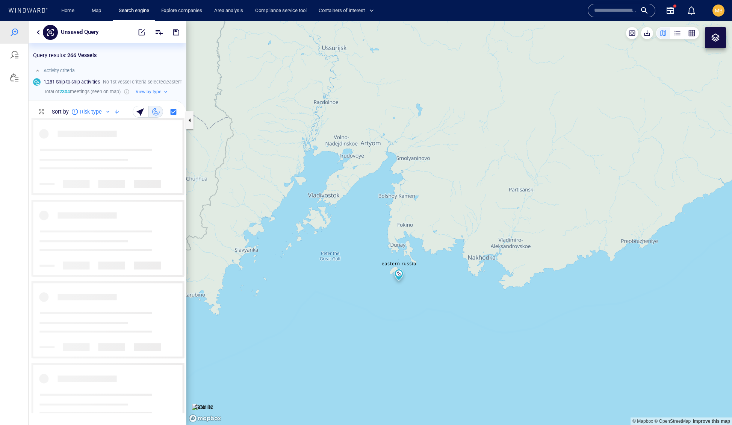
scroll to position [295, 157]
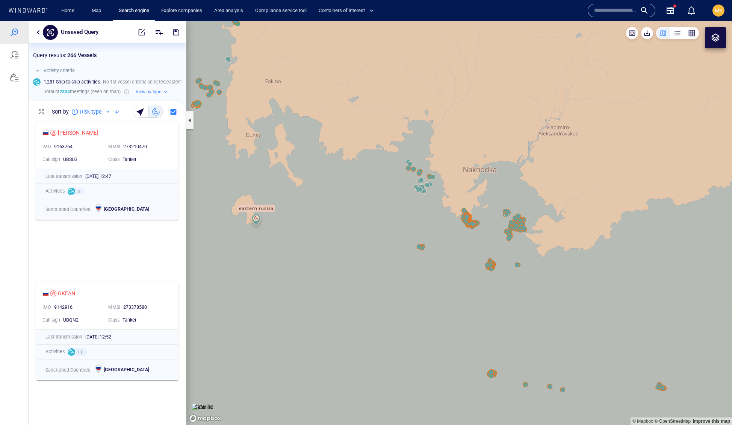
drag, startPoint x: 557, startPoint y: 236, endPoint x: 491, endPoint y: 257, distance: 69.4
click at [493, 256] on canvas "Map" at bounding box center [459, 223] width 546 height 404
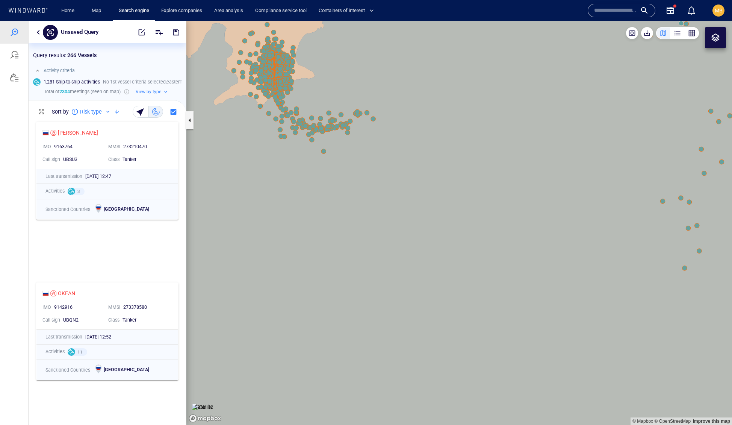
drag, startPoint x: 355, startPoint y: 240, endPoint x: 393, endPoint y: 345, distance: 111.9
click at [394, 344] on canvas "Map" at bounding box center [459, 223] width 546 height 404
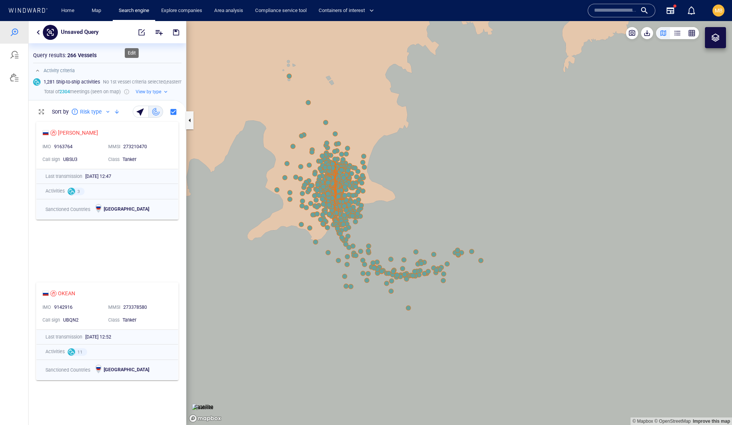
click at [138, 30] on span "button" at bounding box center [142, 33] width 8 height 8
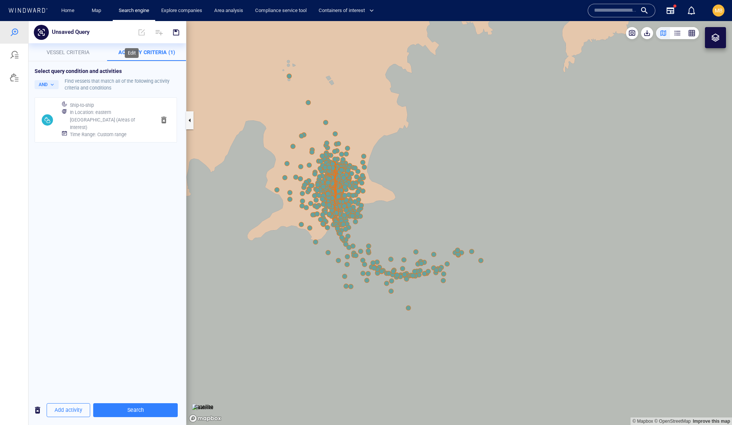
click at [134, 32] on span at bounding box center [141, 32] width 17 height 18
click at [107, 138] on h6 "Time Range : Custom range" at bounding box center [98, 135] width 57 height 8
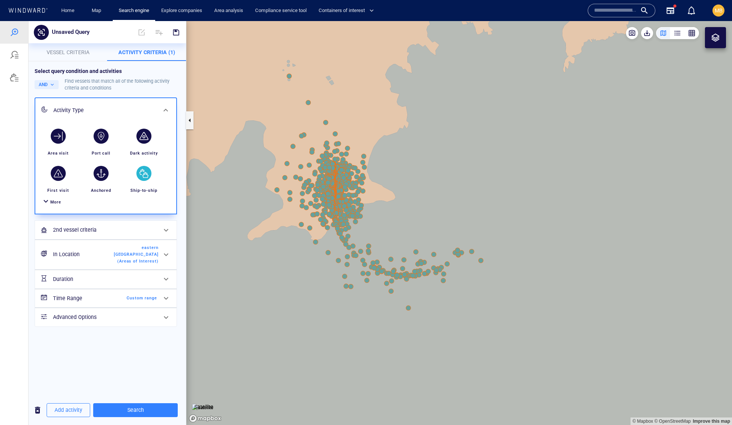
scroll to position [0, 0]
click at [137, 302] on span "Custom range" at bounding box center [135, 298] width 43 height 7
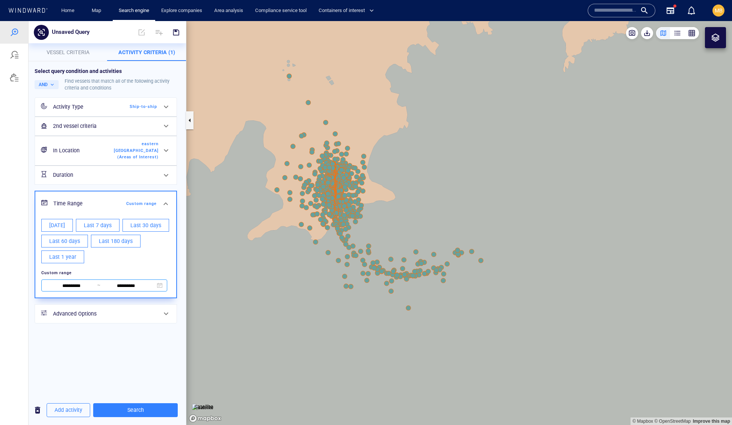
scroll to position [46, 0]
click at [90, 290] on input "**********" at bounding box center [72, 286] width 52 height 8
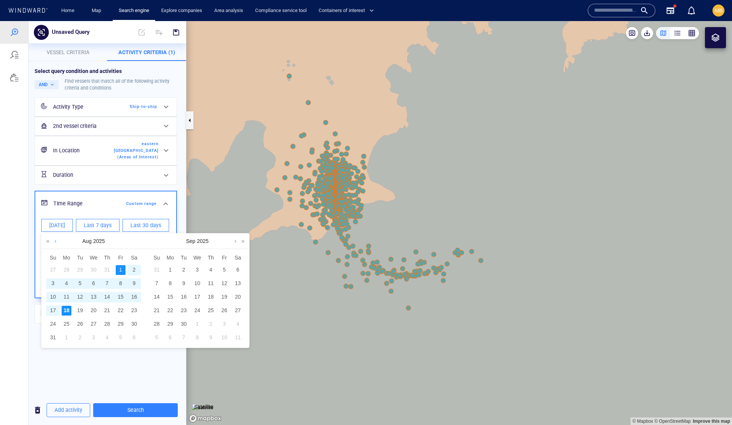
click at [56, 245] on link at bounding box center [56, 240] width 6 height 15
click at [83, 274] on div "1" at bounding box center [80, 270] width 10 height 10
click at [109, 329] on div "31" at bounding box center [107, 324] width 10 height 10
type input "**********"
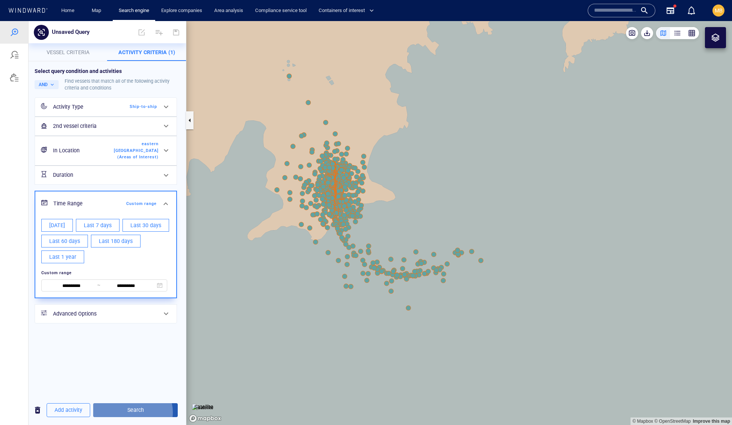
click at [149, 410] on span "Search" at bounding box center [135, 409] width 73 height 9
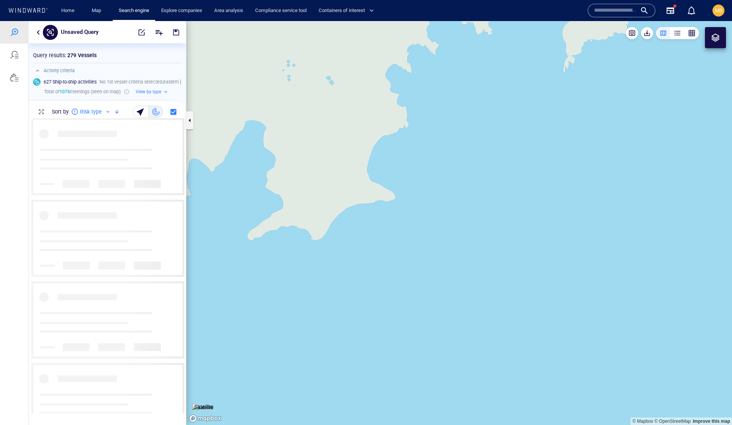
scroll to position [295, 157]
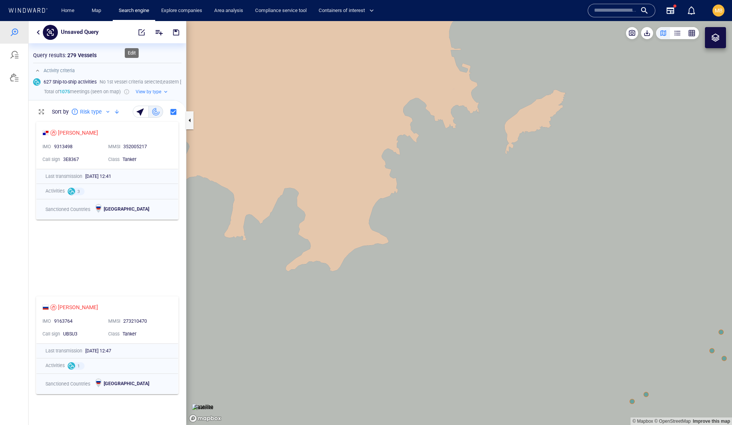
click at [138, 32] on span "button" at bounding box center [142, 33] width 8 height 8
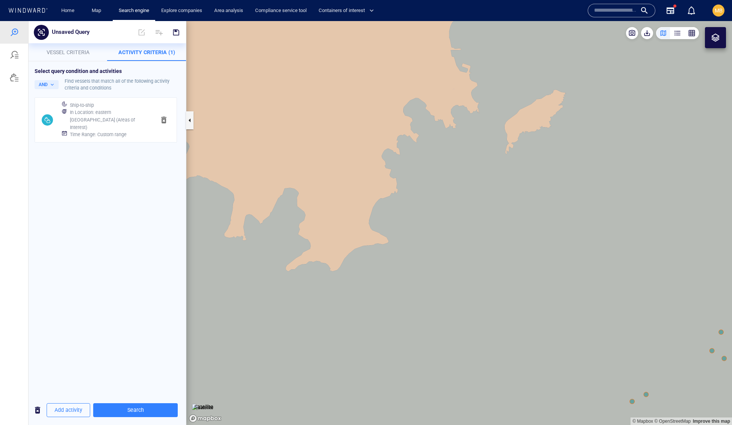
click at [118, 138] on h6 "Time Range : Custom range" at bounding box center [98, 135] width 57 height 8
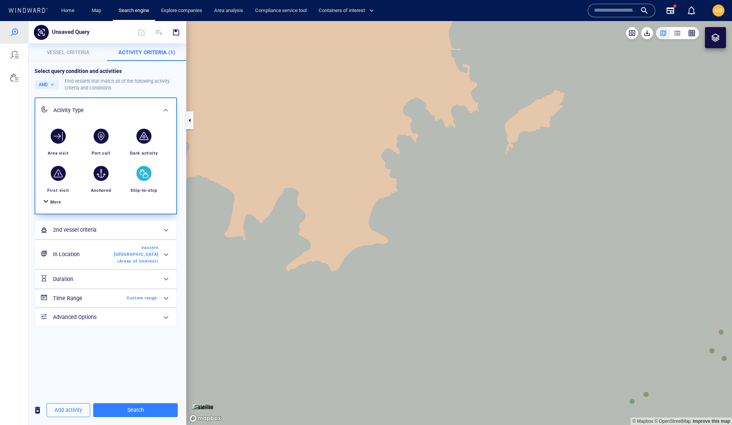
scroll to position [71, 0]
click at [135, 302] on span "Custom range" at bounding box center [135, 298] width 43 height 7
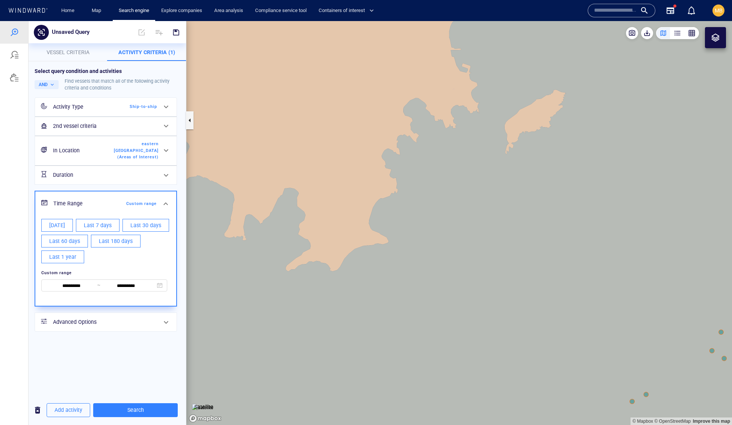
scroll to position [0, 0]
click at [96, 290] on input "**********" at bounding box center [72, 286] width 52 height 8
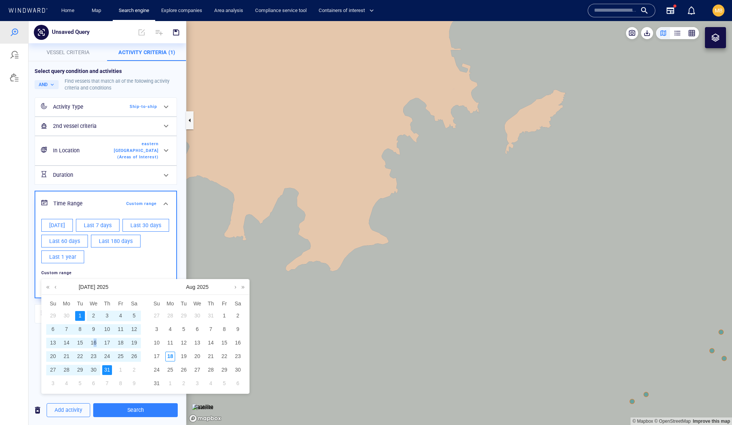
click at [97, 347] on div "16" at bounding box center [94, 343] width 10 height 10
click at [107, 373] on div "31" at bounding box center [107, 370] width 10 height 10
type input "**********"
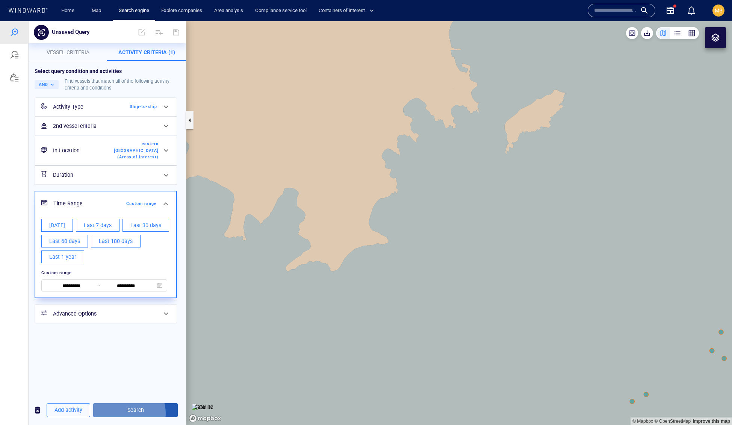
click at [143, 411] on span "Search" at bounding box center [135, 409] width 73 height 9
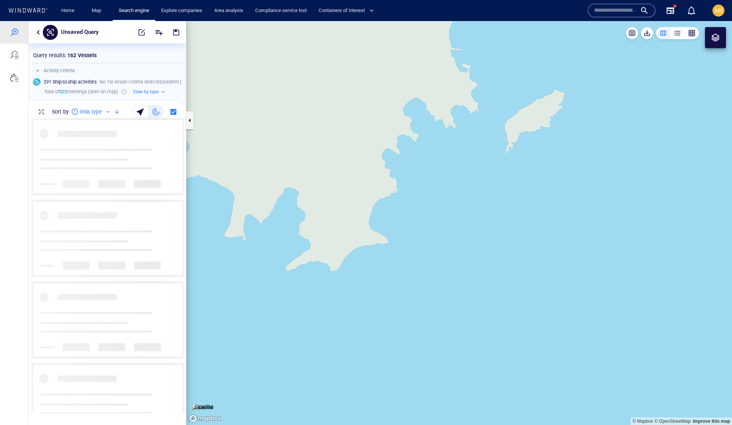
scroll to position [295, 157]
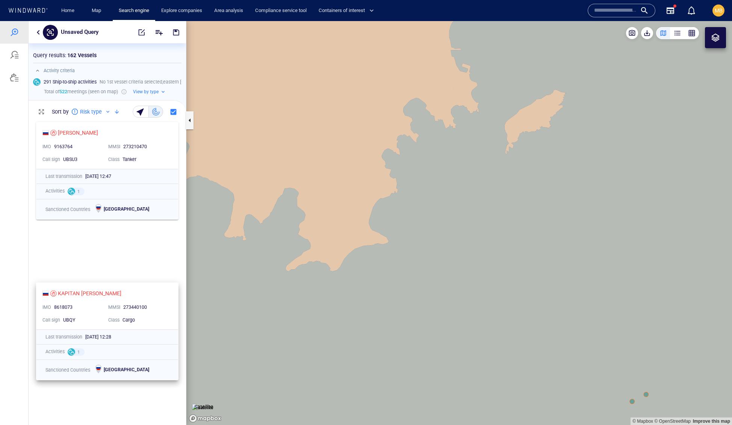
click at [146, 326] on div "Class Cargo" at bounding box center [138, 320] width 66 height 13
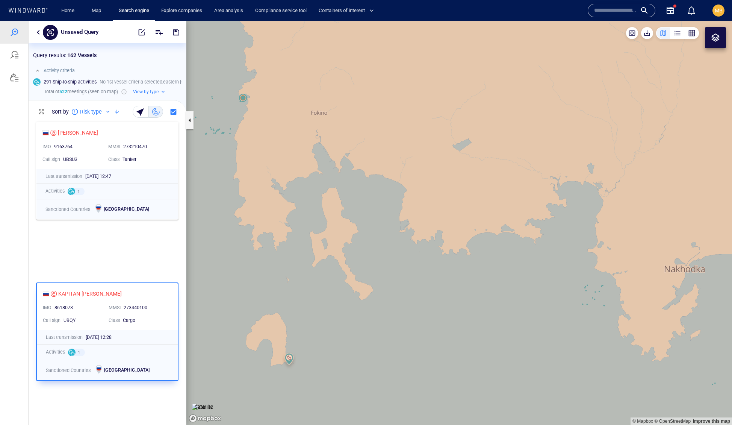
drag, startPoint x: 458, startPoint y: 197, endPoint x: 444, endPoint y: 175, distance: 25.9
click at [444, 176] on canvas "Map" at bounding box center [459, 223] width 546 height 404
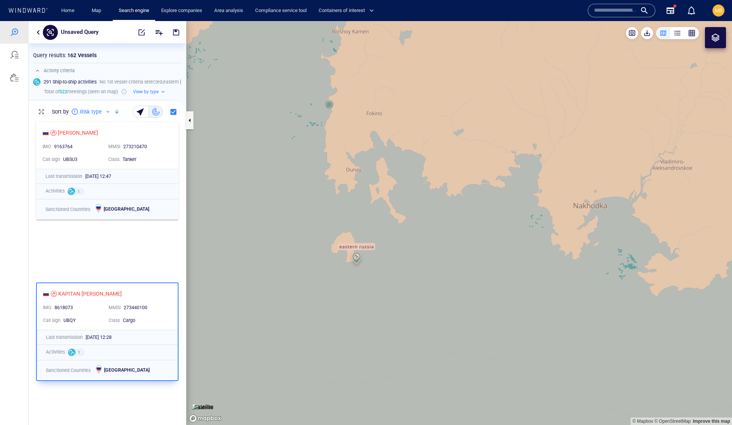
drag, startPoint x: 516, startPoint y: 225, endPoint x: 525, endPoint y: 200, distance: 25.9
click at [525, 200] on canvas "Map" at bounding box center [459, 223] width 546 height 404
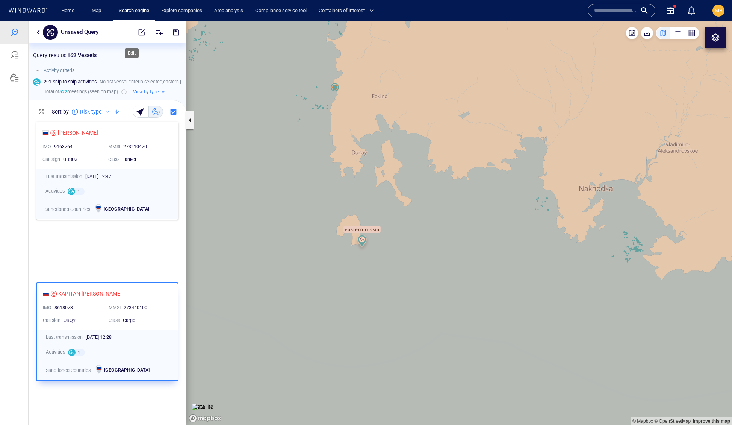
click at [138, 33] on span "button" at bounding box center [142, 33] width 8 height 8
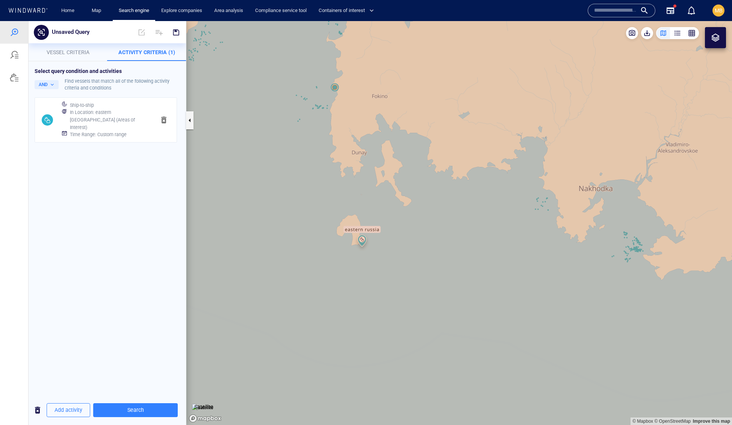
click at [127, 138] on h6 "Time Range : Custom range" at bounding box center [98, 135] width 57 height 8
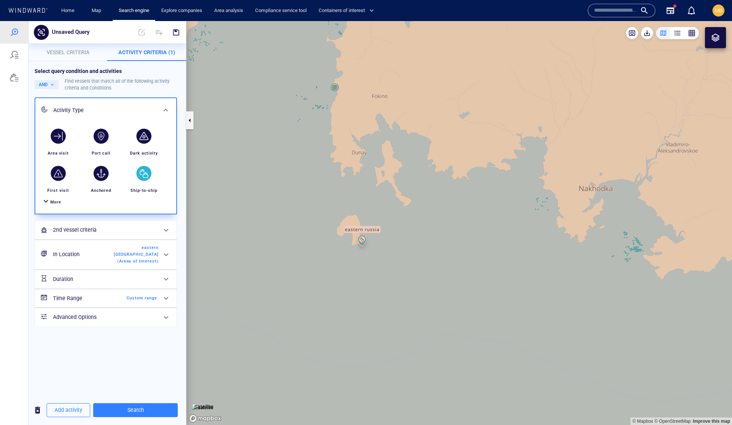
scroll to position [71, 0]
click at [134, 302] on span "Custom range" at bounding box center [135, 298] width 43 height 7
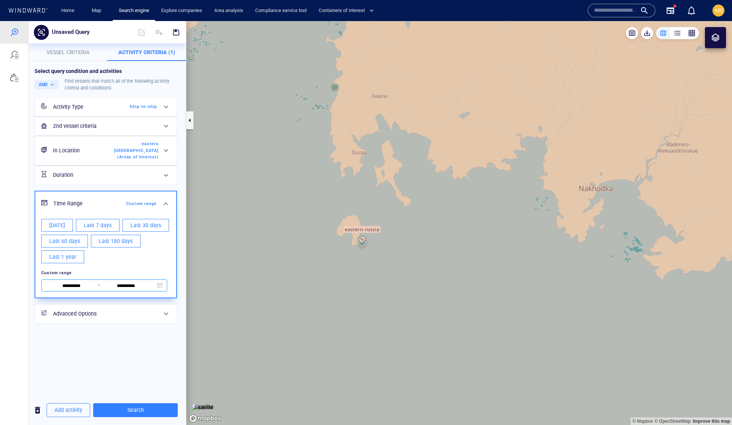
scroll to position [46, 0]
click at [83, 290] on input "**********" at bounding box center [72, 286] width 52 height 8
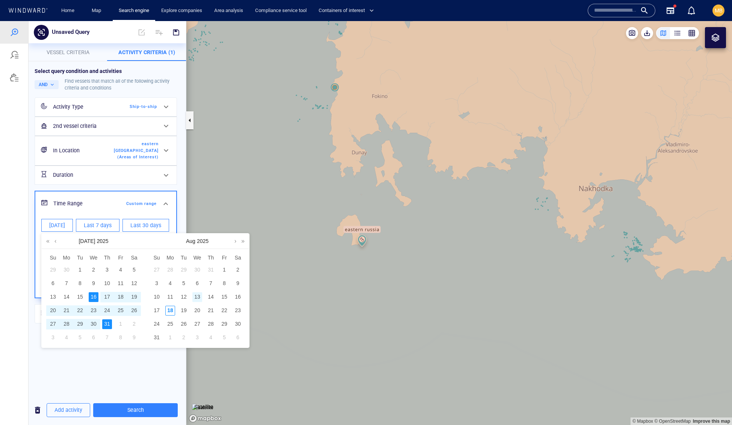
click at [199, 302] on div "13" at bounding box center [198, 297] width 10 height 10
click at [170, 314] on div "18" at bounding box center [170, 311] width 10 height 10
type input "**********"
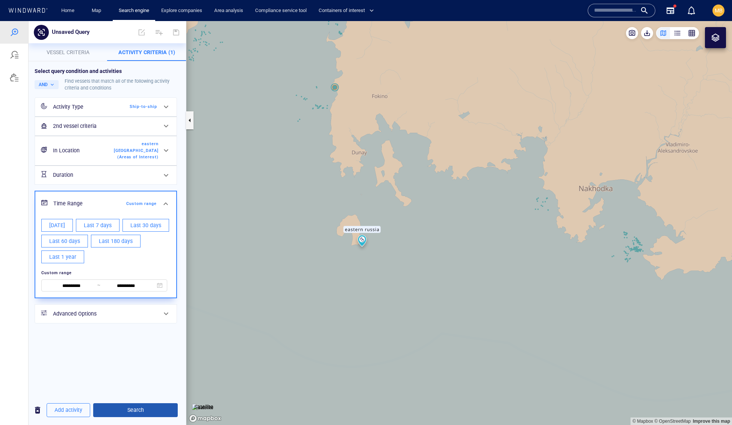
click at [147, 409] on span "Search" at bounding box center [135, 409] width 73 height 9
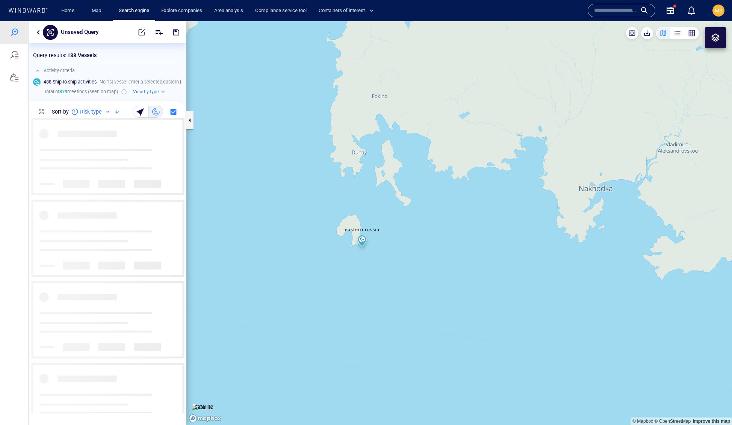
scroll to position [0, 0]
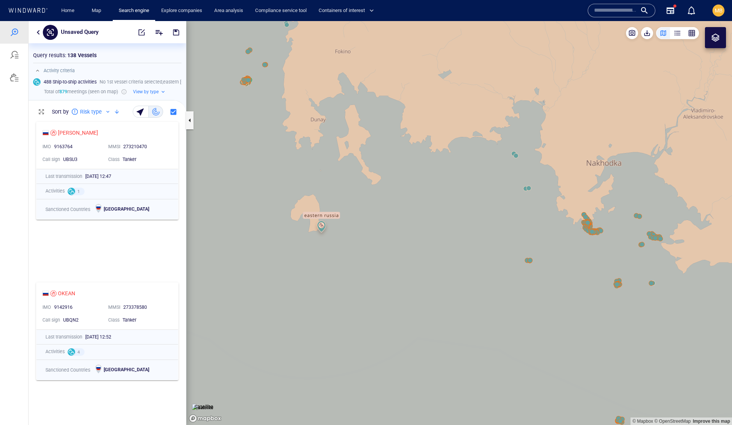
drag, startPoint x: 593, startPoint y: 256, endPoint x: 522, endPoint y: 262, distance: 71.6
click at [522, 262] on canvas "Map" at bounding box center [459, 223] width 546 height 404
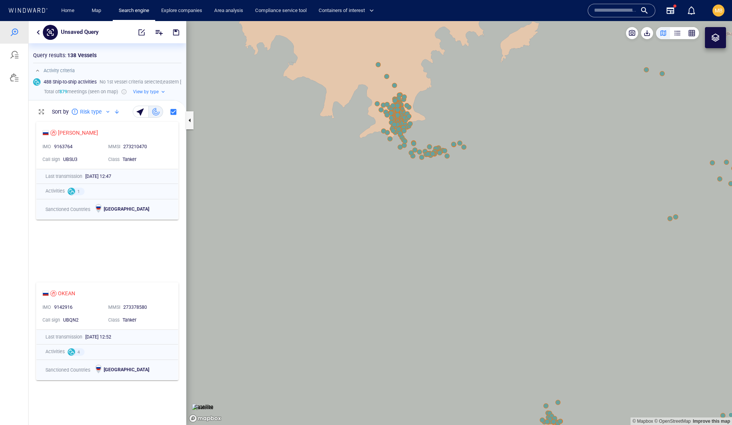
drag, startPoint x: 401, startPoint y: 252, endPoint x: 411, endPoint y: 317, distance: 65.5
click at [411, 316] on canvas "Map" at bounding box center [459, 223] width 546 height 404
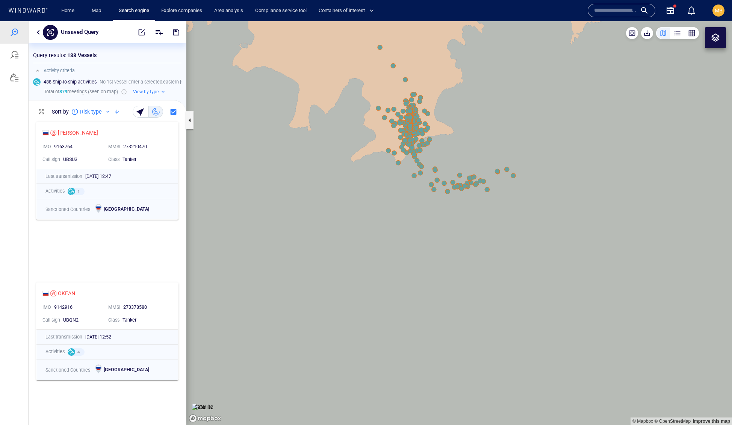
drag, startPoint x: 405, startPoint y: 247, endPoint x: 429, endPoint y: 314, distance: 71.2
click at [429, 314] on canvas "Map" at bounding box center [459, 223] width 546 height 404
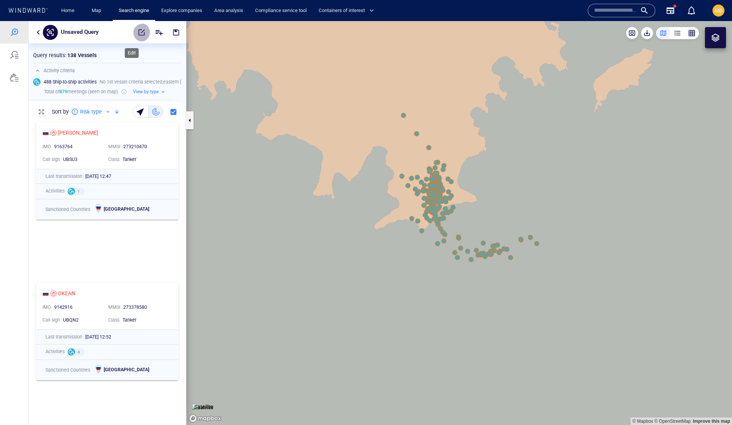
click at [138, 29] on span "button" at bounding box center [142, 33] width 8 height 8
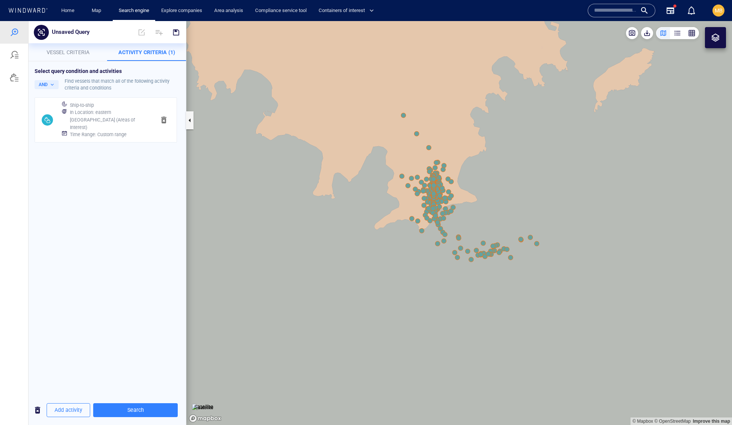
click at [118, 138] on h6 "Time Range : Custom range" at bounding box center [98, 135] width 57 height 8
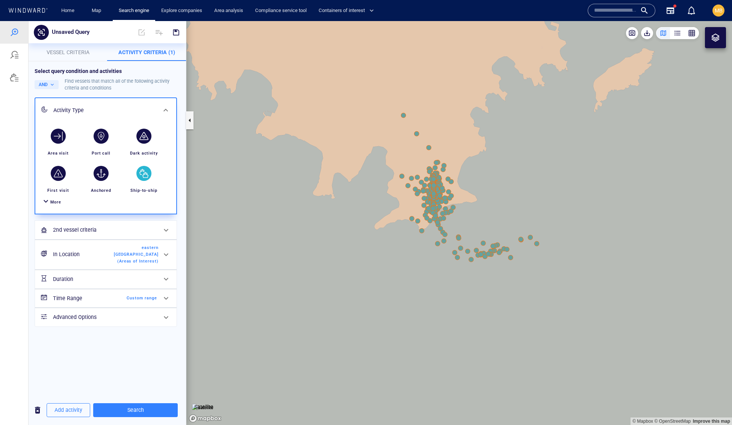
scroll to position [71, 0]
click at [134, 302] on span "Custom range" at bounding box center [135, 298] width 43 height 7
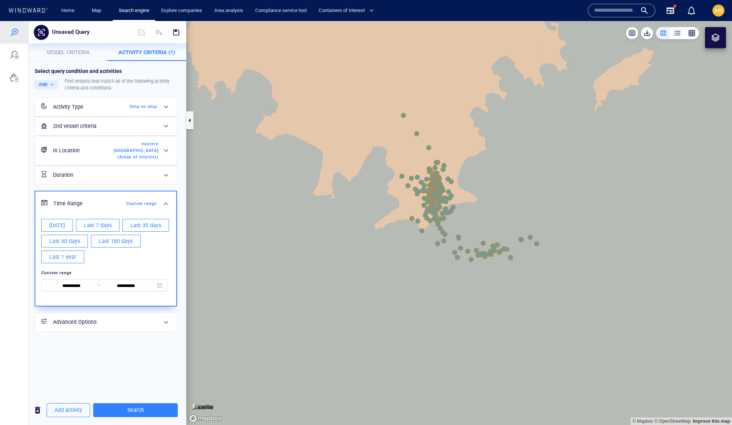
scroll to position [0, 0]
click at [92, 290] on input "**********" at bounding box center [72, 286] width 52 height 8
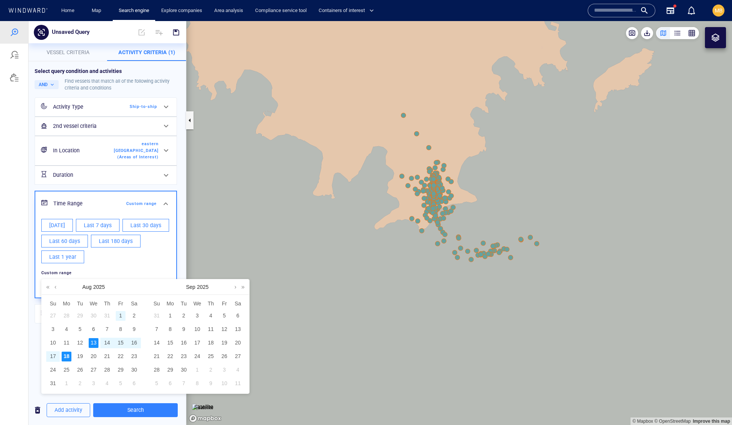
click at [122, 319] on div "1" at bounding box center [121, 316] width 10 height 10
click at [94, 347] on div "13" at bounding box center [94, 343] width 10 height 10
type input "**********"
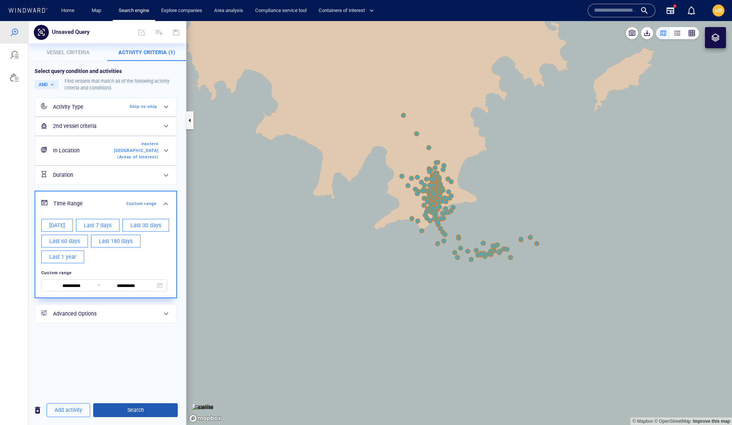
click at [140, 407] on span "Search" at bounding box center [135, 409] width 73 height 9
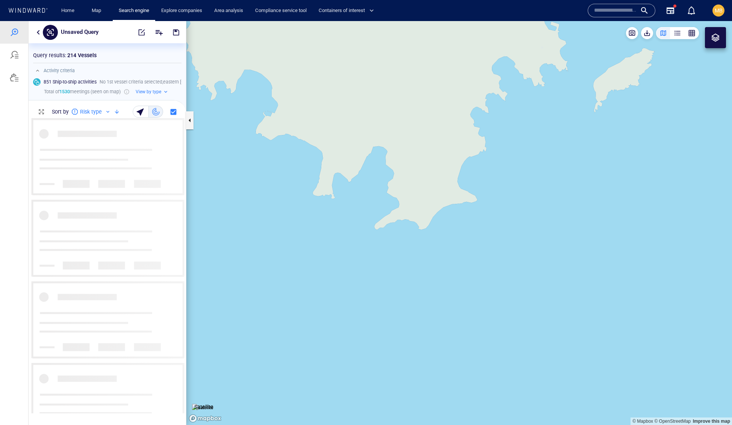
scroll to position [295, 157]
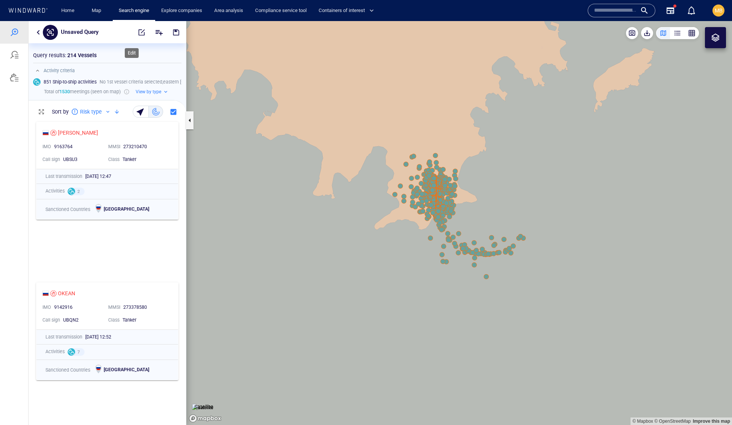
click at [138, 32] on span "button" at bounding box center [142, 33] width 8 height 8
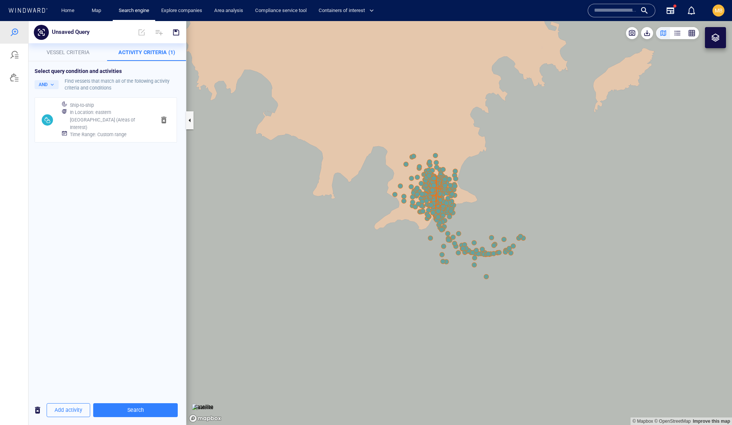
click at [127, 138] on h6 "Time Range : Custom range" at bounding box center [98, 135] width 57 height 8
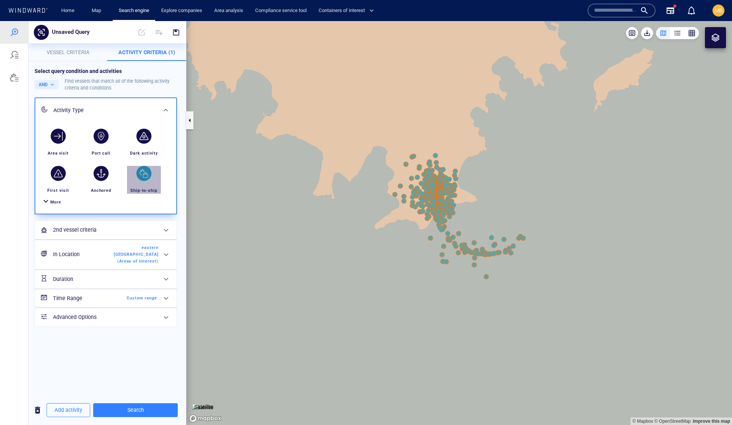
click at [148, 181] on div "button" at bounding box center [143, 173] width 15 height 15
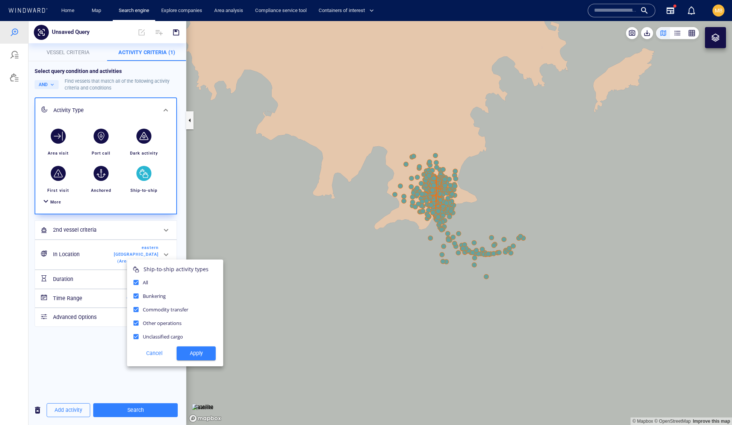
click at [86, 362] on div at bounding box center [366, 223] width 732 height 404
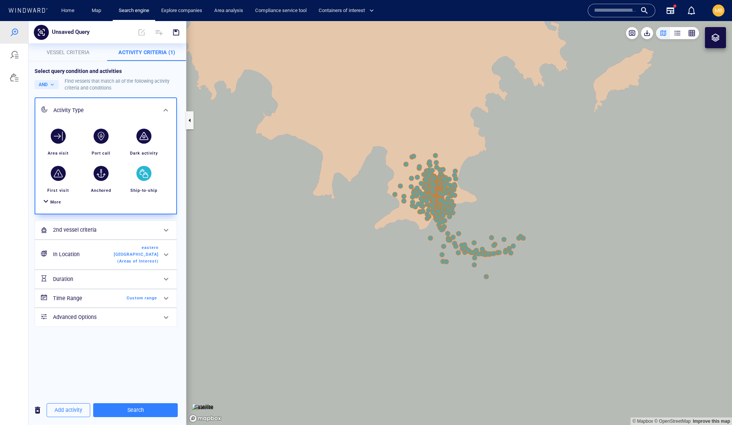
scroll to position [0, 0]
click at [136, 302] on span "Custom range" at bounding box center [135, 298] width 43 height 7
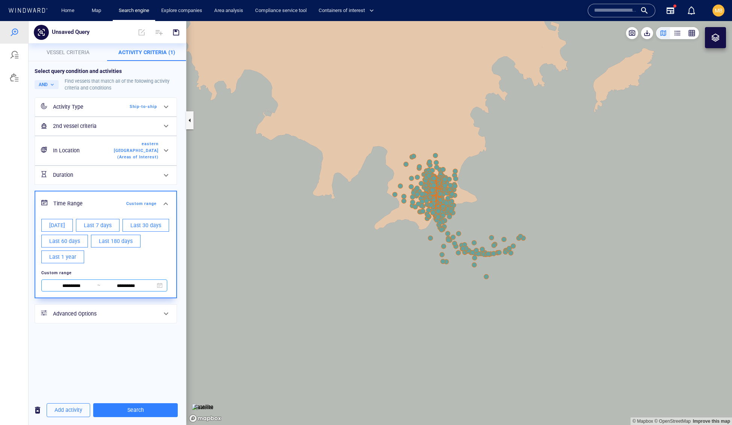
click at [83, 290] on input "**********" at bounding box center [72, 286] width 52 height 8
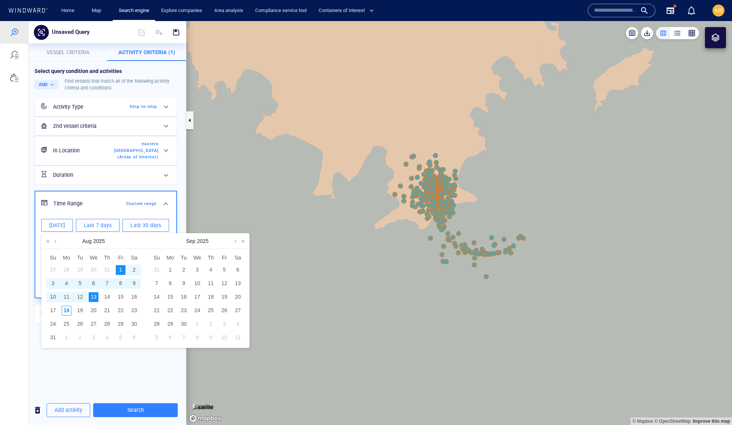
click at [80, 288] on div "5" at bounding box center [80, 284] width 10 height 10
click at [120, 274] on div "1" at bounding box center [121, 270] width 10 height 10
type input "**********"
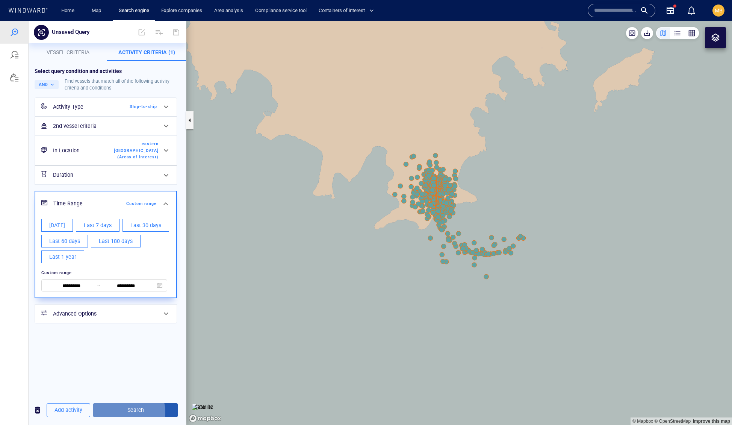
click at [141, 410] on span "Search" at bounding box center [135, 409] width 73 height 9
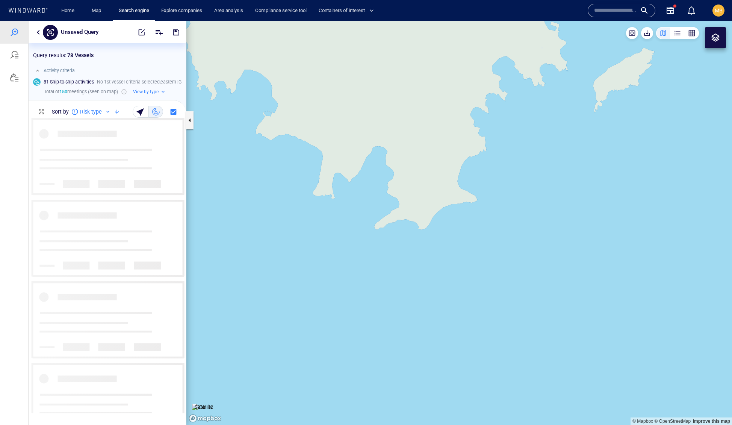
scroll to position [0, 0]
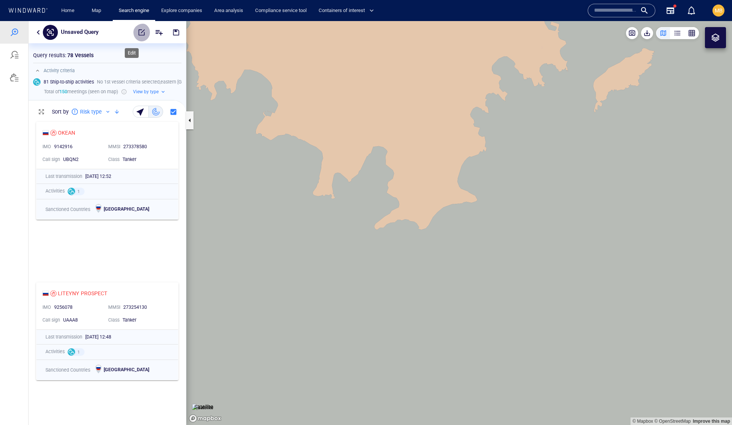
click at [138, 31] on span "button" at bounding box center [142, 33] width 8 height 8
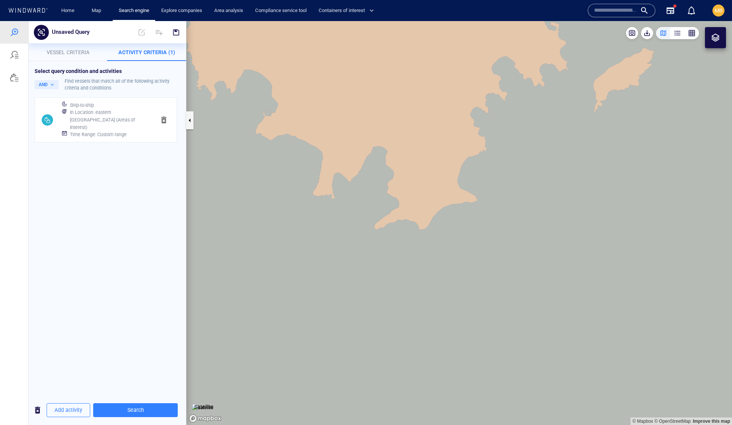
click at [132, 131] on h6 "In Location : eastern [GEOGRAPHIC_DATA] (Areas of Interest)" at bounding box center [110, 120] width 80 height 22
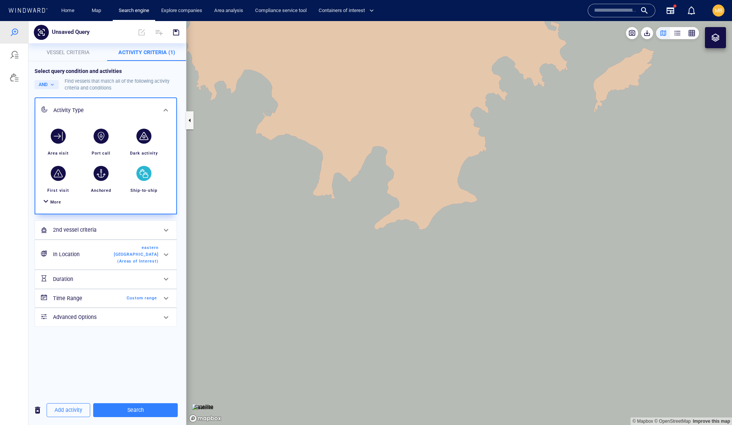
scroll to position [71, 0]
click at [141, 302] on span "Custom range" at bounding box center [135, 298] width 43 height 7
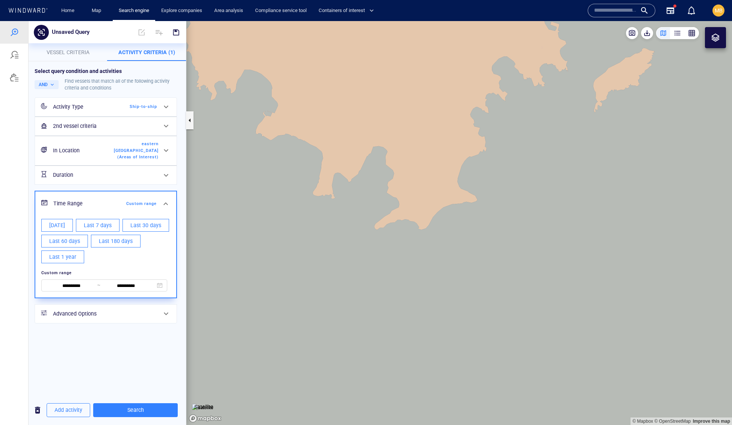
click at [80, 246] on span "Last 60 days" at bounding box center [64, 241] width 31 height 9
type input "**********"
click at [99, 288] on span "~" at bounding box center [98, 285] width 3 height 6
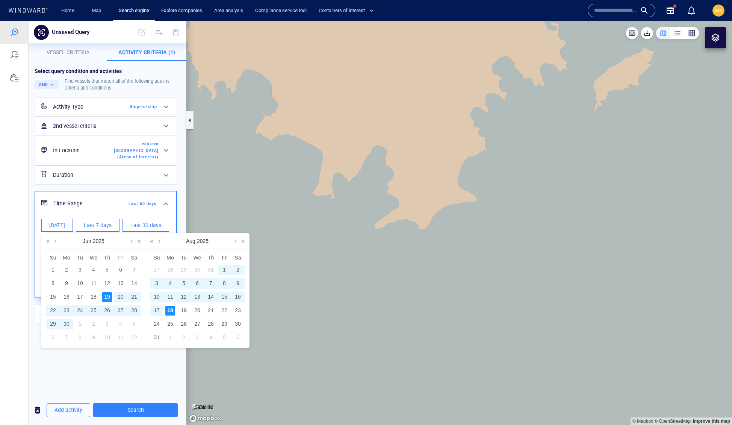
click at [184, 288] on div "5" at bounding box center [184, 284] width 10 height 10
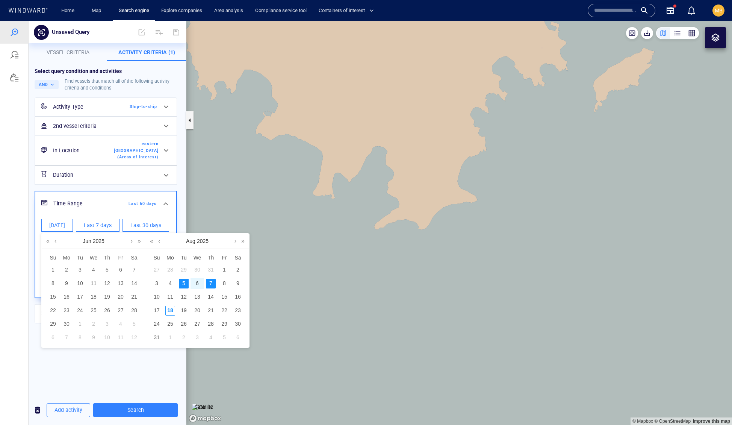
click at [211, 288] on div "7" at bounding box center [211, 284] width 10 height 10
type input "**********"
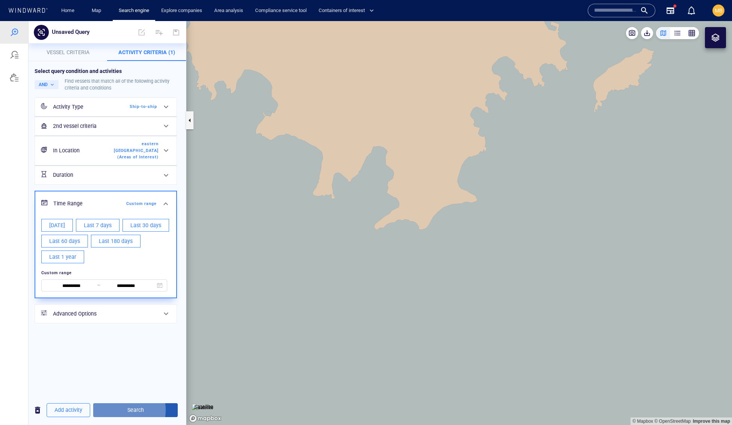
click at [137, 408] on span "Search" at bounding box center [135, 409] width 73 height 9
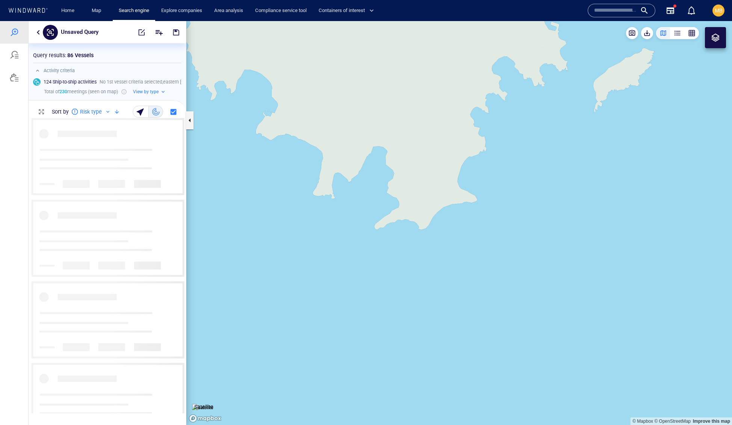
scroll to position [0, 0]
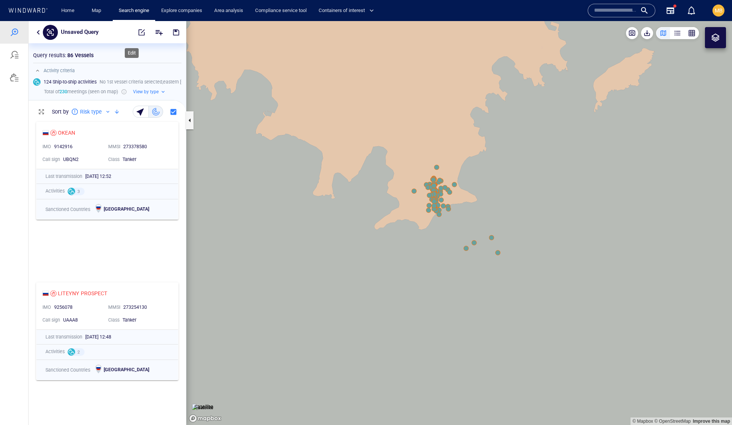
click at [138, 33] on span "button" at bounding box center [142, 33] width 8 height 8
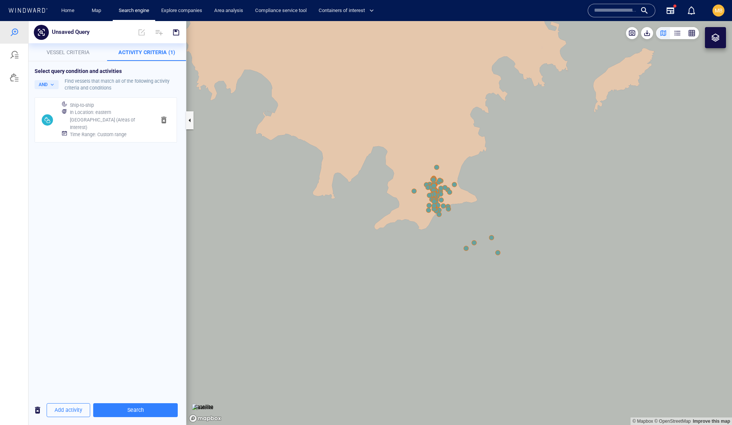
click at [127, 138] on h6 "Time Range : Custom range" at bounding box center [98, 135] width 57 height 8
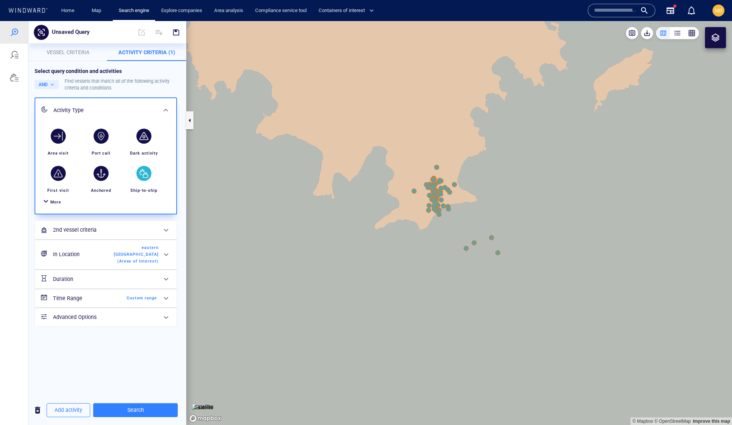
scroll to position [0, 0]
click at [133, 302] on span "Custom range" at bounding box center [135, 298] width 43 height 7
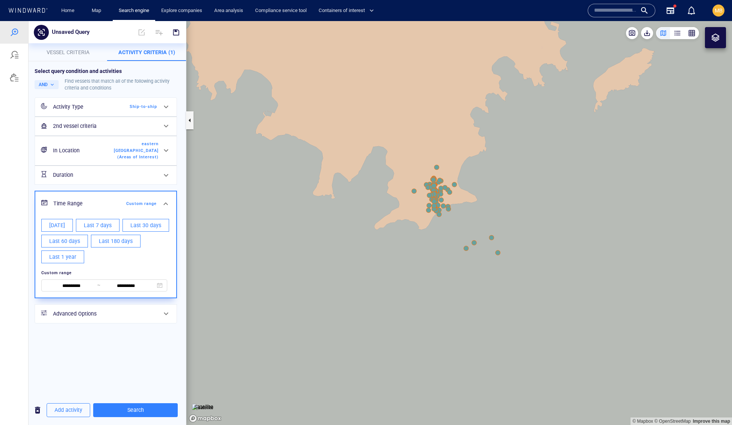
scroll to position [38, 0]
click at [74, 290] on input "**********" at bounding box center [72, 286] width 52 height 8
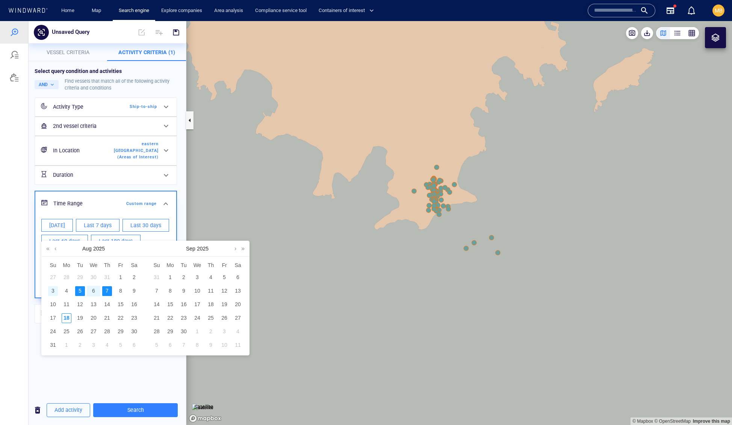
click at [55, 295] on div "3" at bounding box center [53, 291] width 10 height 10
click at [80, 295] on div "5" at bounding box center [80, 291] width 10 height 10
type input "**********"
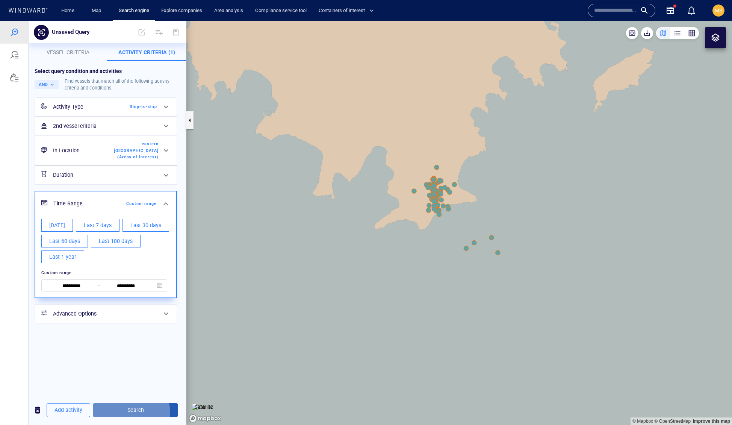
click at [148, 411] on span "Search" at bounding box center [135, 409] width 73 height 9
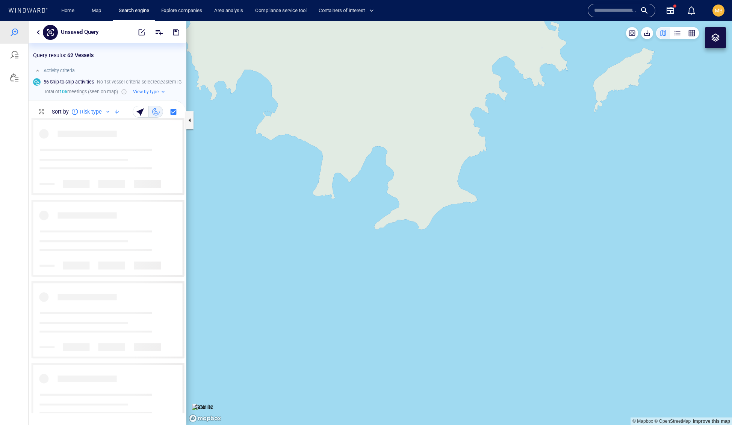
scroll to position [295, 157]
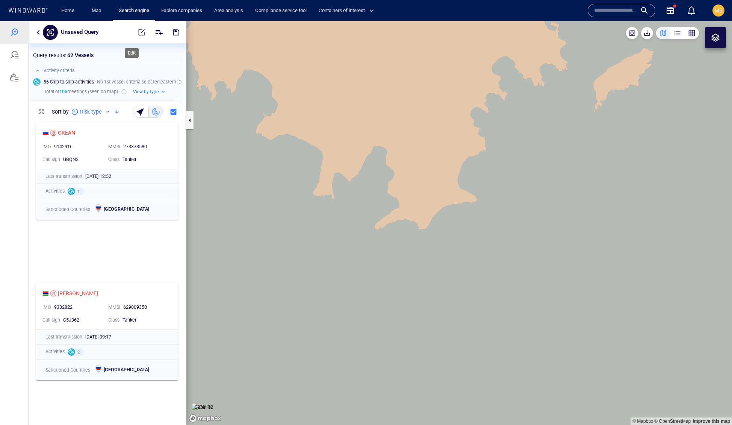
click at [138, 30] on span "button" at bounding box center [142, 33] width 8 height 8
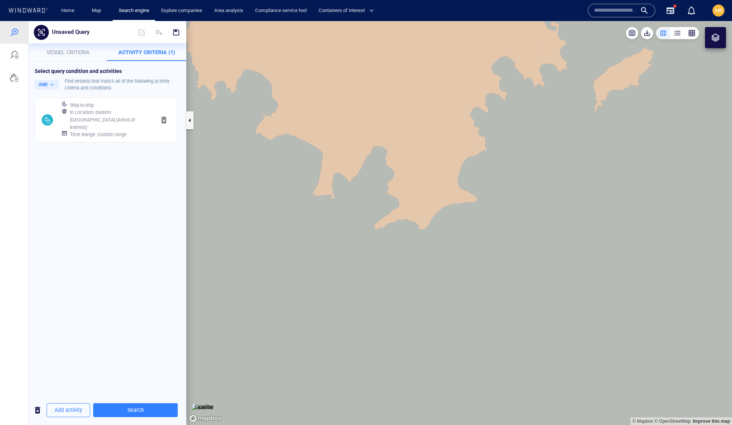
click at [127, 138] on h6 "Time Range : Custom range" at bounding box center [98, 135] width 57 height 8
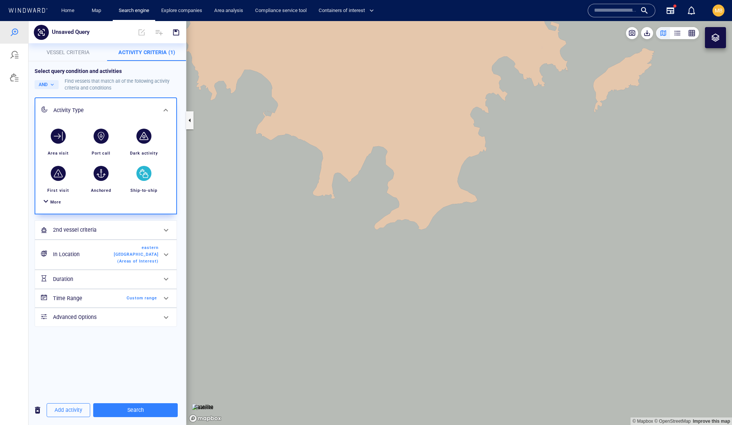
scroll to position [0, 0]
click at [141, 302] on span "Custom range" at bounding box center [135, 298] width 43 height 7
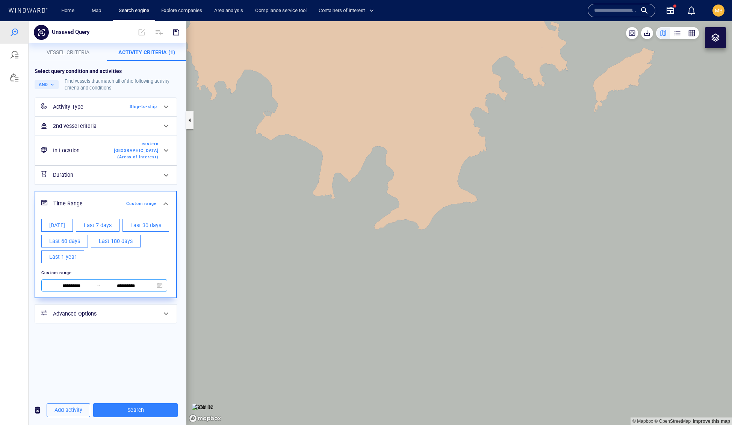
scroll to position [46, 0]
click at [74, 290] on input "**********" at bounding box center [72, 286] width 52 height 8
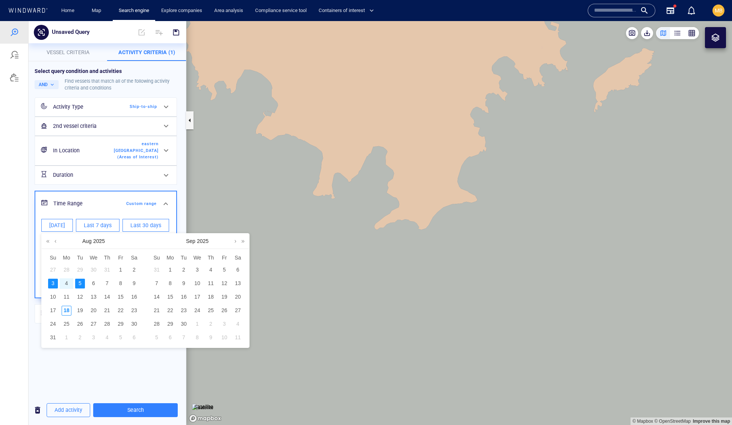
click at [65, 287] on div "4" at bounding box center [67, 284] width 10 height 10
click at [82, 288] on div "5" at bounding box center [80, 284] width 10 height 10
type input "**********"
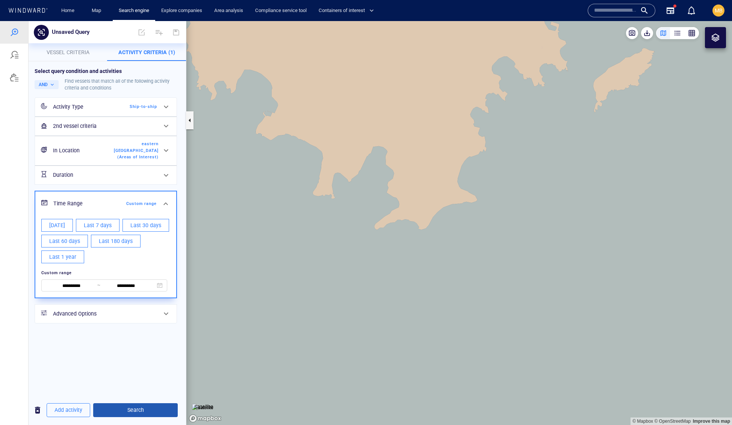
click at [146, 408] on span "Search" at bounding box center [135, 409] width 73 height 9
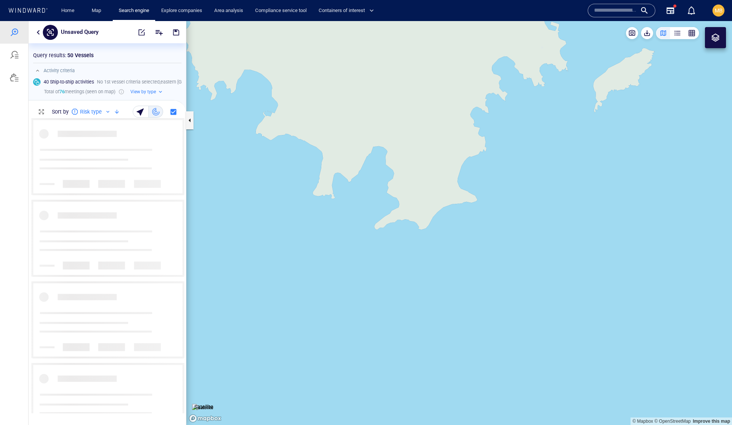
scroll to position [295, 157]
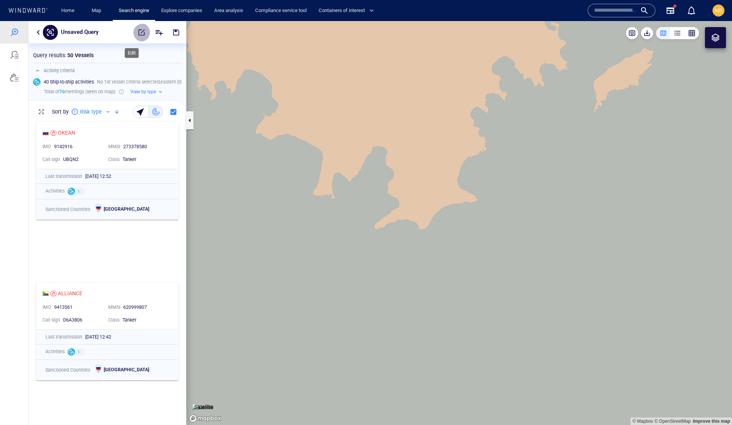
click at [138, 32] on span "button" at bounding box center [142, 33] width 8 height 8
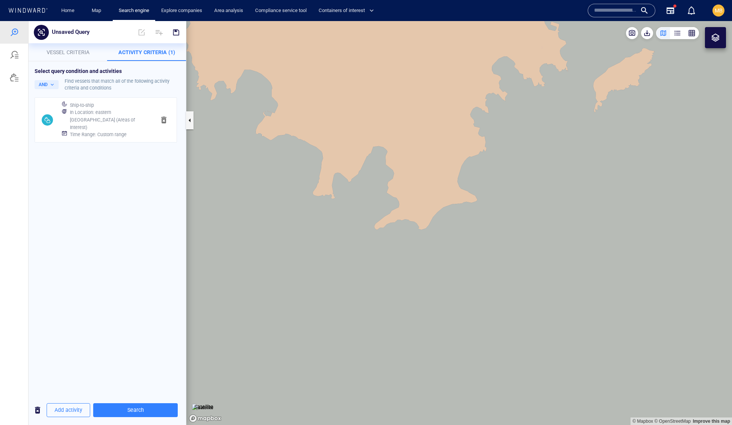
click at [152, 141] on div "Ship-to-ship In Location : eastern [GEOGRAPHIC_DATA] (Areas of Interest) Time R…" at bounding box center [106, 120] width 94 height 43
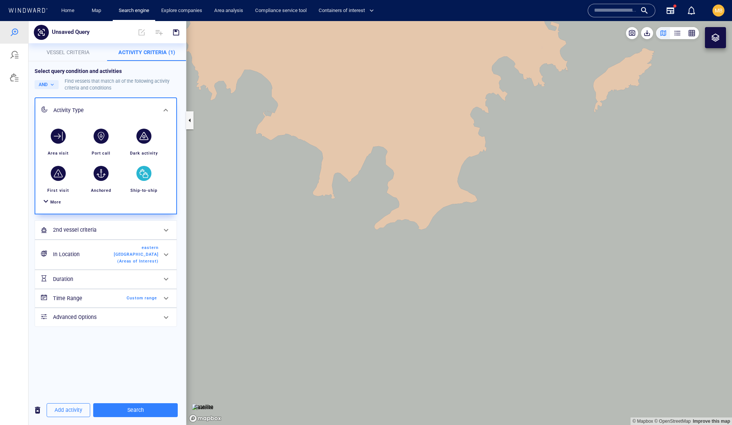
scroll to position [0, 0]
click at [119, 302] on span "Custom range" at bounding box center [135, 298] width 43 height 7
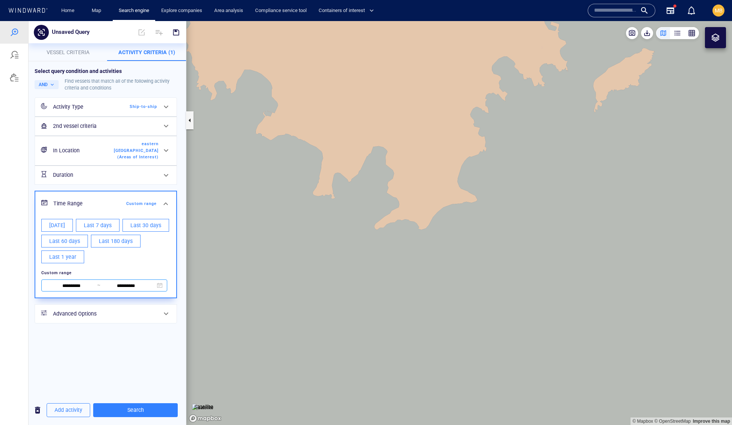
scroll to position [46, 0]
click at [94, 290] on input "**********" at bounding box center [72, 286] width 52 height 8
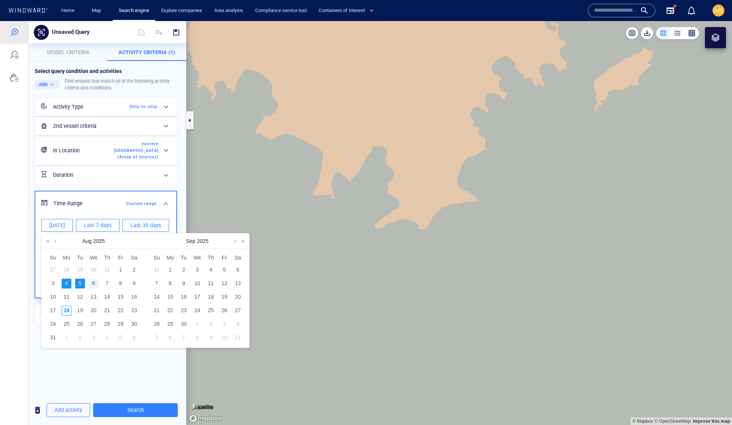
click at [94, 287] on div "6" at bounding box center [94, 284] width 10 height 10
click at [120, 288] on div "8" at bounding box center [121, 284] width 10 height 10
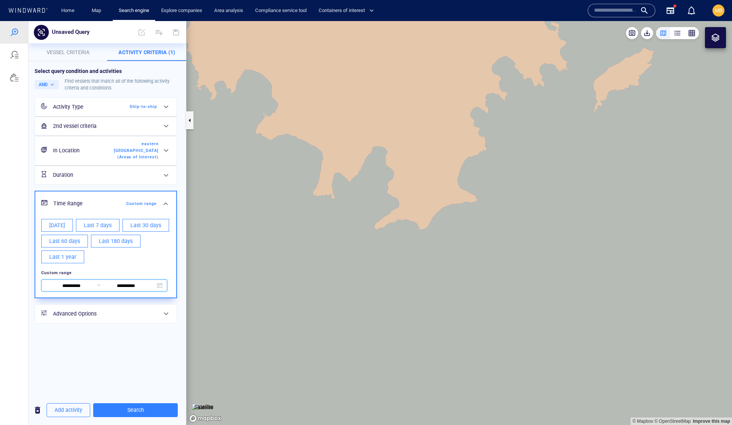
type input "**********"
click at [139, 408] on span "Search" at bounding box center [135, 409] width 73 height 9
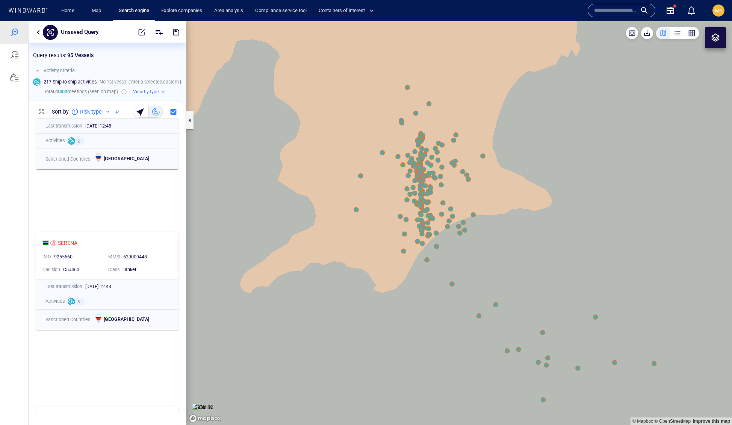
scroll to position [137, 0]
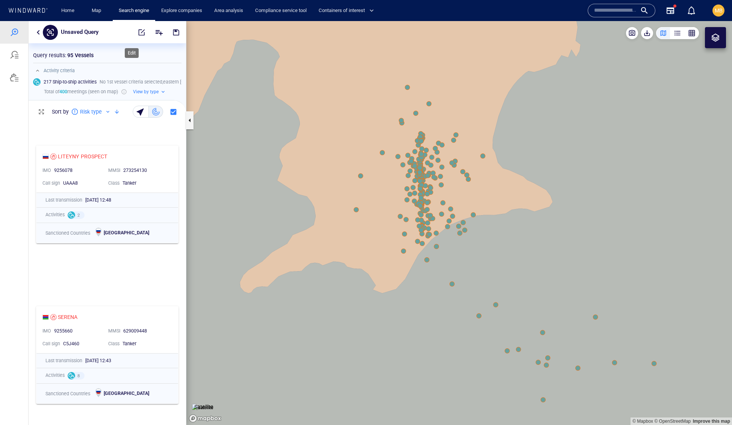
click at [138, 29] on span "button" at bounding box center [142, 33] width 8 height 8
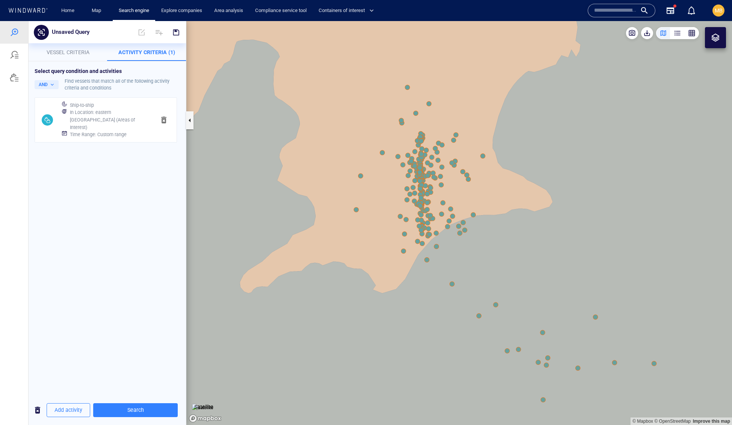
click at [116, 138] on h6 "Time Range : Custom range" at bounding box center [98, 135] width 57 height 8
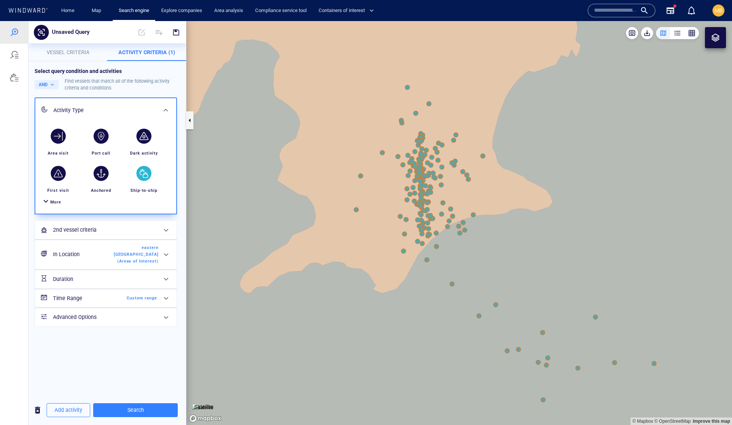
scroll to position [0, 0]
click at [140, 302] on span "Custom range" at bounding box center [135, 298] width 43 height 7
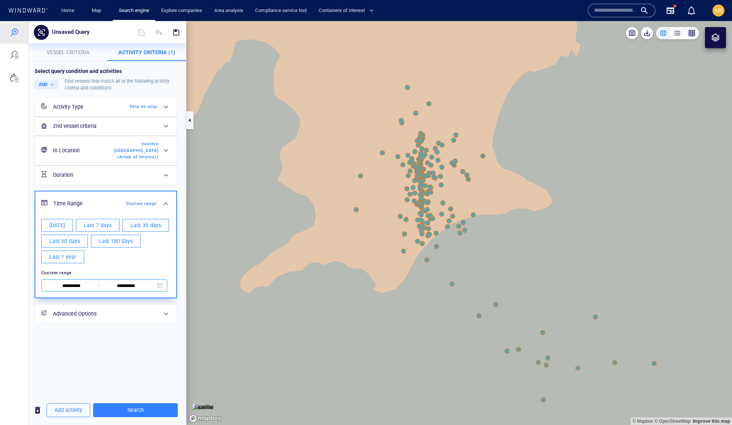
scroll to position [46, 0]
click at [84, 290] on input "**********" at bounding box center [72, 286] width 52 height 8
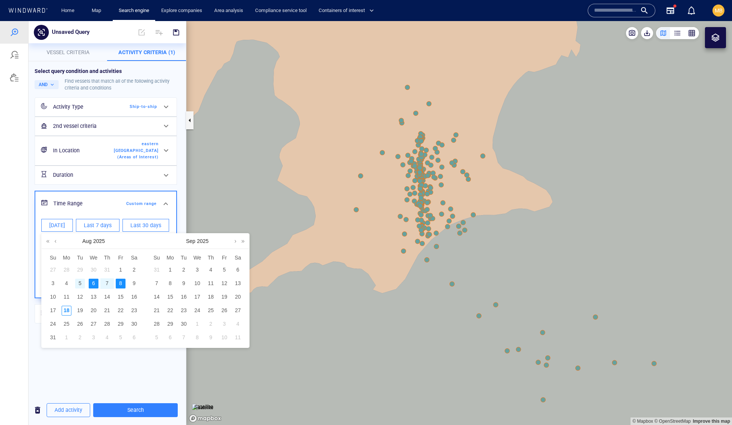
click at [83, 288] on div "5" at bounding box center [80, 284] width 10 height 10
click at [91, 288] on div "6" at bounding box center [94, 284] width 10 height 10
type input "**********"
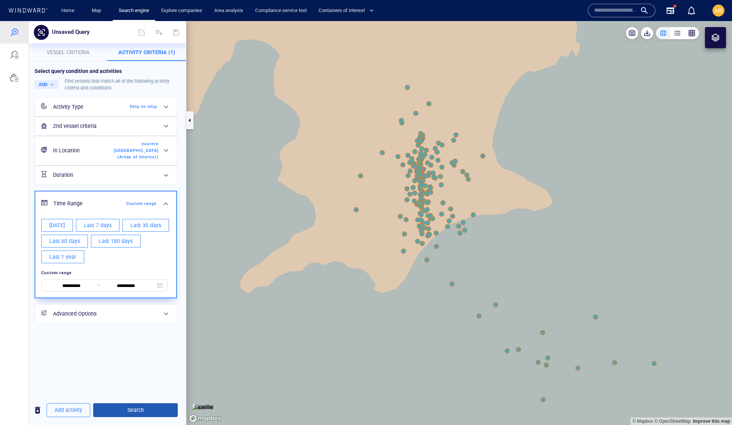
click at [148, 412] on span "Search" at bounding box center [135, 409] width 73 height 9
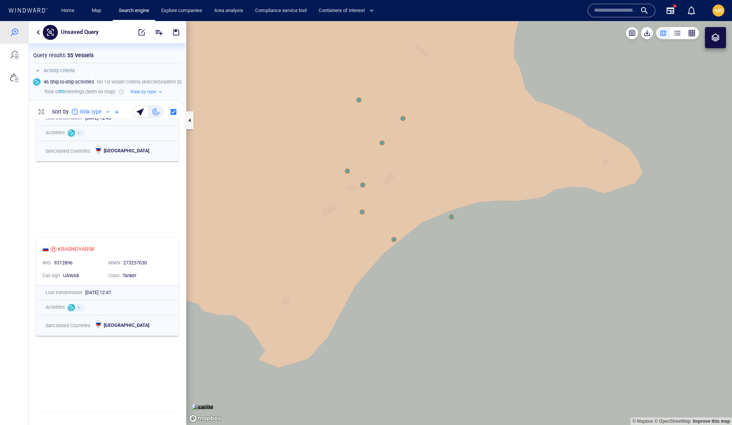
scroll to position [226, 0]
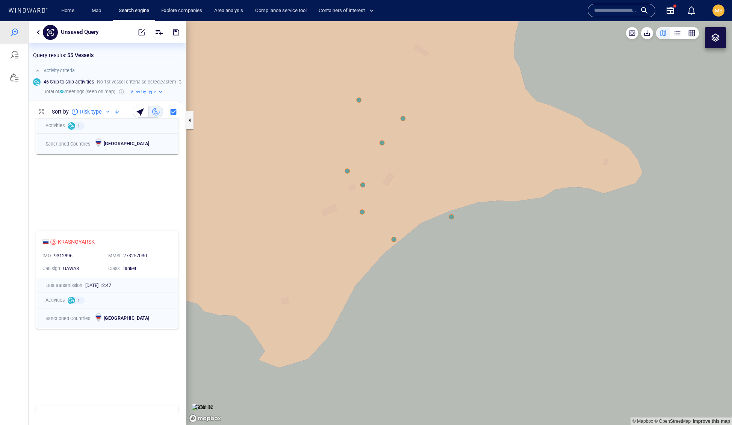
click at [718, 39] on div at bounding box center [715, 37] width 9 height 9
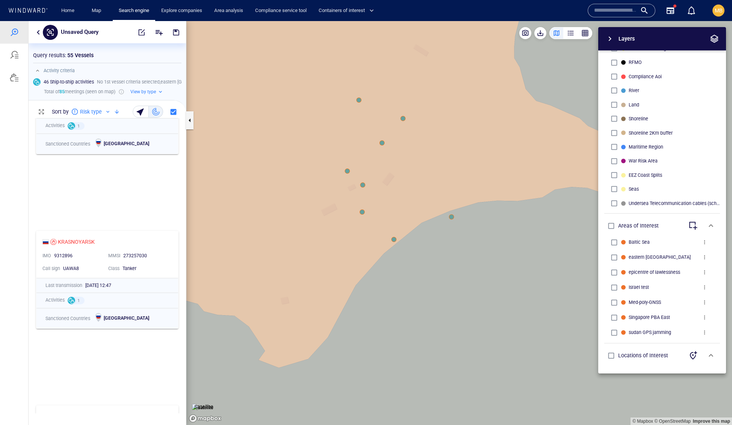
scroll to position [0, 0]
click at [138, 33] on span "button" at bounding box center [142, 33] width 8 height 8
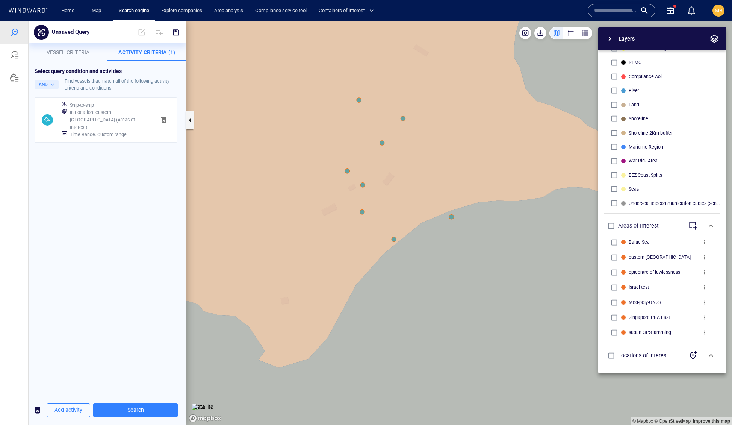
click at [122, 138] on h6 "Time Range : Custom range" at bounding box center [98, 135] width 57 height 8
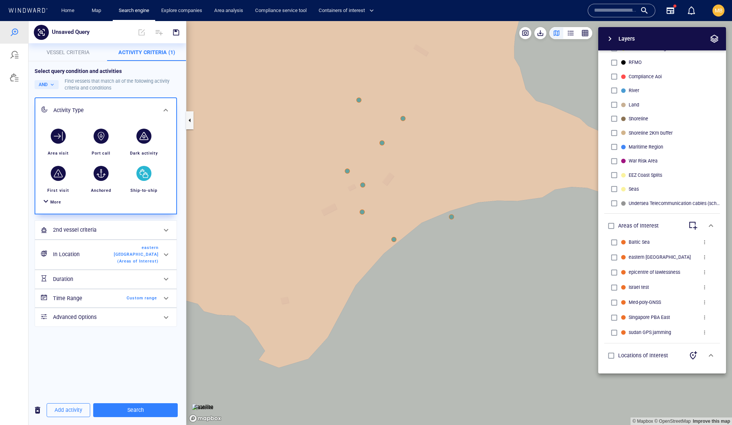
scroll to position [71, 0]
click at [131, 302] on span "Custom range" at bounding box center [135, 298] width 43 height 7
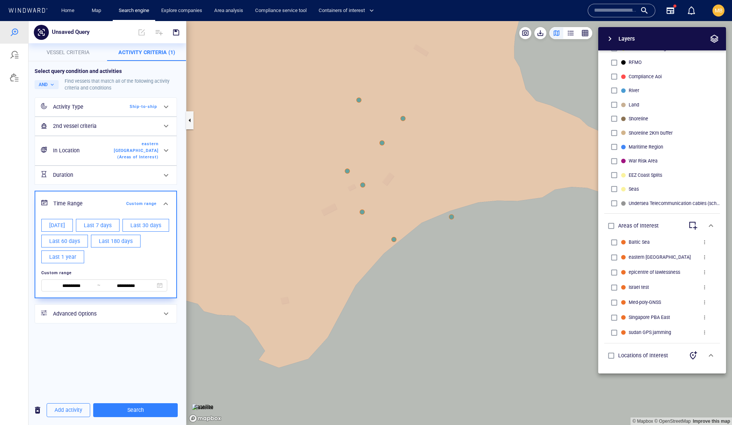
scroll to position [17, 0]
click at [139, 290] on input "**********" at bounding box center [126, 286] width 52 height 8
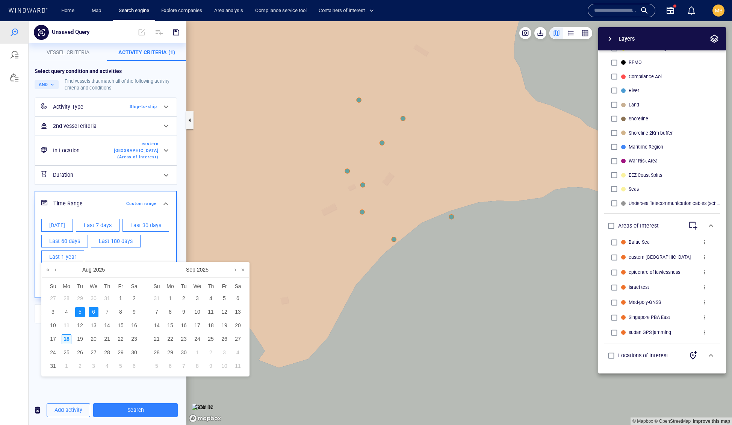
click at [68, 341] on div "18" at bounding box center [67, 339] width 10 height 10
click at [82, 315] on div "5" at bounding box center [80, 312] width 10 height 10
type input "**********"
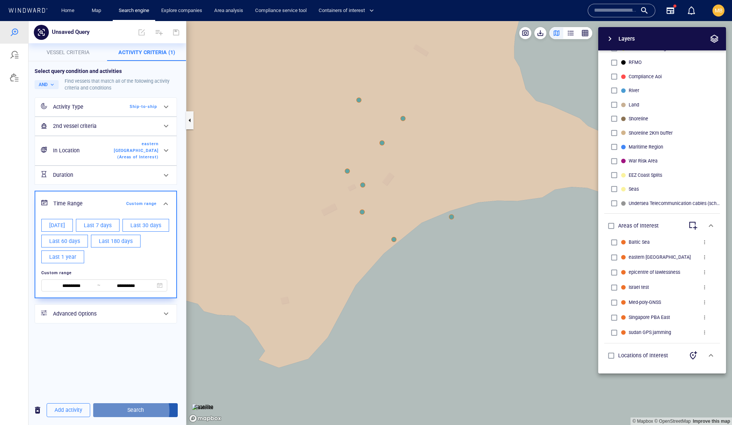
click at [147, 408] on span "Search" at bounding box center [135, 409] width 73 height 9
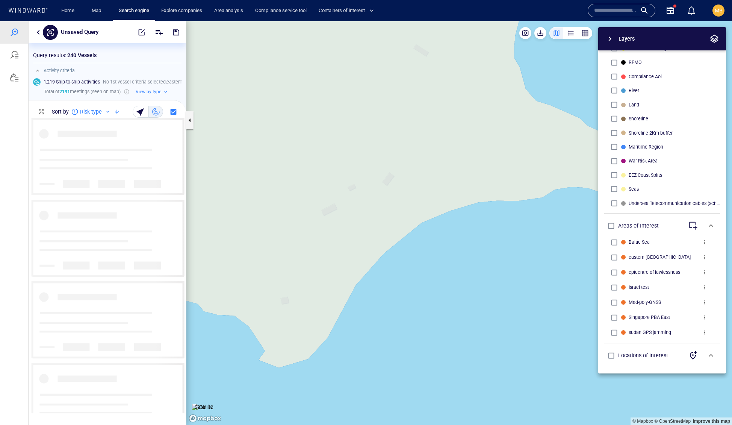
scroll to position [295, 157]
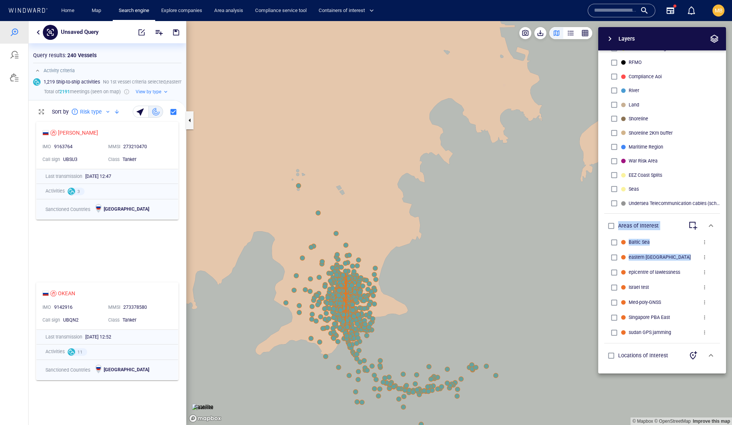
drag, startPoint x: 578, startPoint y: 250, endPoint x: 572, endPoint y: 193, distance: 57.5
click at [573, 190] on div "Layers System Areas International Waters Straits Exclusive Economic Zones 40NM …" at bounding box center [623, 200] width 207 height 346
click at [189, 119] on button "button" at bounding box center [190, 120] width 8 height 18
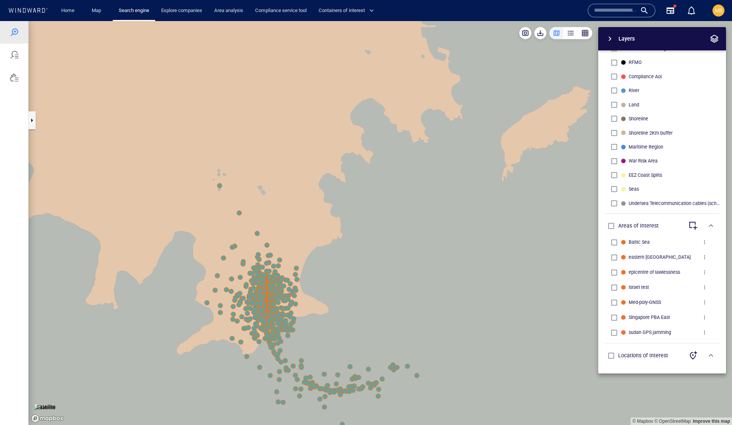
click at [208, 202] on canvas "Map" at bounding box center [381, 223] width 704 height 404
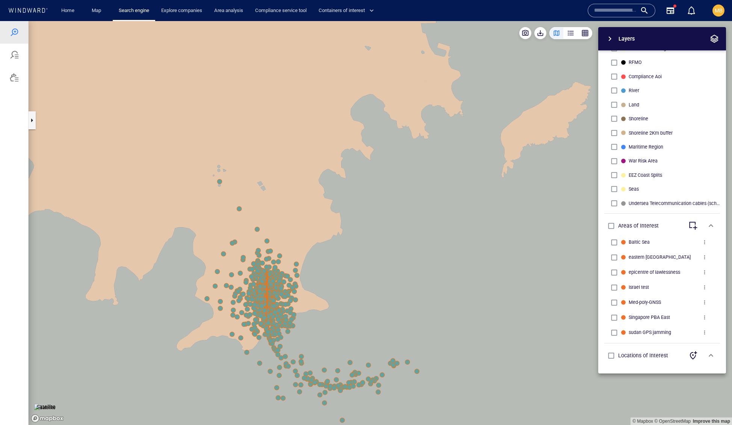
drag, startPoint x: 174, startPoint y: 217, endPoint x: 170, endPoint y: 124, distance: 92.9
click at [170, 124] on canvas "Map" at bounding box center [381, 223] width 704 height 404
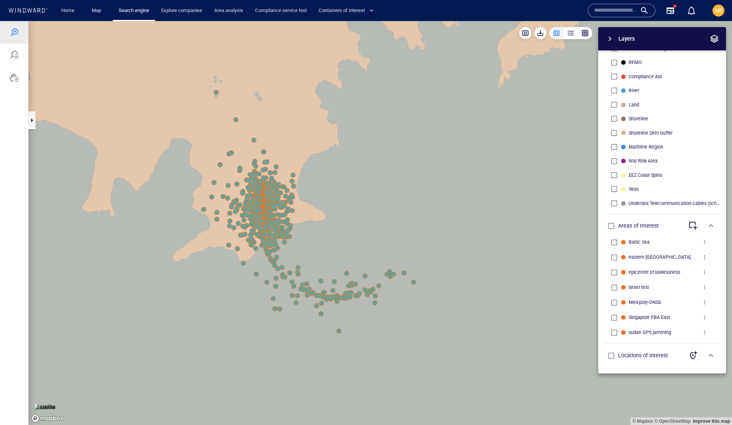
scroll to position [283, 0]
click at [689, 221] on span "button" at bounding box center [693, 225] width 9 height 9
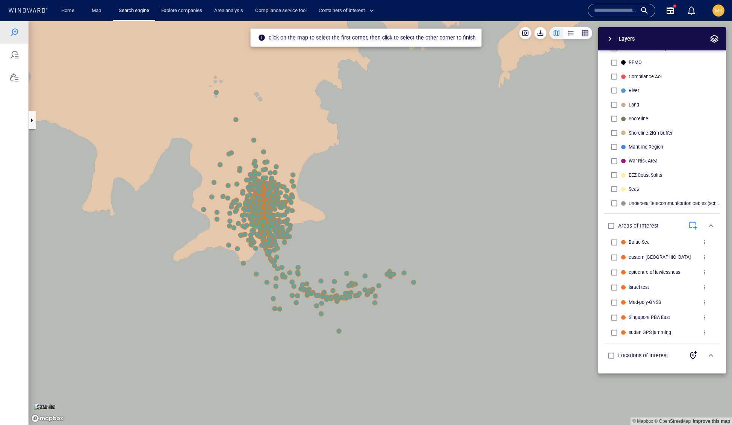
click at [136, 68] on canvas "Map" at bounding box center [381, 223] width 704 height 404
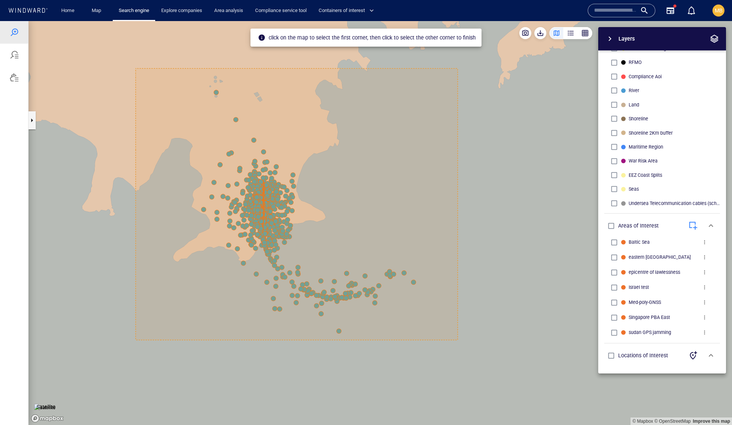
click at [458, 340] on canvas "Map" at bounding box center [381, 223] width 704 height 404
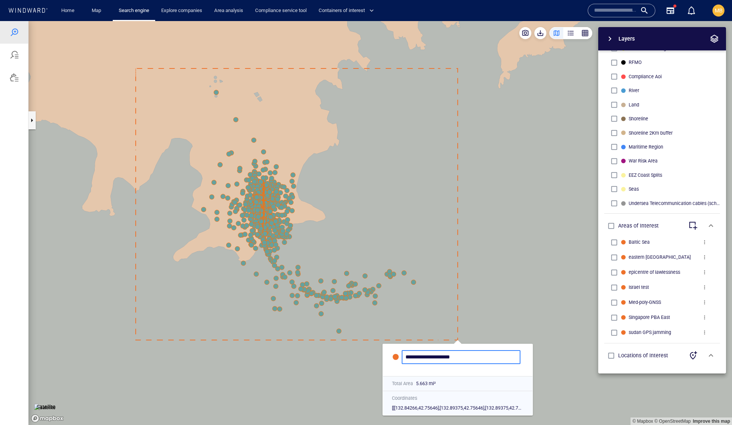
type input "**********"
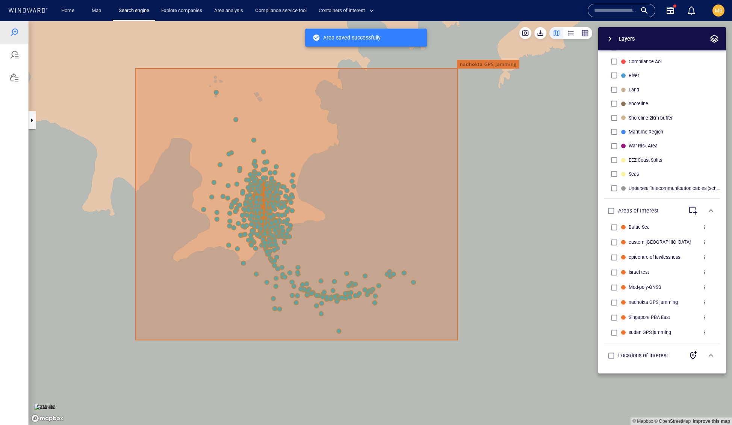
click at [531, 312] on div "Layers System Areas International Waters Straits Exclusive Economic Zones 40NM …" at bounding box center [623, 200] width 207 height 346
click at [32, 123] on button "button" at bounding box center [32, 120] width 8 height 18
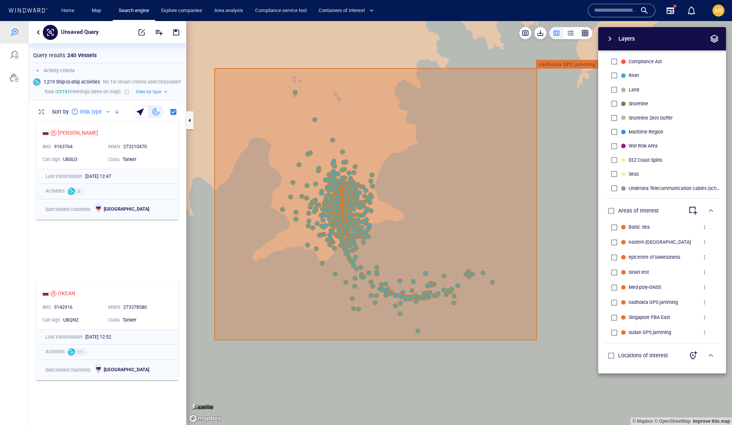
scroll to position [300, 0]
click at [708, 351] on span "button" at bounding box center [711, 355] width 9 height 9
click at [138, 32] on span "button" at bounding box center [142, 33] width 8 height 8
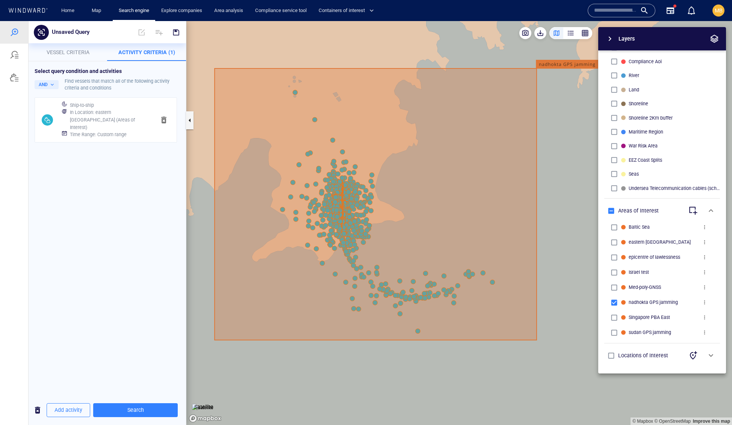
click at [125, 131] on h6 "In Location : eastern russia (Areas of Interest)" at bounding box center [110, 120] width 80 height 22
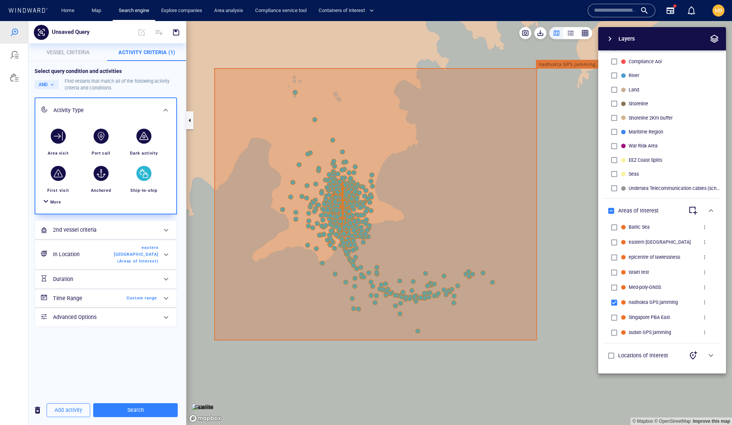
click at [136, 264] on span "eastern russia (Areas of Interest)" at bounding box center [136, 254] width 45 height 20
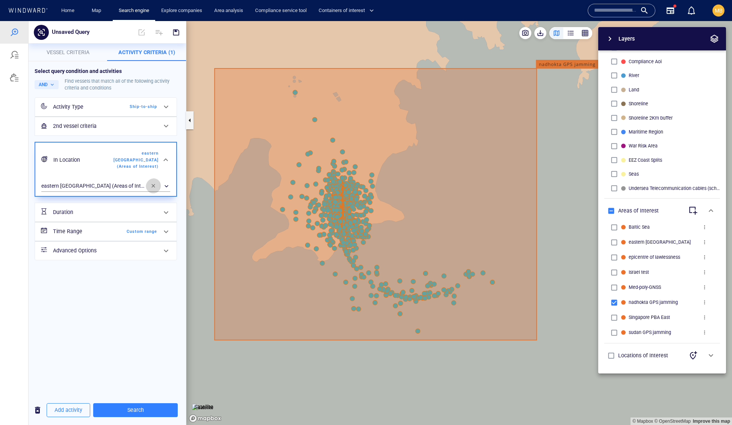
click at [152, 189] on span "button" at bounding box center [153, 186] width 6 height 6
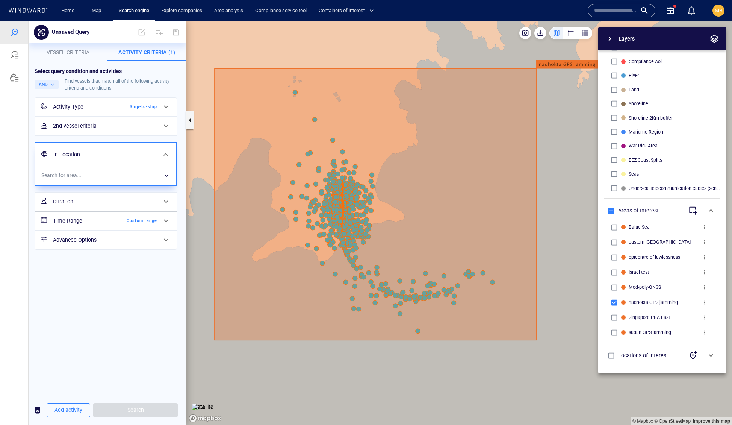
click at [94, 181] on div "​" at bounding box center [105, 175] width 129 height 11
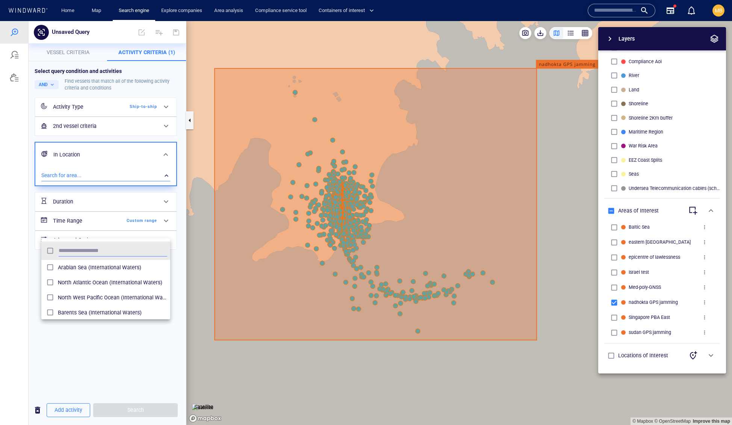
scroll to position [82, 129]
type input "***"
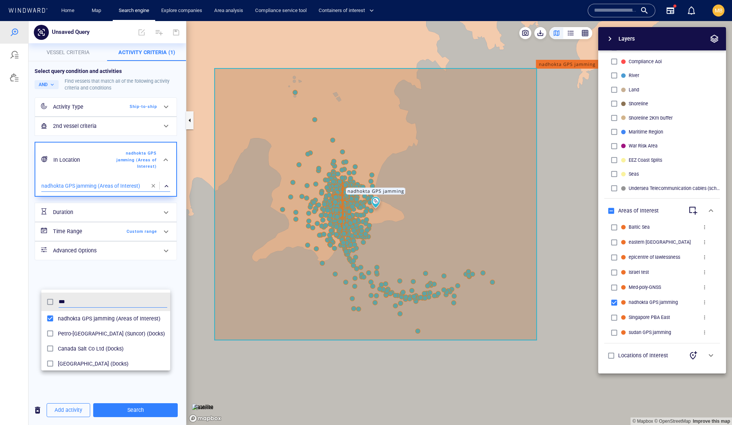
click at [151, 412] on div at bounding box center [366, 223] width 732 height 404
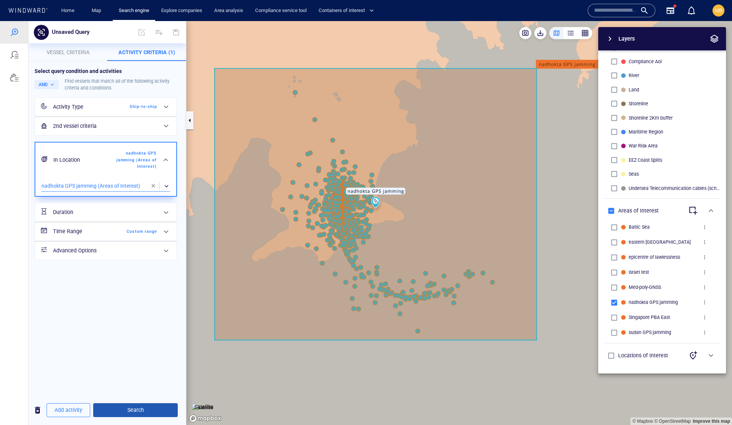
click at [152, 409] on span "Search" at bounding box center [135, 409] width 73 height 9
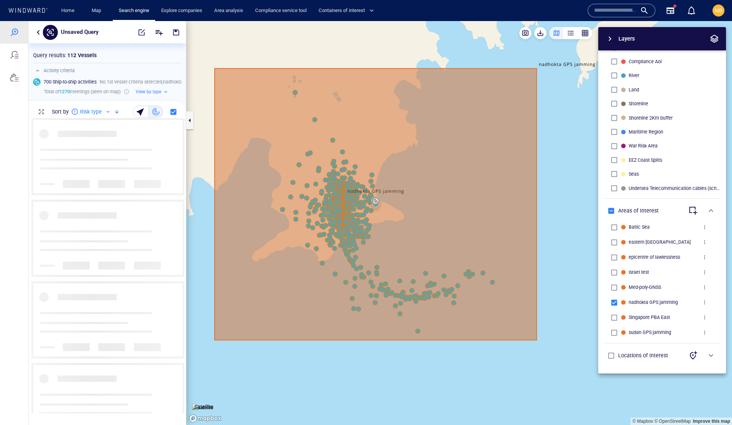
scroll to position [295, 157]
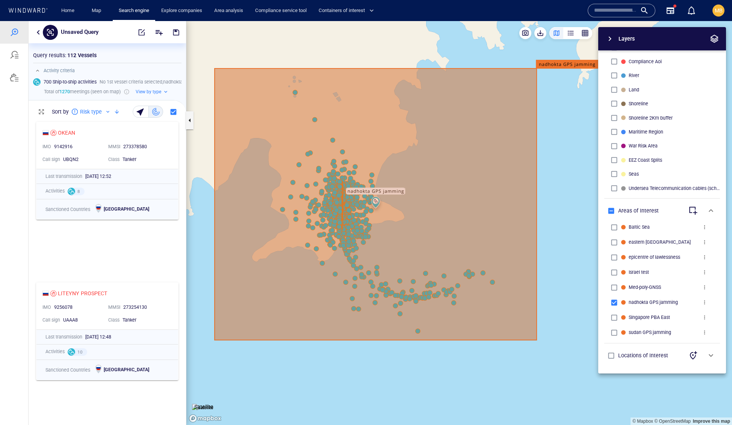
click at [581, 50] on div "Layers System Areas International Waters Straits Exclusive Economic Zones 40NM …" at bounding box center [623, 200] width 207 height 346
click at [567, 34] on div "button" at bounding box center [571, 33] width 8 height 8
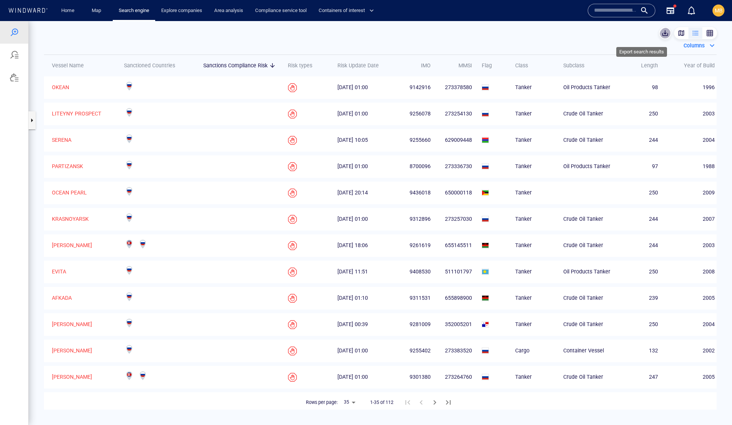
click at [662, 35] on span "button" at bounding box center [666, 33] width 8 height 8
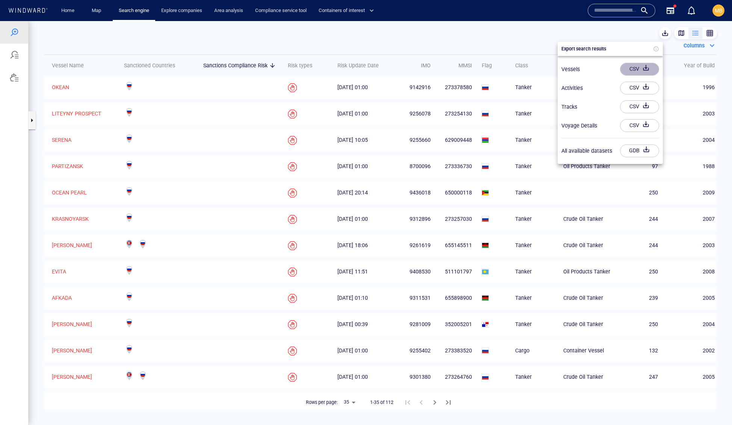
click at [634, 71] on div "CSV" at bounding box center [634, 69] width 13 height 12
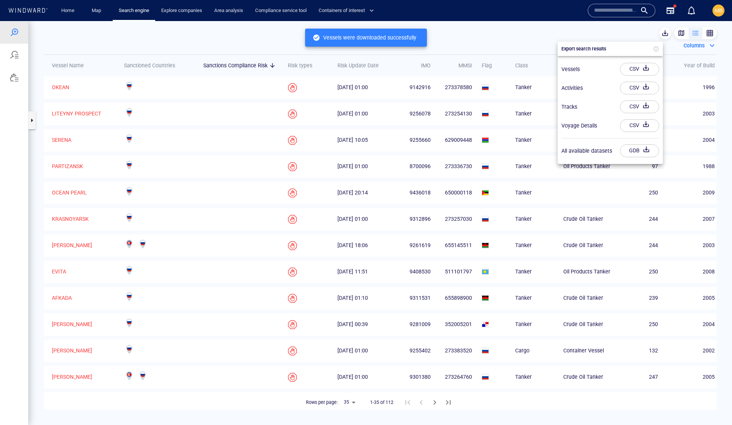
click at [487, 64] on div at bounding box center [366, 223] width 732 height 404
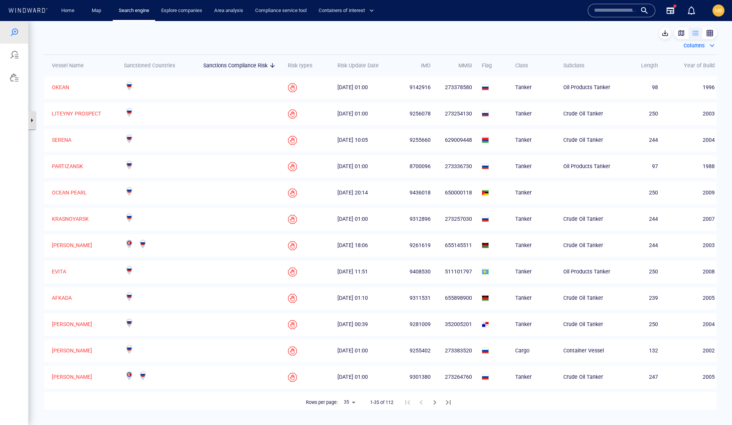
click at [33, 121] on button "button" at bounding box center [32, 120] width 8 height 18
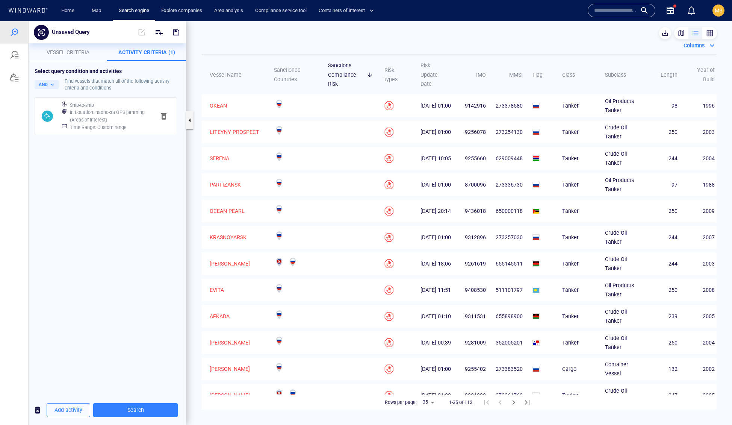
click at [127, 131] on h6 "Time Range : Custom range" at bounding box center [98, 128] width 57 height 8
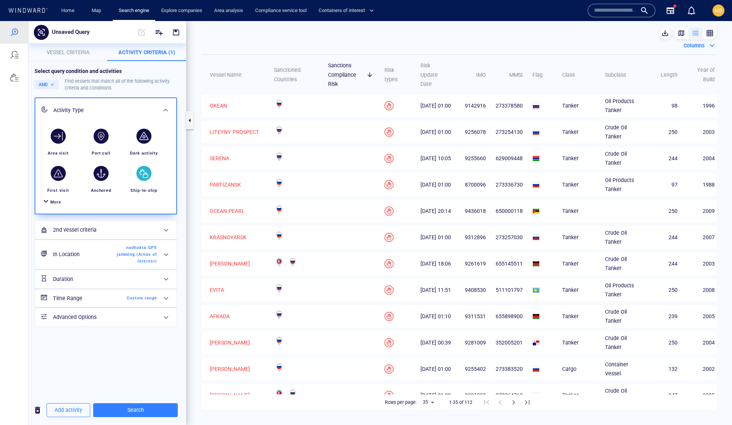
click at [146, 181] on div "button" at bounding box center [143, 173] width 15 height 15
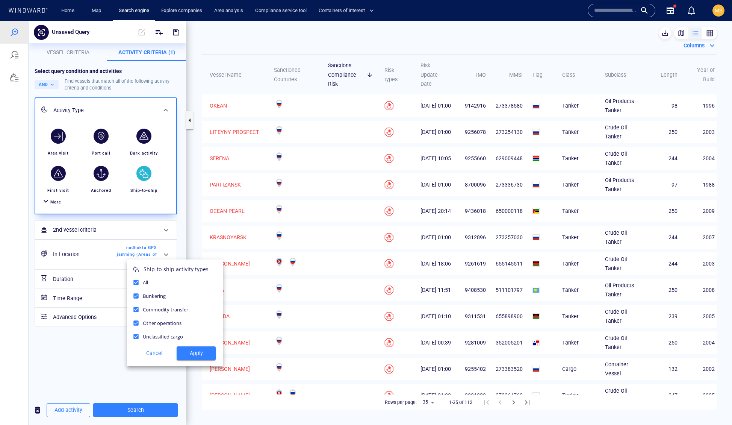
click at [113, 265] on div at bounding box center [366, 223] width 732 height 404
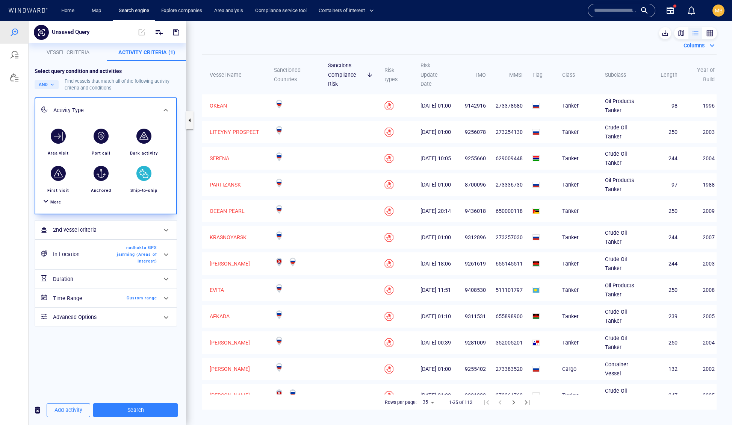
scroll to position [56, 0]
click at [151, 264] on span "nadhokta GPS jamming (Areas of Interest)" at bounding box center [135, 254] width 43 height 20
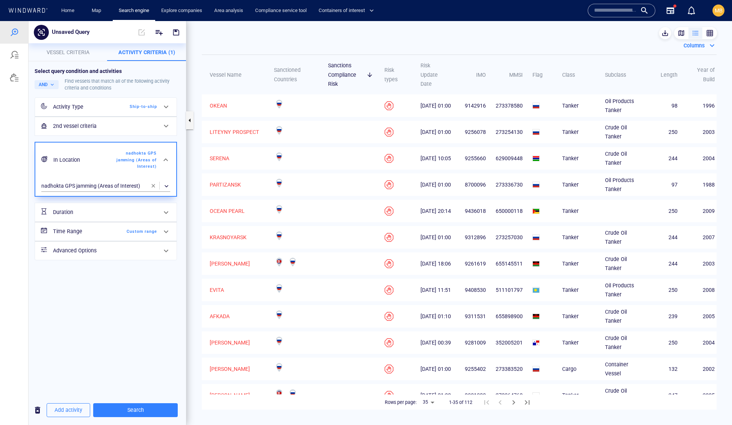
scroll to position [0, 0]
click at [153, 189] on span "button" at bounding box center [153, 186] width 6 height 6
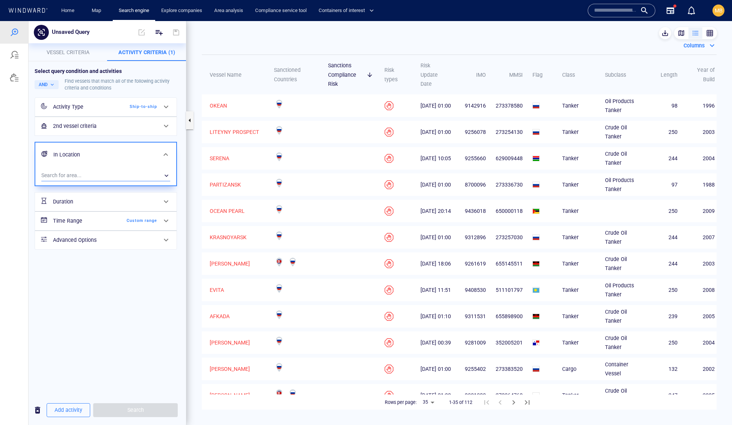
click at [110, 181] on div "​" at bounding box center [105, 175] width 129 height 11
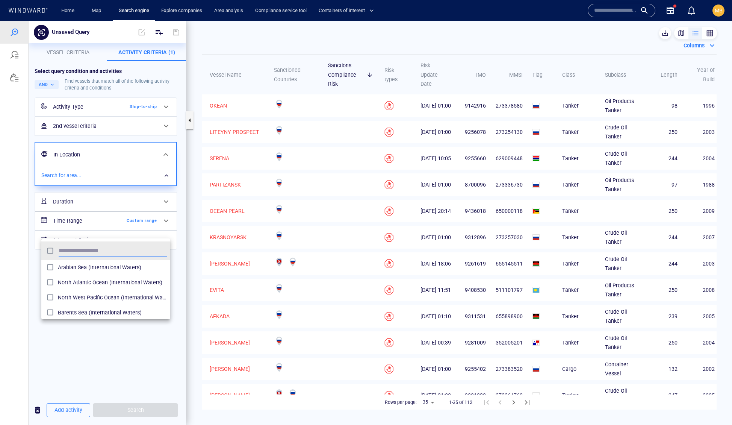
scroll to position [0, 0]
type input "******"
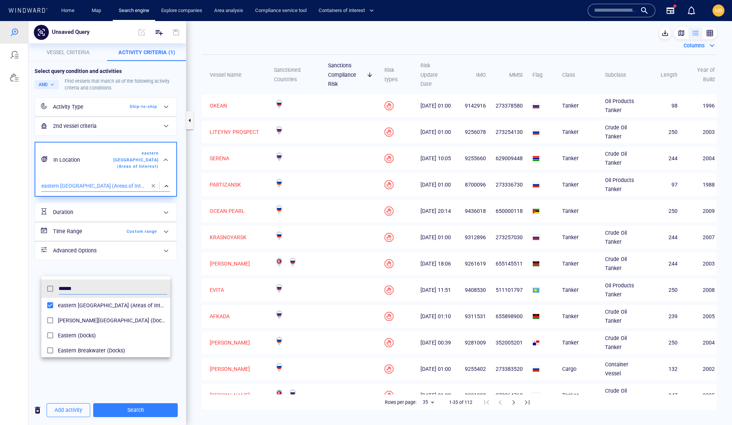
click at [142, 378] on div at bounding box center [366, 223] width 732 height 404
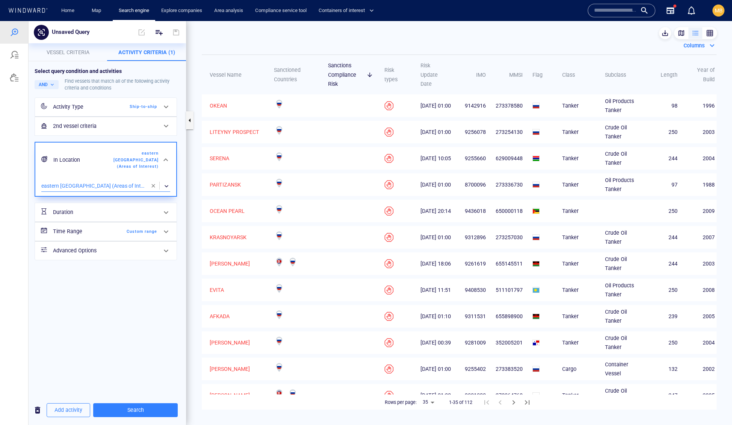
click at [143, 235] on span "Custom range" at bounding box center [135, 231] width 43 height 7
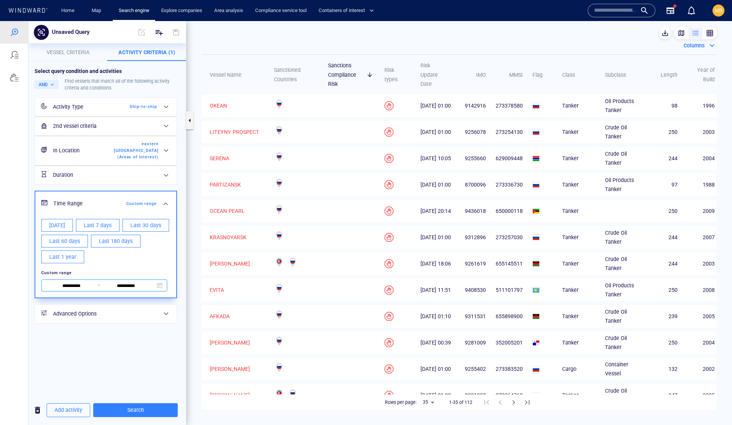
click at [95, 290] on input "**********" at bounding box center [72, 286] width 52 height 8
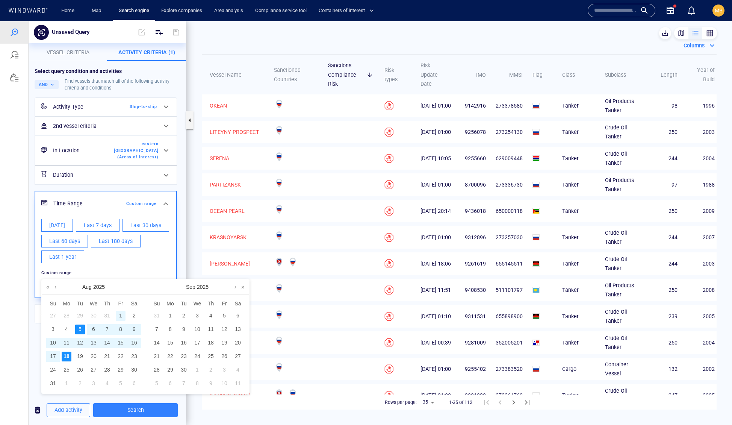
click at [121, 319] on div "1" at bounding box center [121, 316] width 10 height 10
click at [68, 359] on div "18" at bounding box center [67, 357] width 10 height 10
type input "**********"
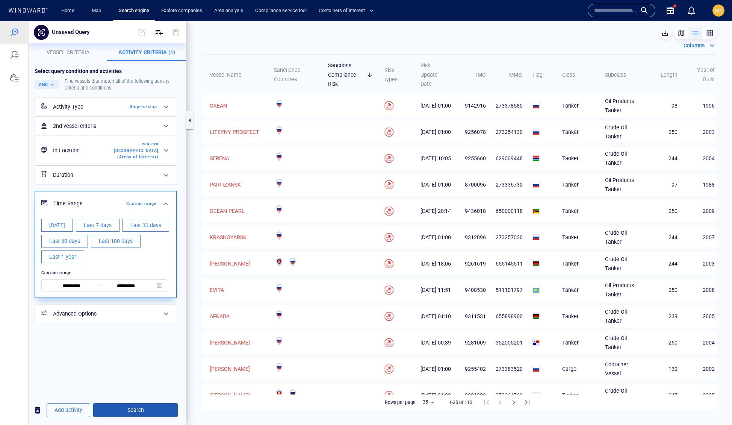
click at [156, 411] on span "Search" at bounding box center [135, 409] width 73 height 9
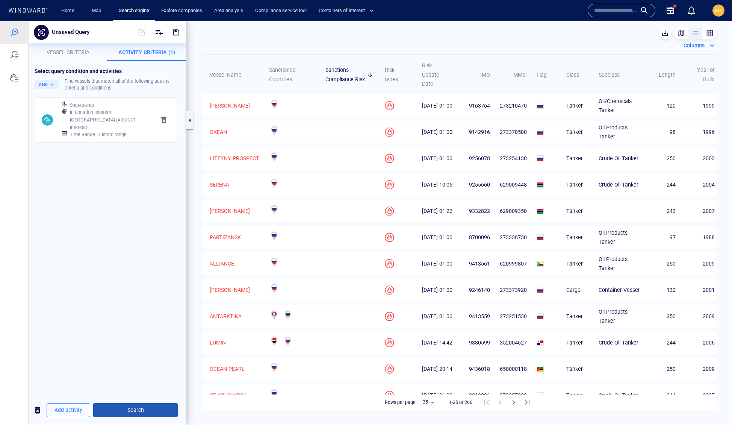
click at [144, 409] on span "Search" at bounding box center [135, 409] width 73 height 9
click at [148, 411] on span "Search" at bounding box center [135, 409] width 73 height 9
click at [678, 32] on div "button" at bounding box center [682, 33] width 8 height 8
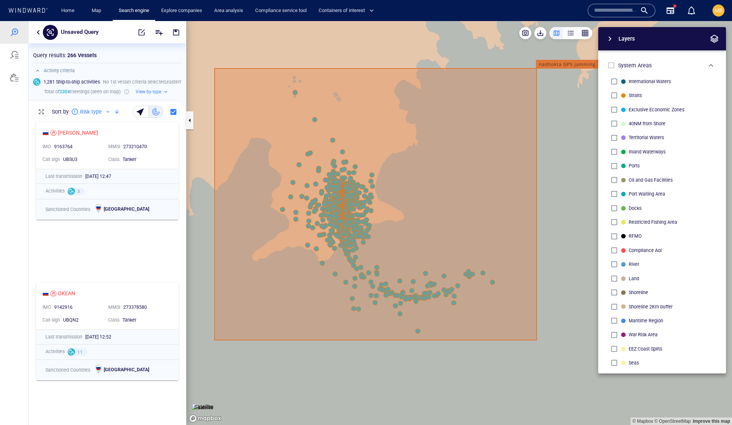
scroll to position [9, 0]
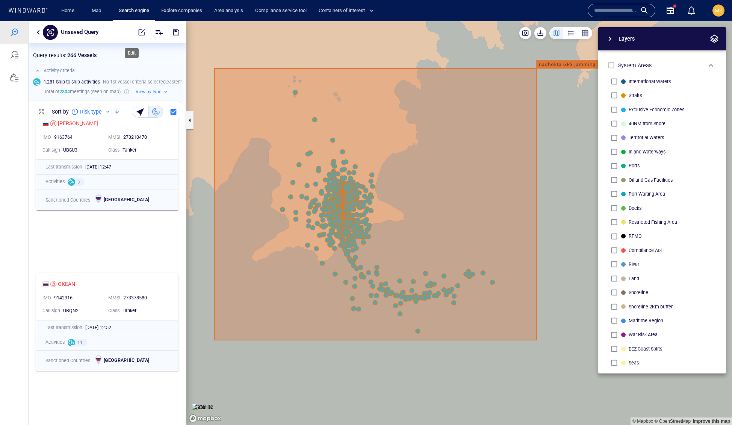
click at [138, 30] on span "button" at bounding box center [142, 33] width 8 height 8
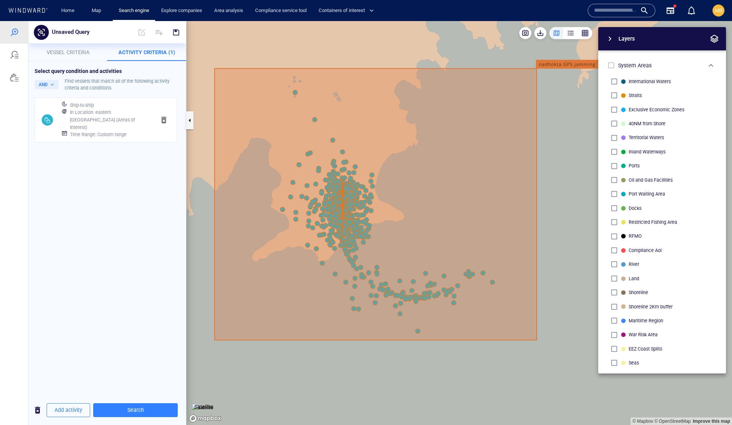
click at [121, 138] on h6 "Time Range : Custom range" at bounding box center [98, 135] width 57 height 8
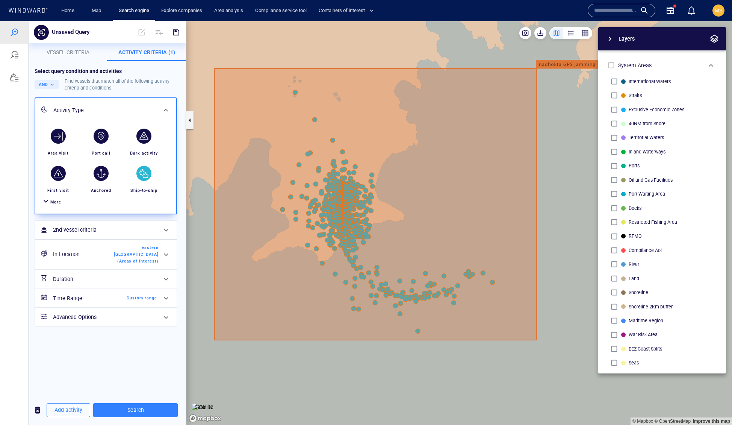
scroll to position [59, 0]
click at [109, 303] on h6 "Time Range" at bounding box center [83, 298] width 61 height 9
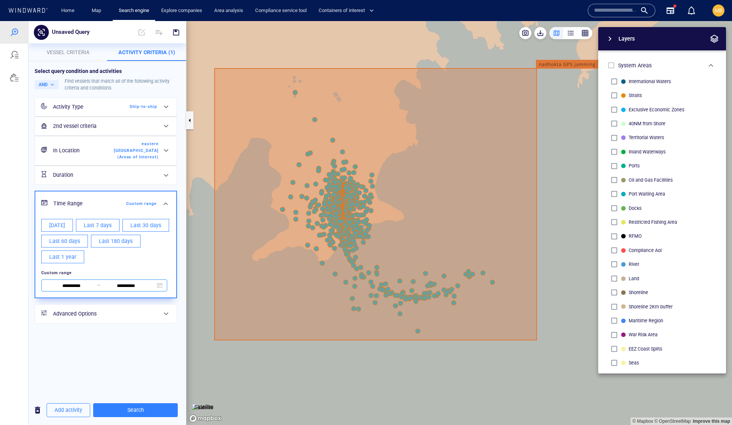
scroll to position [46, 0]
click at [71, 290] on input "**********" at bounding box center [72, 286] width 52 height 8
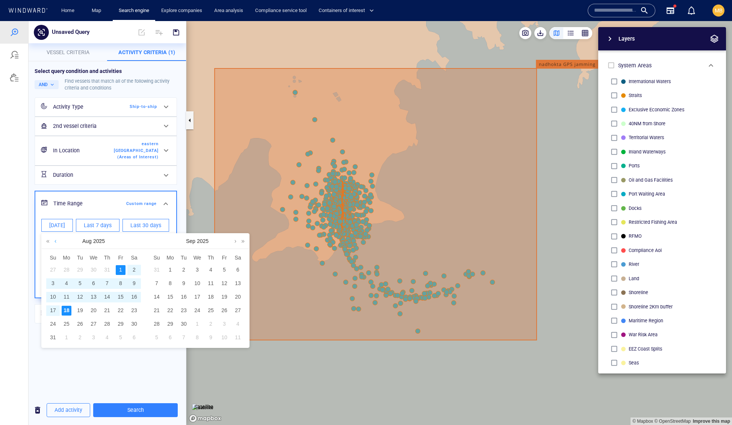
click at [56, 245] on link at bounding box center [56, 240] width 6 height 15
click at [80, 273] on div "1" at bounding box center [80, 270] width 10 height 10
click at [124, 301] on div "18" at bounding box center [121, 297] width 10 height 10
type input "**********"
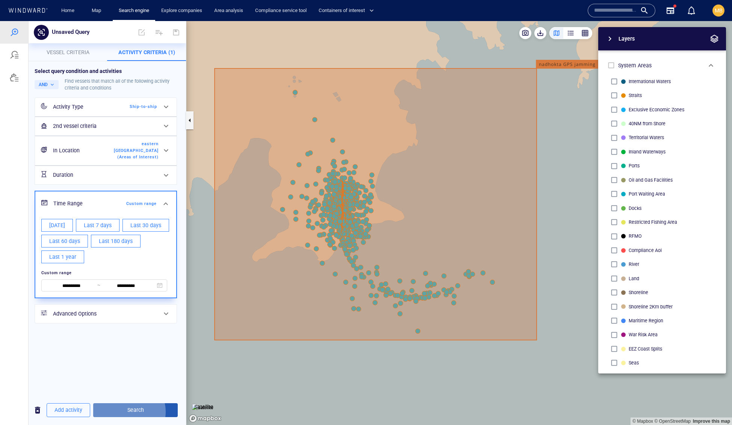
click at [145, 409] on span "Search" at bounding box center [135, 409] width 73 height 9
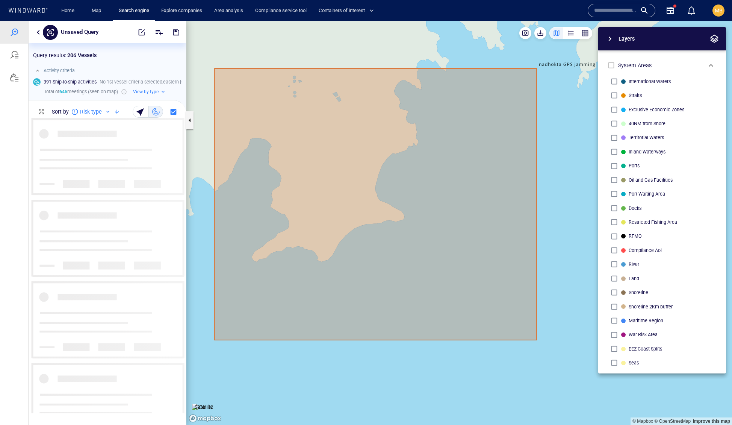
scroll to position [0, 0]
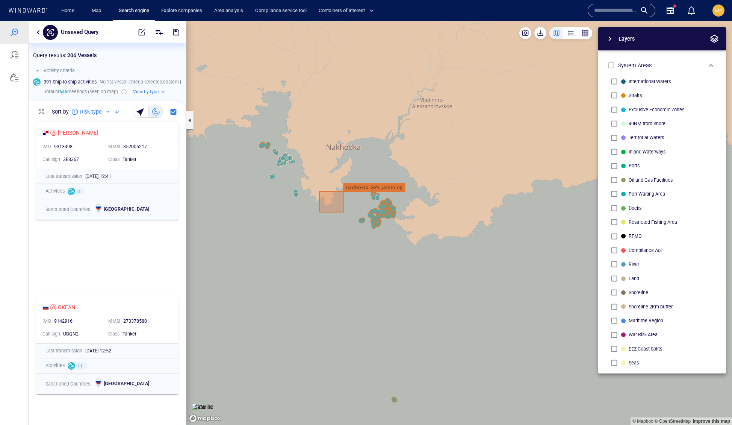
drag, startPoint x: 265, startPoint y: 213, endPoint x: 329, endPoint y: 241, distance: 69.0
click at [329, 241] on canvas "Map" at bounding box center [459, 223] width 546 height 404
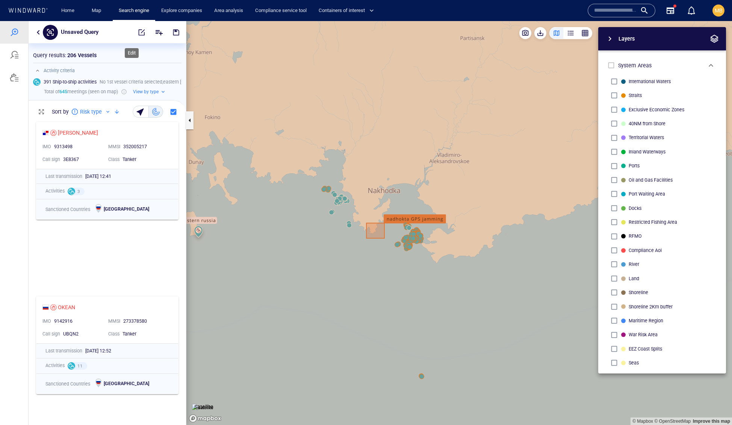
click at [138, 30] on span "button" at bounding box center [142, 33] width 8 height 8
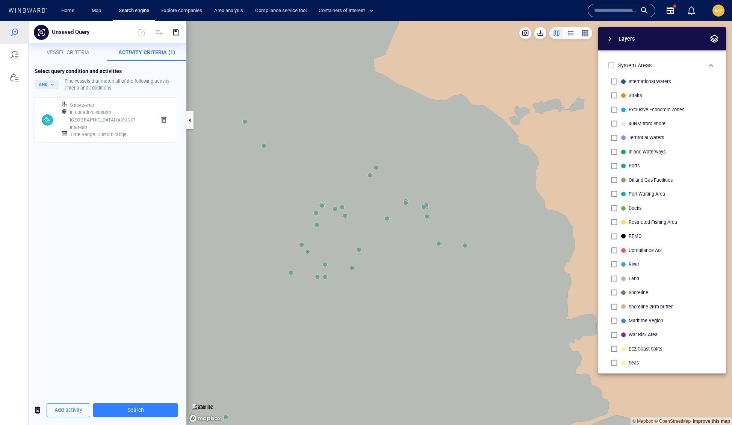
click at [345, 215] on canvas "Map" at bounding box center [459, 223] width 546 height 404
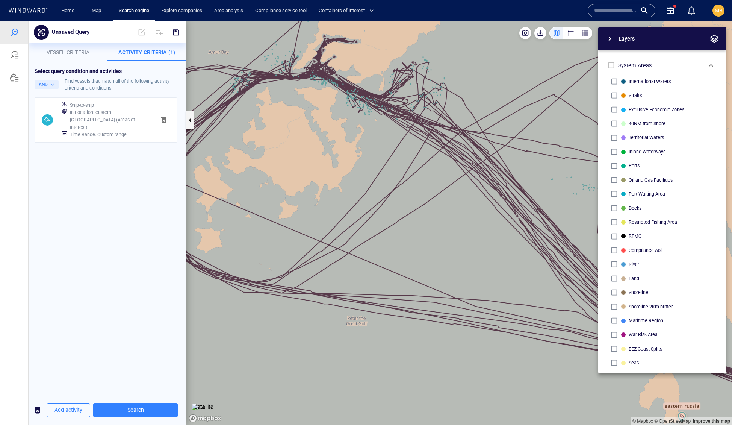
drag, startPoint x: 379, startPoint y: 201, endPoint x: 375, endPoint y: 249, distance: 48.4
click at [375, 249] on canvas "Map" at bounding box center [459, 223] width 546 height 404
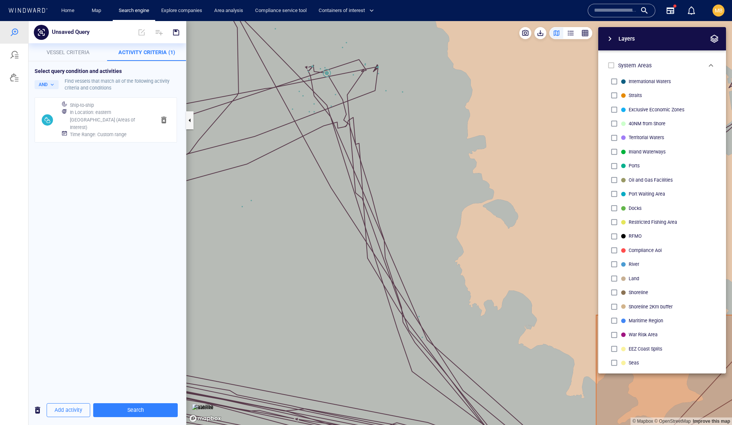
drag, startPoint x: 413, startPoint y: 218, endPoint x: 418, endPoint y: 300, distance: 82.2
click at [418, 300] on canvas "Map" at bounding box center [459, 223] width 546 height 404
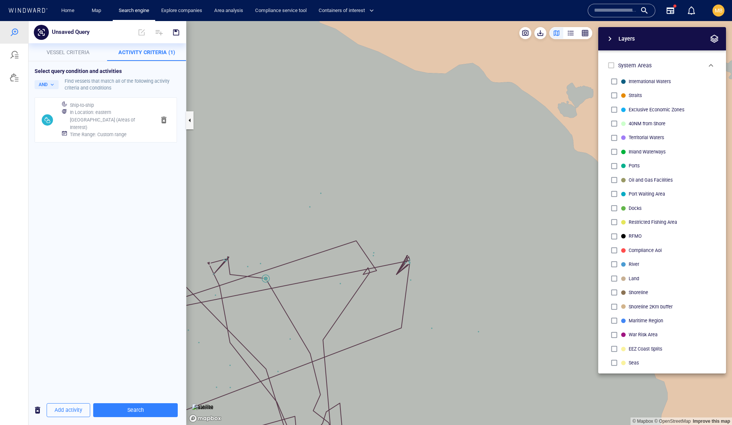
drag, startPoint x: 314, startPoint y: 292, endPoint x: 355, endPoint y: 306, distance: 43.4
click at [355, 306] on canvas "Map" at bounding box center [459, 223] width 546 height 404
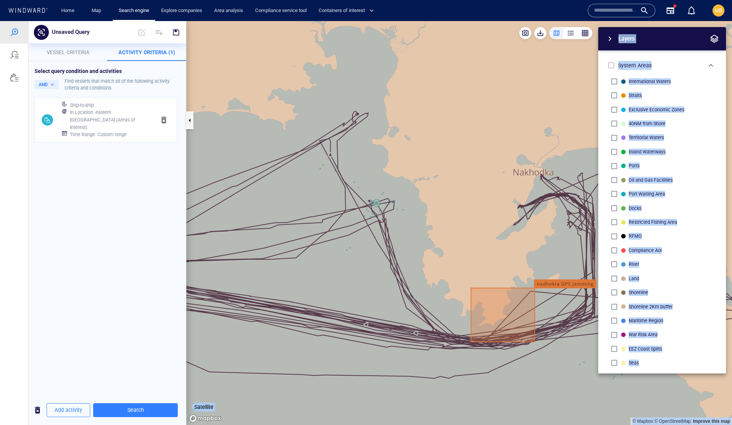
drag, startPoint x: 508, startPoint y: 259, endPoint x: 471, endPoint y: 245, distance: 39.0
click at [472, 245] on div "© Mapbox © OpenStreetMap Improve this map Satellite Layers System Areas Interna…" at bounding box center [459, 223] width 546 height 404
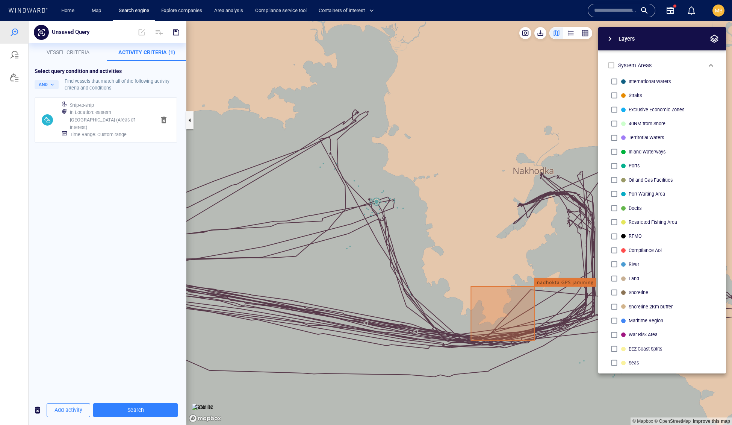
click at [127, 138] on h6 "Time Range : Custom range" at bounding box center [98, 135] width 57 height 8
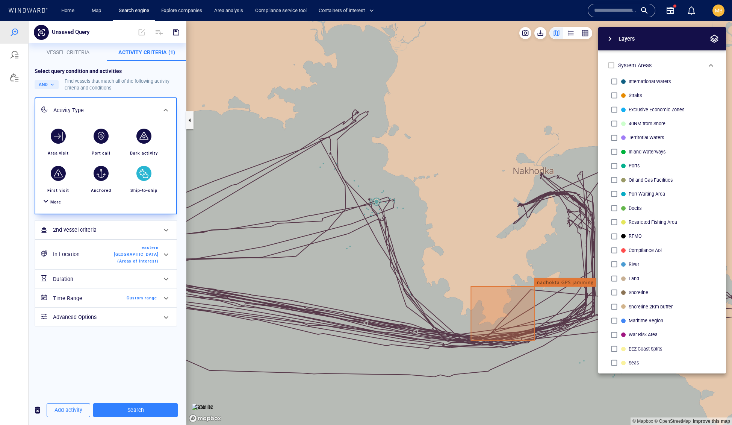
scroll to position [71, 0]
click at [138, 287] on div "Duration" at bounding box center [105, 278] width 110 height 15
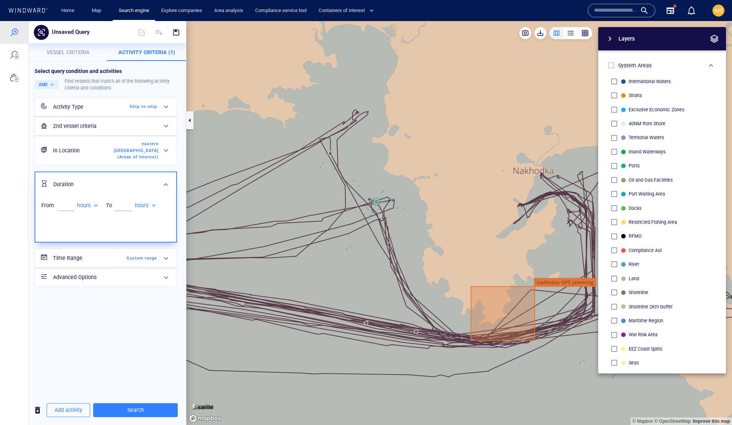
scroll to position [0, 0]
click at [138, 211] on div "To hours *****" at bounding box center [138, 205] width 65 height 11
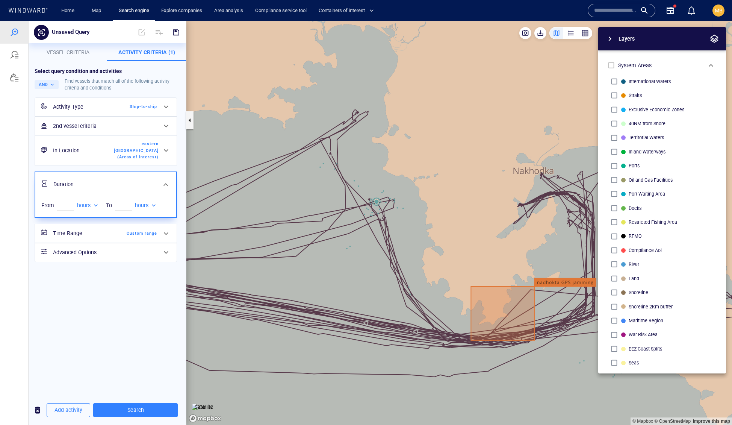
scroll to position [2, 0]
click at [135, 237] on span "Custom range" at bounding box center [135, 233] width 43 height 7
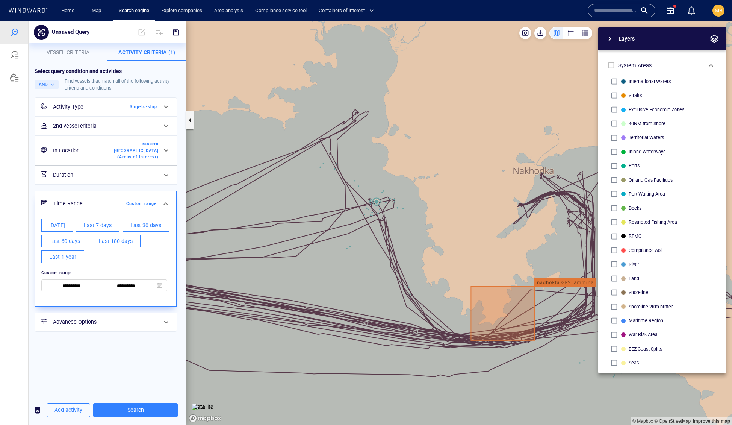
scroll to position [0, 0]
click at [130, 230] on span "Last 30 days" at bounding box center [145, 225] width 31 height 9
type input "**********"
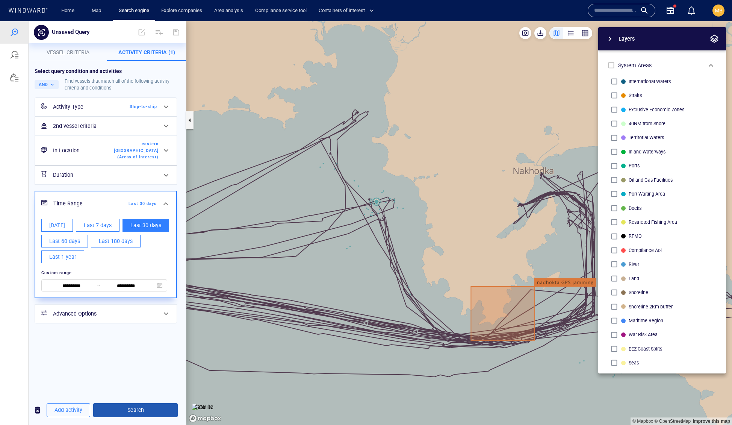
click at [154, 411] on span "Search" at bounding box center [135, 409] width 73 height 9
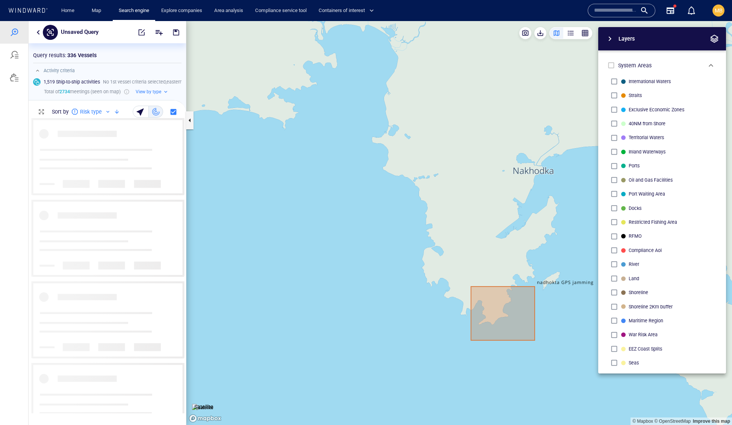
scroll to position [295, 157]
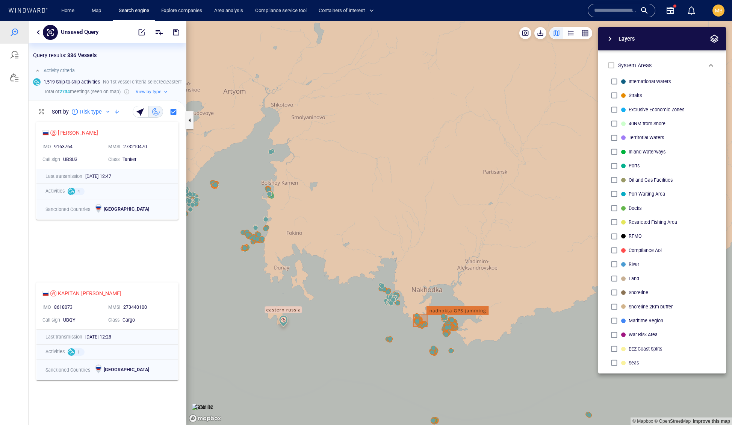
drag, startPoint x: 426, startPoint y: 167, endPoint x: 432, endPoint y: 66, distance: 101.3
click at [429, 70] on canvas "Map" at bounding box center [459, 223] width 546 height 404
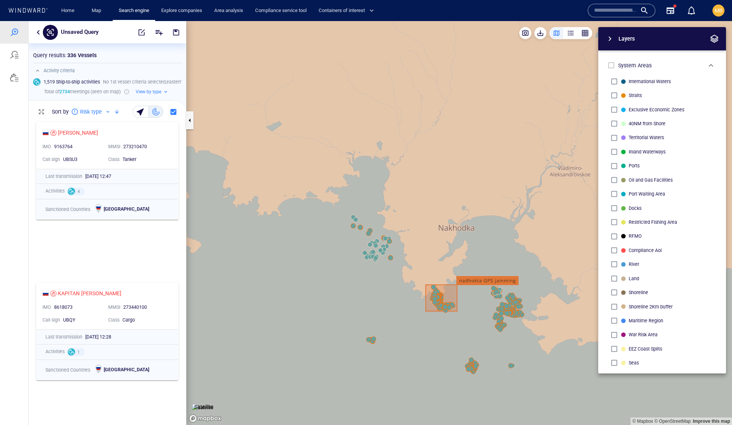
drag, startPoint x: 420, startPoint y: 153, endPoint x: 445, endPoint y: 128, distance: 35.6
click at [446, 128] on canvas "Map" at bounding box center [459, 223] width 546 height 404
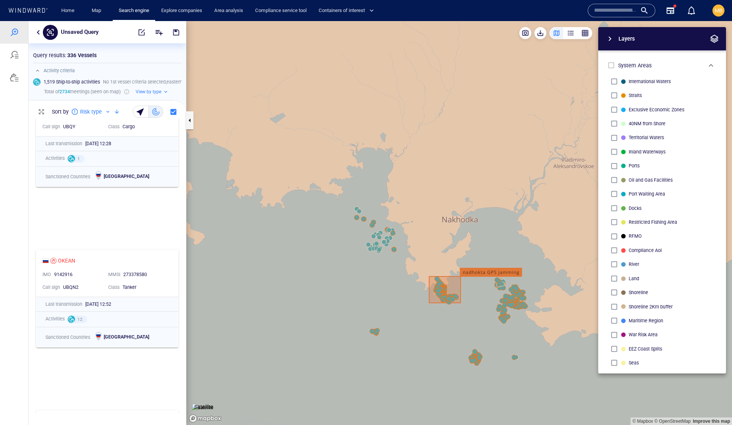
scroll to position [145, 0]
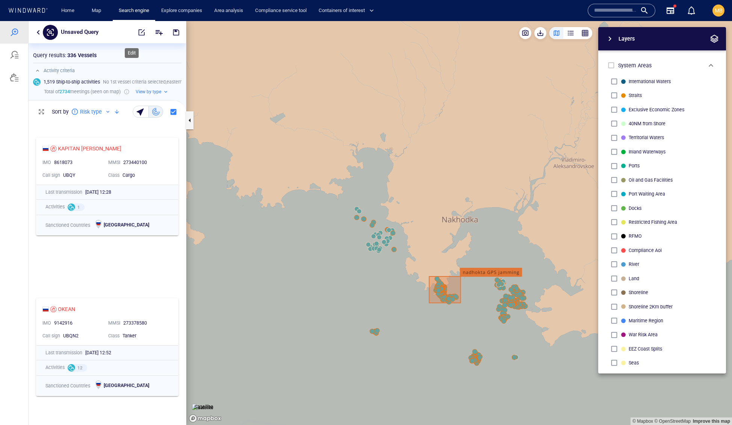
click at [138, 29] on span "button" at bounding box center [142, 33] width 8 height 8
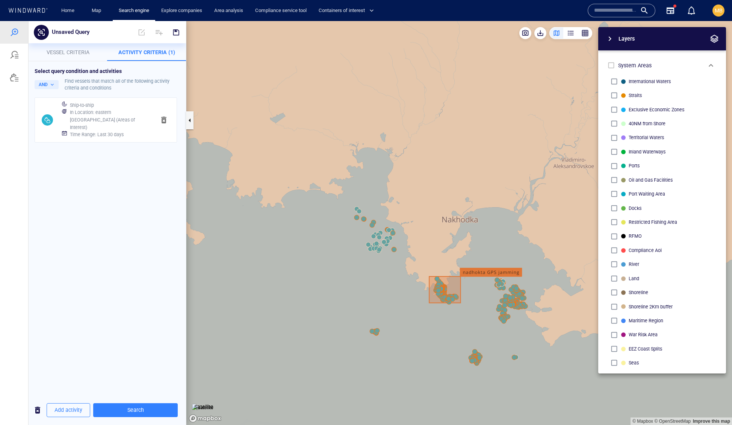
click at [112, 138] on h6 "Time Range : Last 30 days" at bounding box center [97, 135] width 54 height 8
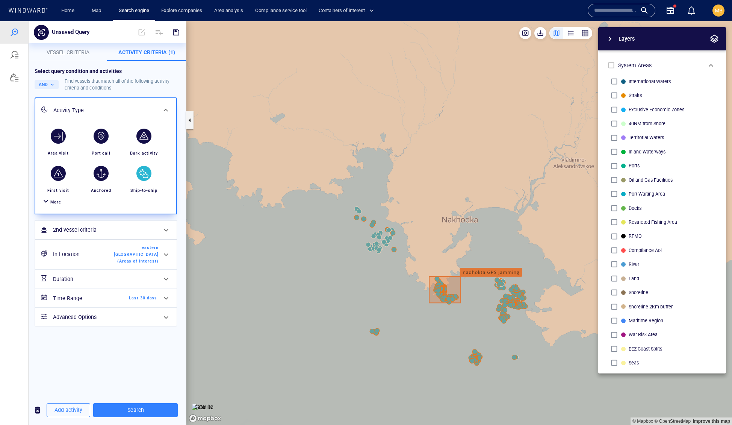
scroll to position [0, 0]
click at [138, 264] on span "eastern [GEOGRAPHIC_DATA] (Areas of Interest)" at bounding box center [136, 254] width 45 height 20
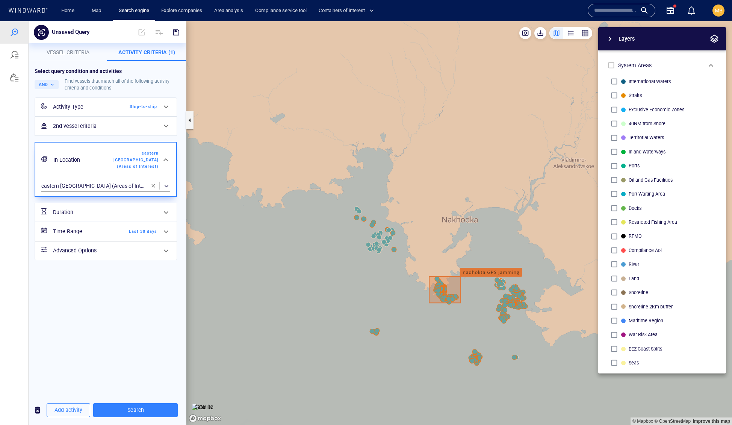
click at [151, 189] on span "button" at bounding box center [153, 186] width 6 height 6
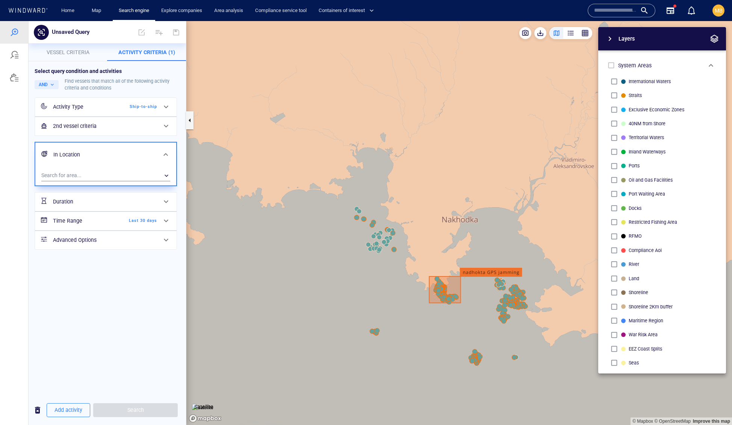
click at [114, 181] on div "​" at bounding box center [105, 175] width 129 height 11
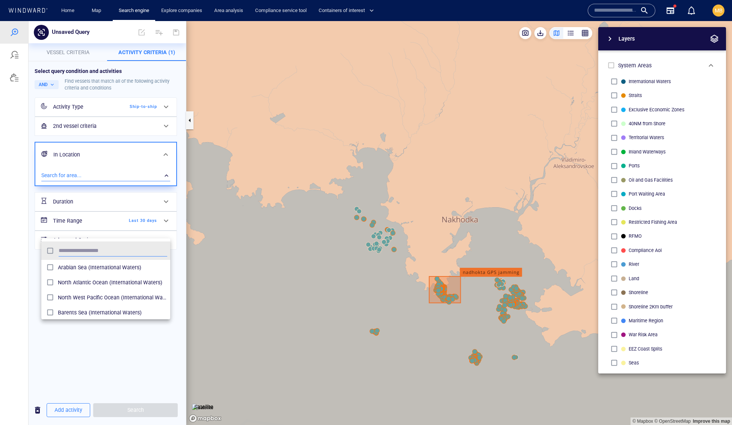
scroll to position [82, 129]
type input "***"
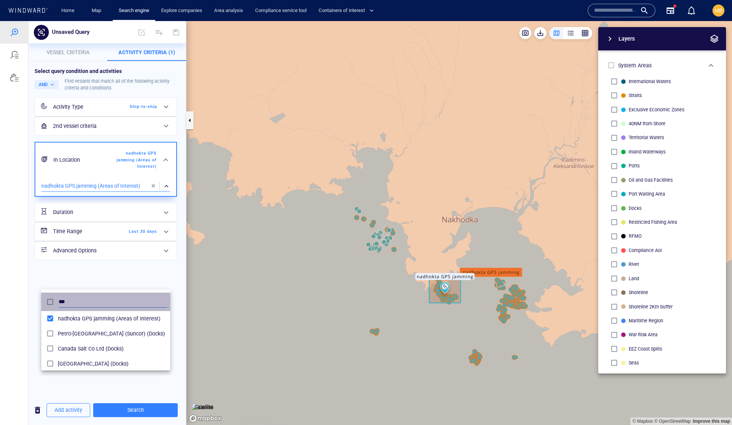
click at [137, 300] on input "***" at bounding box center [113, 301] width 109 height 11
click at [167, 384] on div at bounding box center [366, 223] width 732 height 404
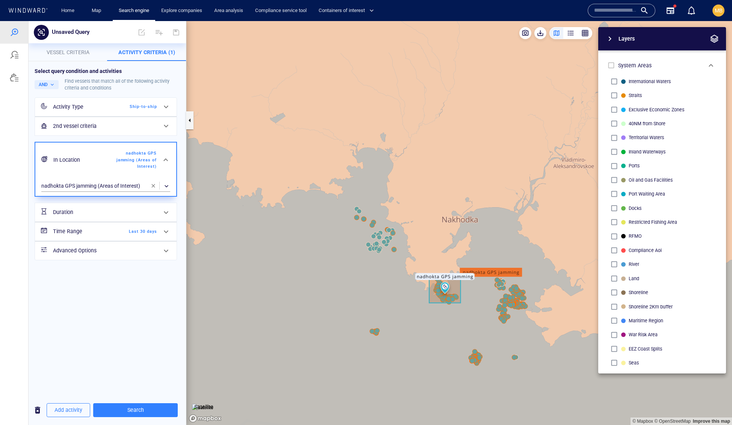
click at [149, 235] on span "Last 30 days" at bounding box center [135, 231] width 43 height 7
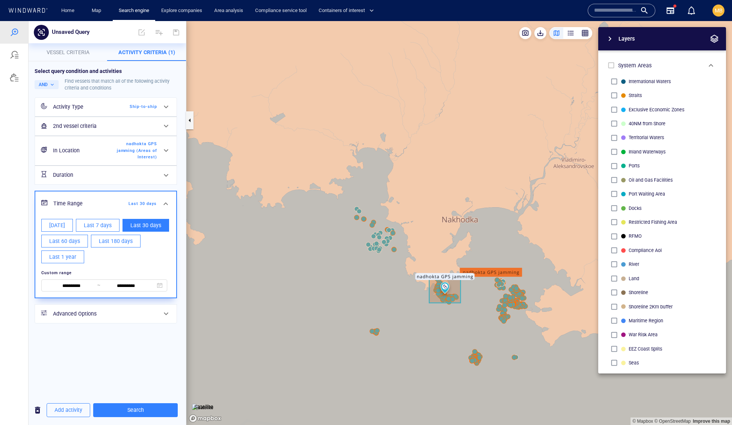
click at [85, 278] on div "Custom range" at bounding box center [104, 273] width 129 height 10
click at [72, 275] on span "Custom range" at bounding box center [56, 272] width 30 height 5
click at [92, 290] on input "**********" at bounding box center [72, 286] width 52 height 8
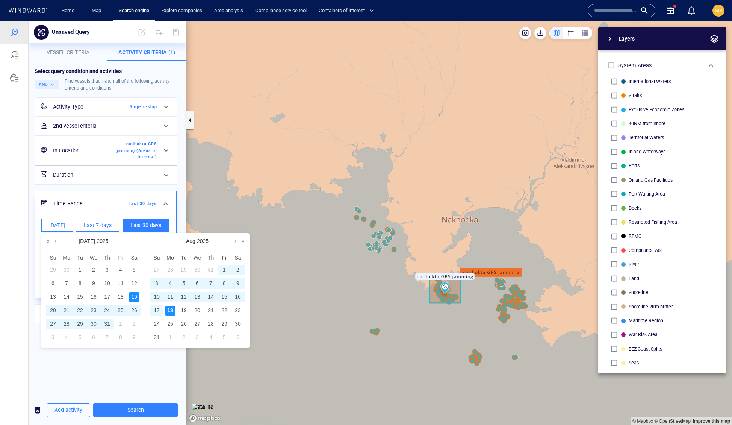
click at [170, 288] on div "4" at bounding box center [170, 284] width 10 height 10
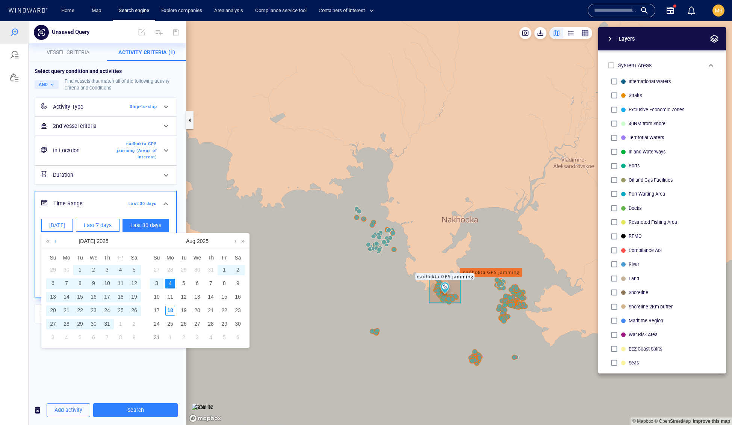
click at [56, 243] on link at bounding box center [56, 240] width 6 height 15
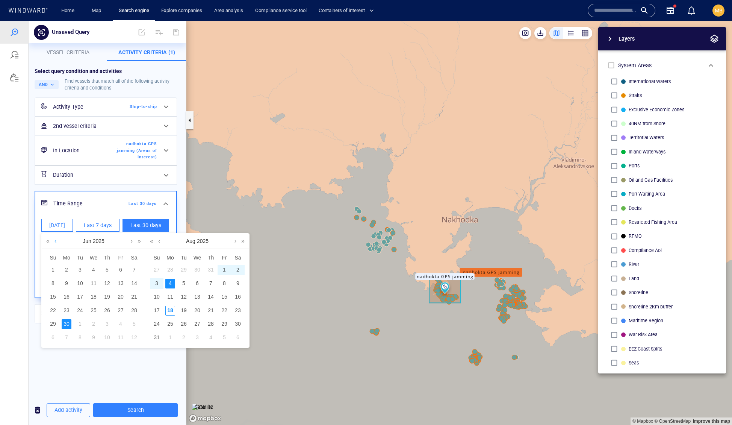
click at [56, 243] on link at bounding box center [56, 240] width 6 height 15
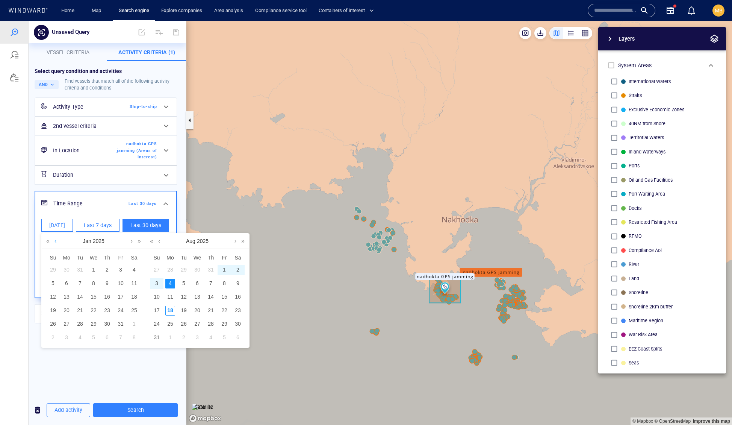
click at [56, 243] on link at bounding box center [56, 240] width 6 height 15
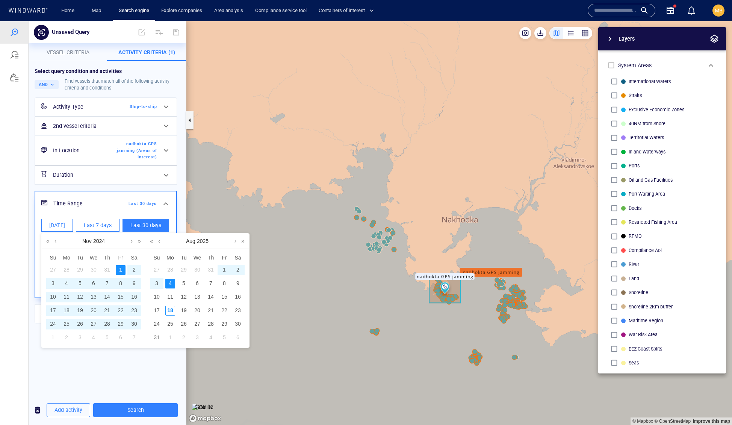
click at [121, 272] on div "1" at bounding box center [121, 270] width 10 height 10
type input "**********"
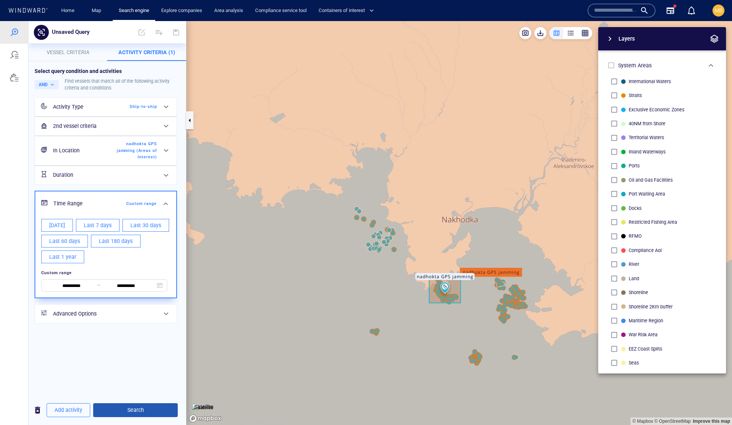
click at [145, 408] on span "Search" at bounding box center [135, 409] width 73 height 9
